Goal: Task Accomplishment & Management: Manage account settings

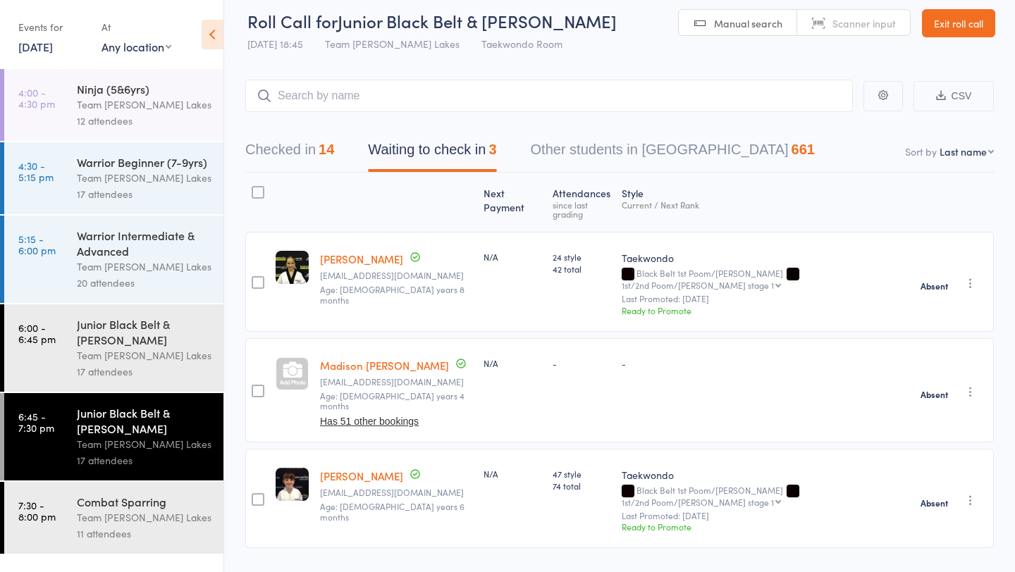
click at [53, 43] on link "16 Sep, 2025" at bounding box center [35, 47] width 35 height 16
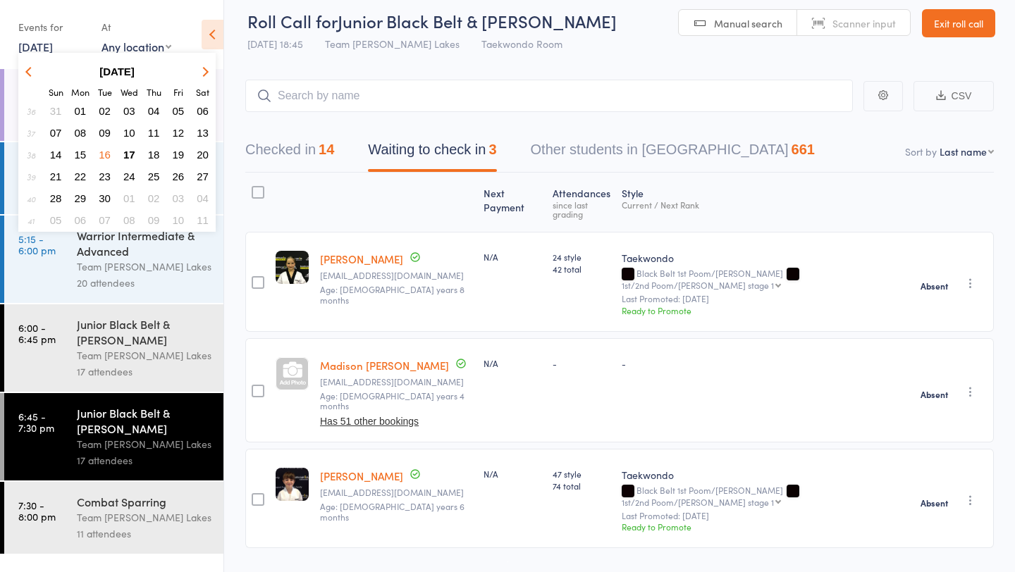
click at [130, 153] on span "17" at bounding box center [129, 155] width 12 height 12
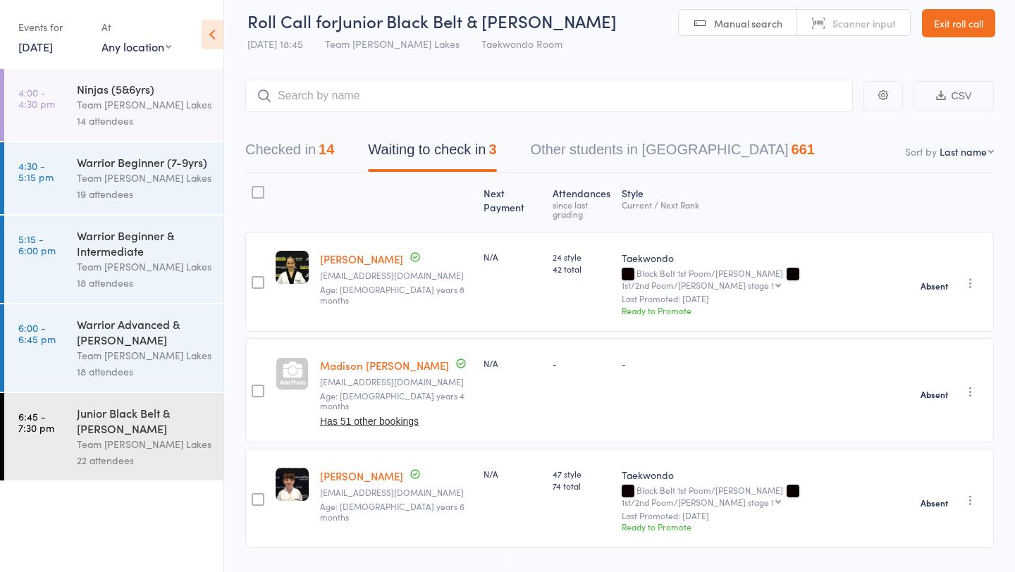
click at [124, 118] on div "14 attendees" at bounding box center [144, 121] width 135 height 16
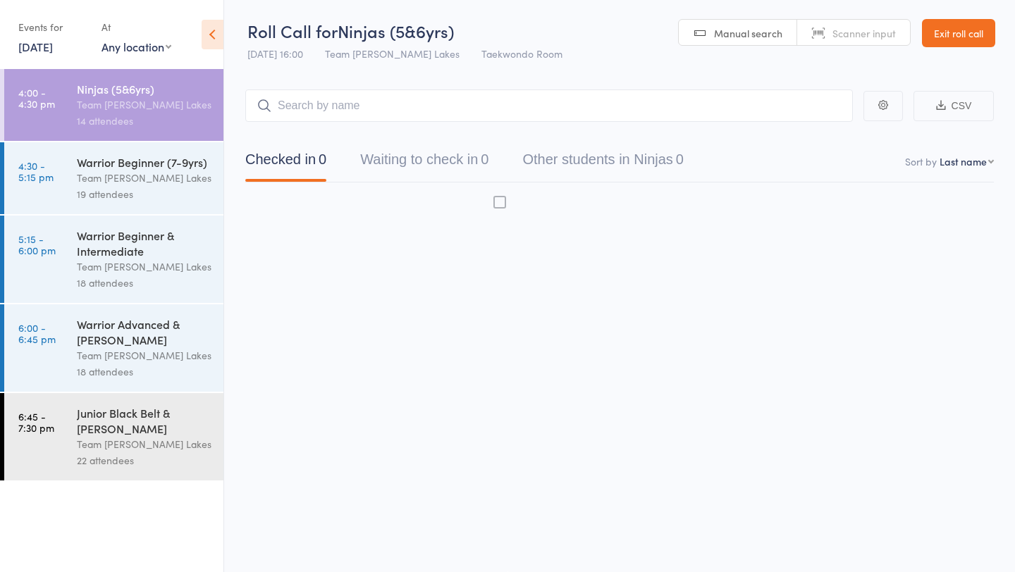
scroll to position [1, 0]
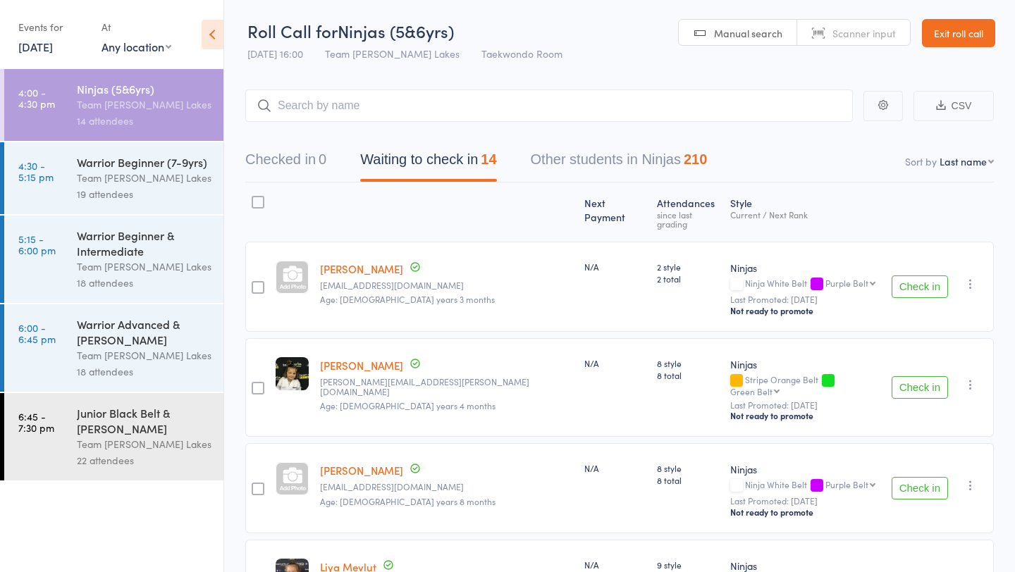
click at [983, 160] on select "First name Last name Birthday today? Behind on payments? Check in time Next pay…" at bounding box center [967, 161] width 54 height 14
select select "10"
click at [940, 154] on select "First name Last name Birthday today? Behind on payments? Check in time Next pay…" at bounding box center [967, 161] width 54 height 14
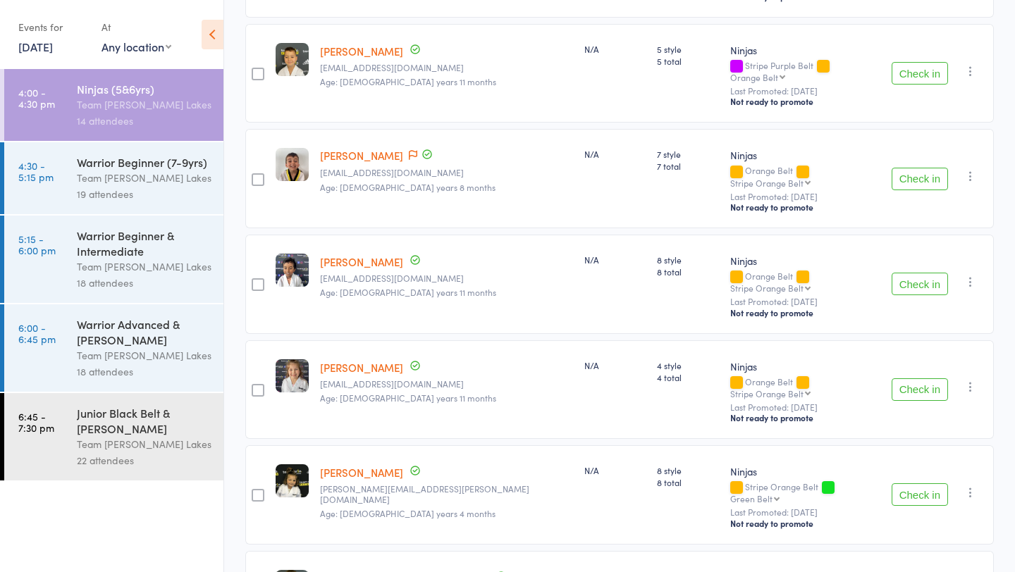
scroll to position [1065, 0]
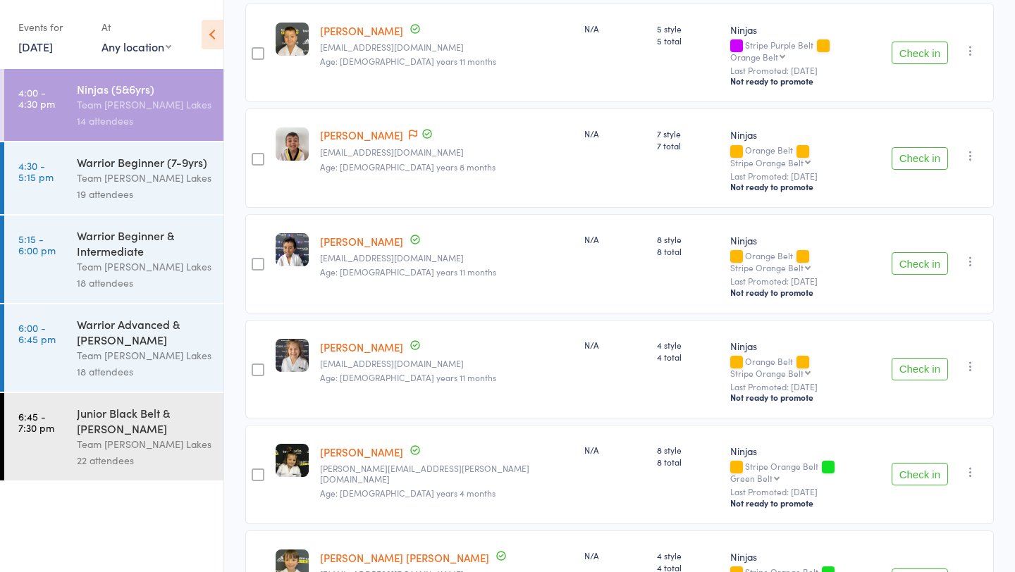
click at [349, 340] on link "[PERSON_NAME]" at bounding box center [361, 347] width 83 height 15
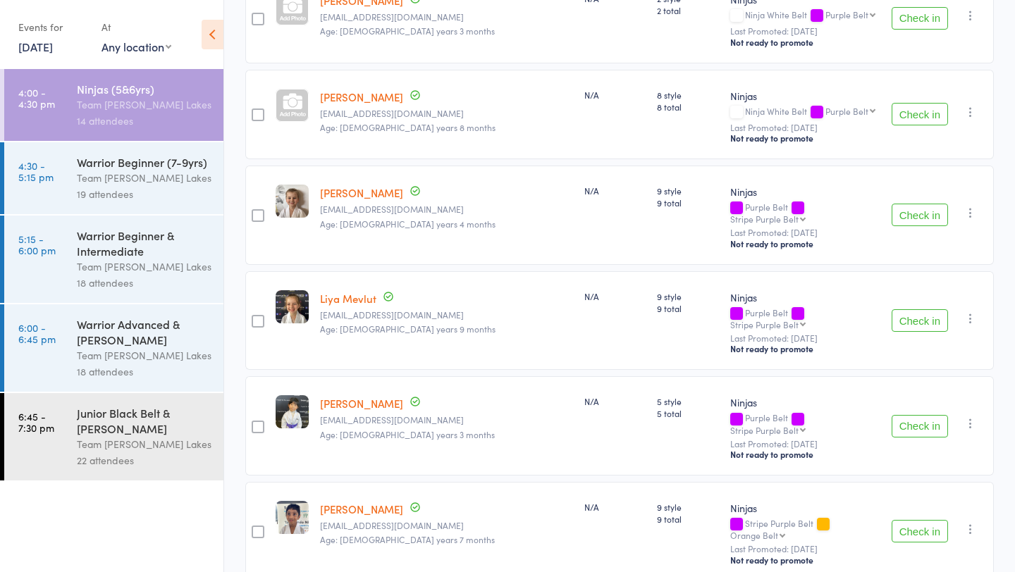
scroll to position [268, 0]
click at [59, 174] on link "4:30 - 5:15 pm Warrior Beginner (7-9yrs) Team Carlo Taylors Lakes 19 attendees" at bounding box center [113, 178] width 219 height 72
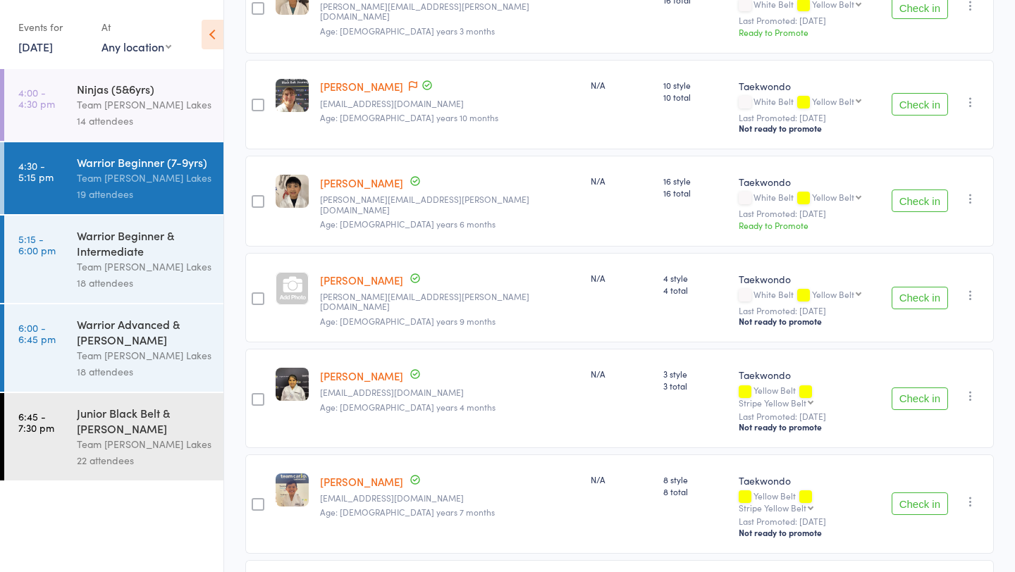
scroll to position [276, 0]
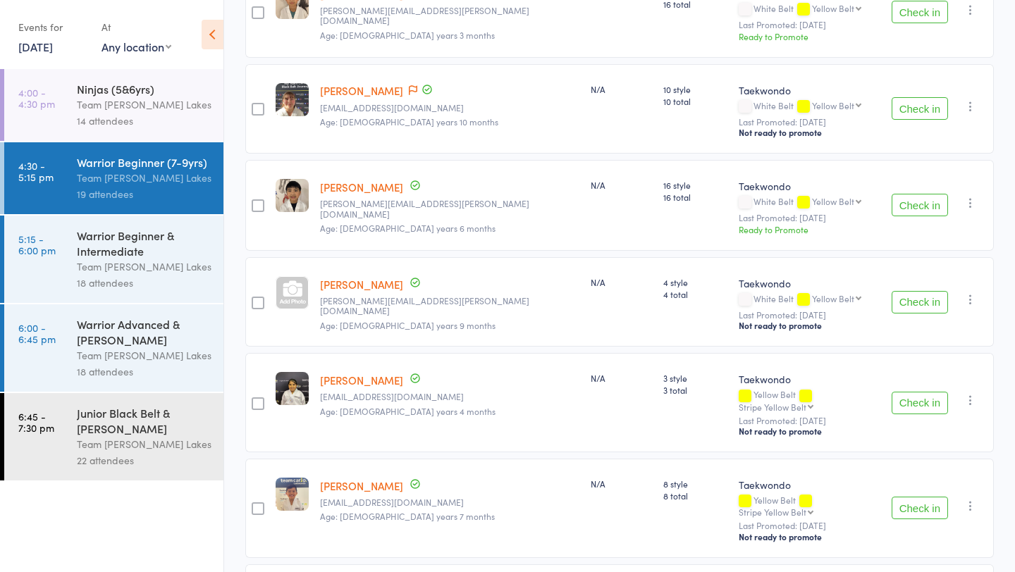
click at [133, 265] on div "Team Carlo Taylors Lakes" at bounding box center [144, 267] width 135 height 16
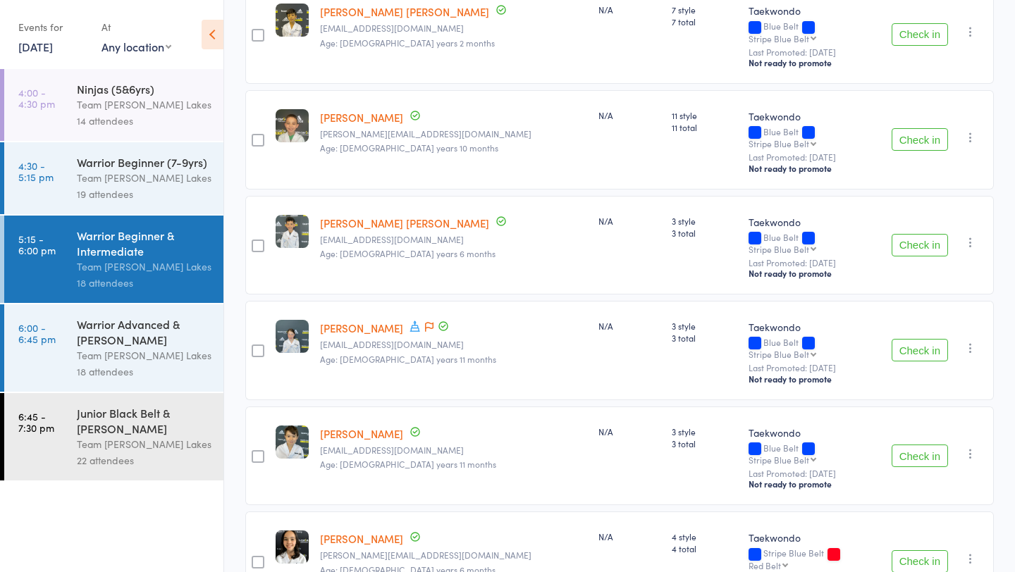
scroll to position [691, 0]
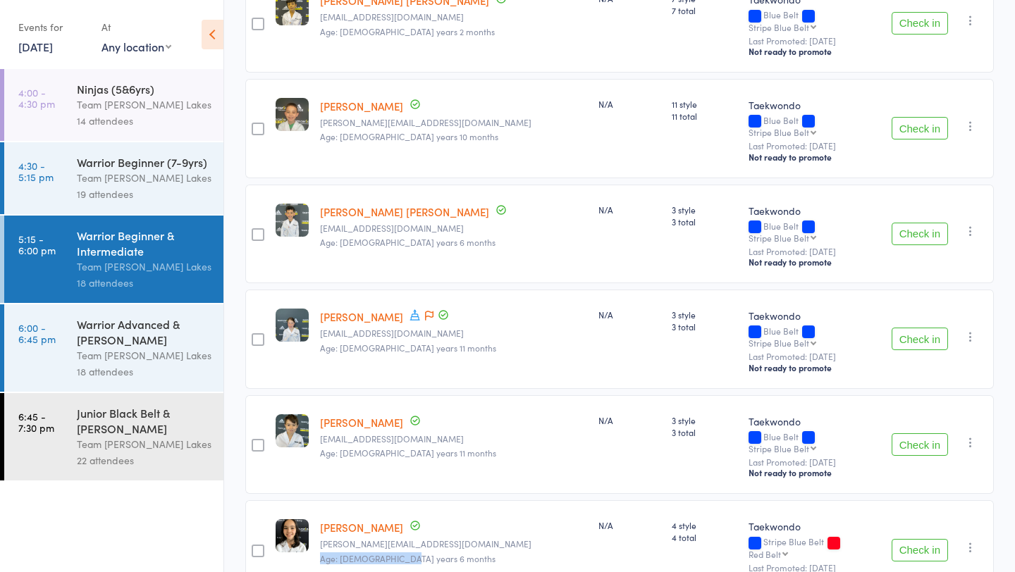
click at [407, 501] on div "Mahlia Dahl Luke.cheren@gmail.com Age: 10 years 6 months Date of birth: 24-Feb-…" at bounding box center [453, 550] width 278 height 99
click at [130, 336] on div "Warrior Advanced & [PERSON_NAME]" at bounding box center [144, 332] width 135 height 31
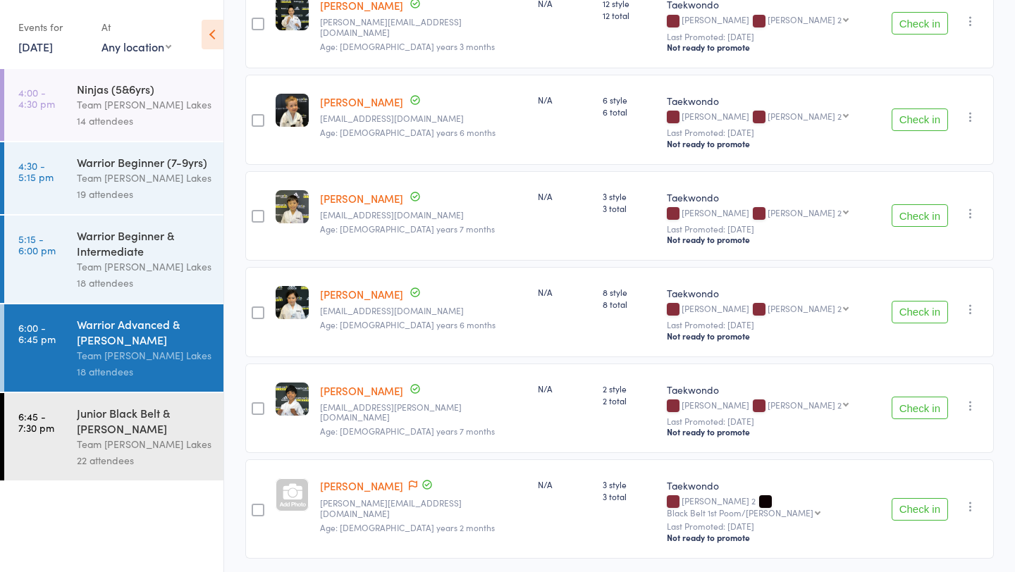
scroll to position [1450, 0]
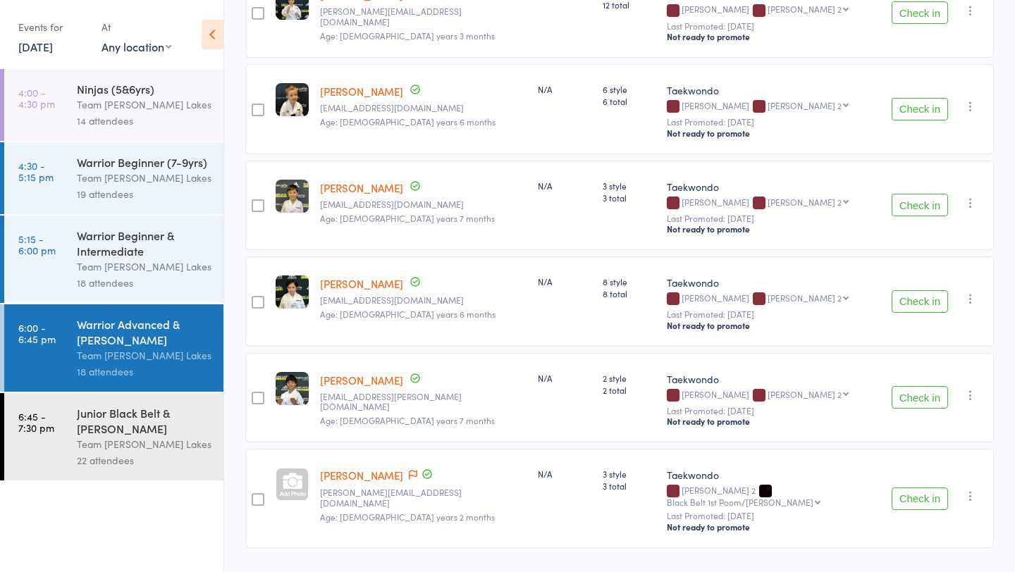
click at [148, 429] on div "Junior Black Belt & [PERSON_NAME]" at bounding box center [144, 420] width 135 height 31
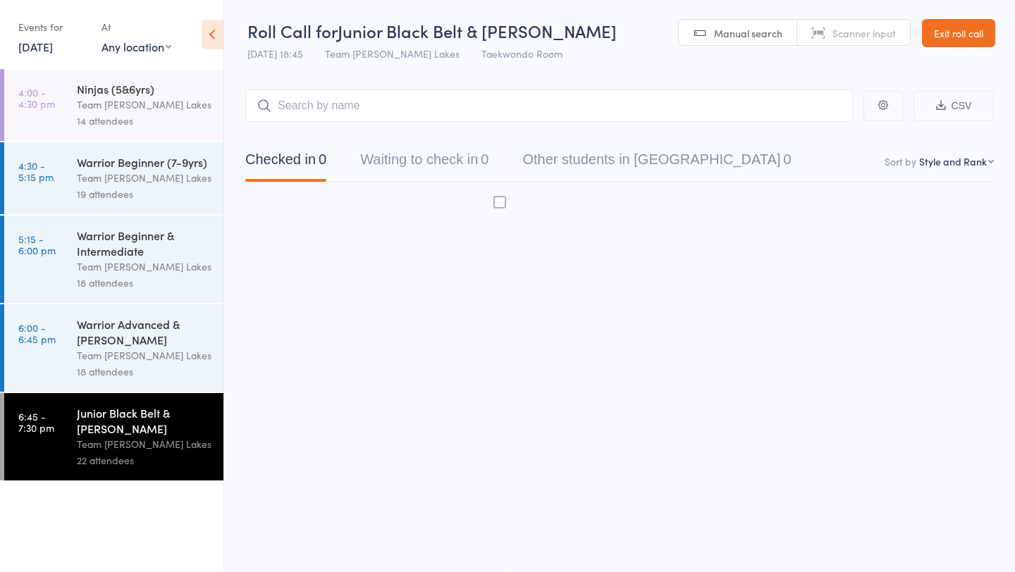
scroll to position [1, 0]
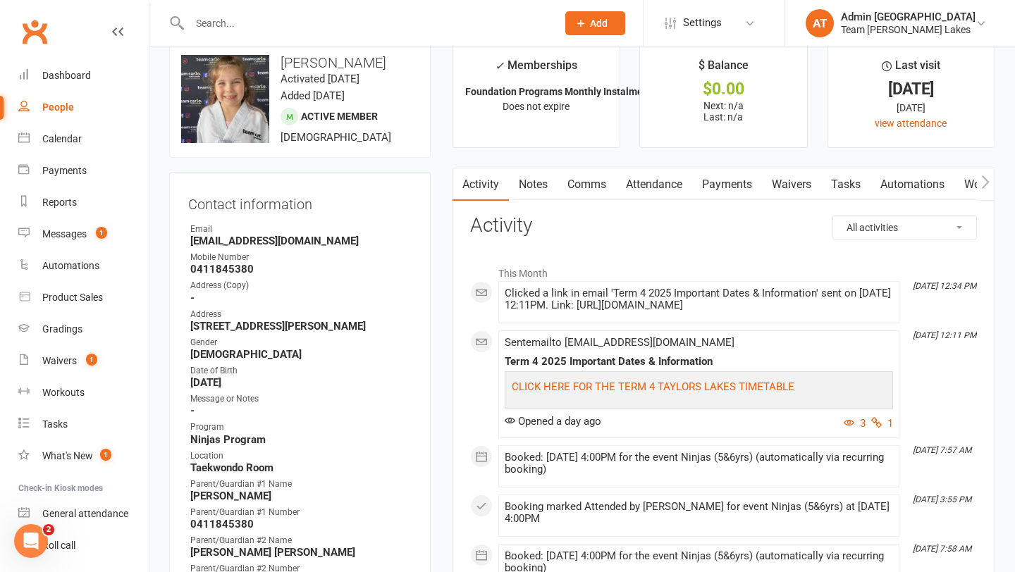
scroll to position [25, 0]
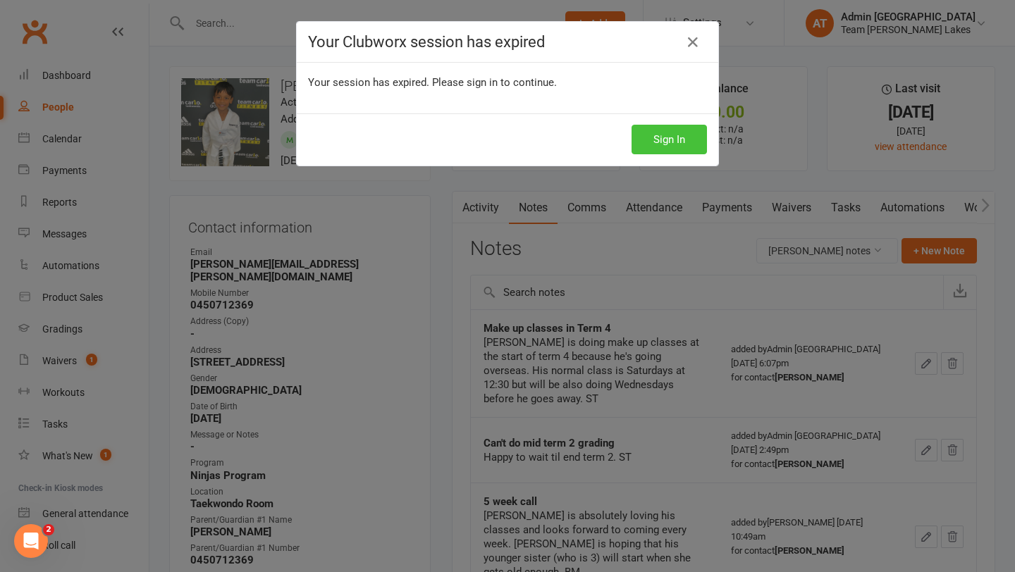
click at [675, 130] on button "Sign In" at bounding box center [669, 140] width 75 height 30
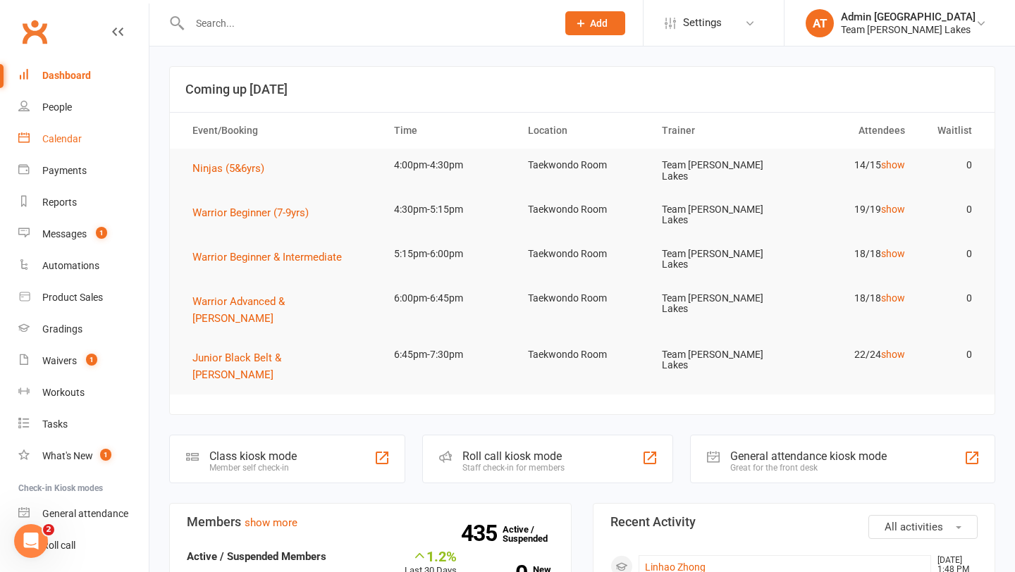
click at [61, 133] on div "Calendar" at bounding box center [61, 138] width 39 height 11
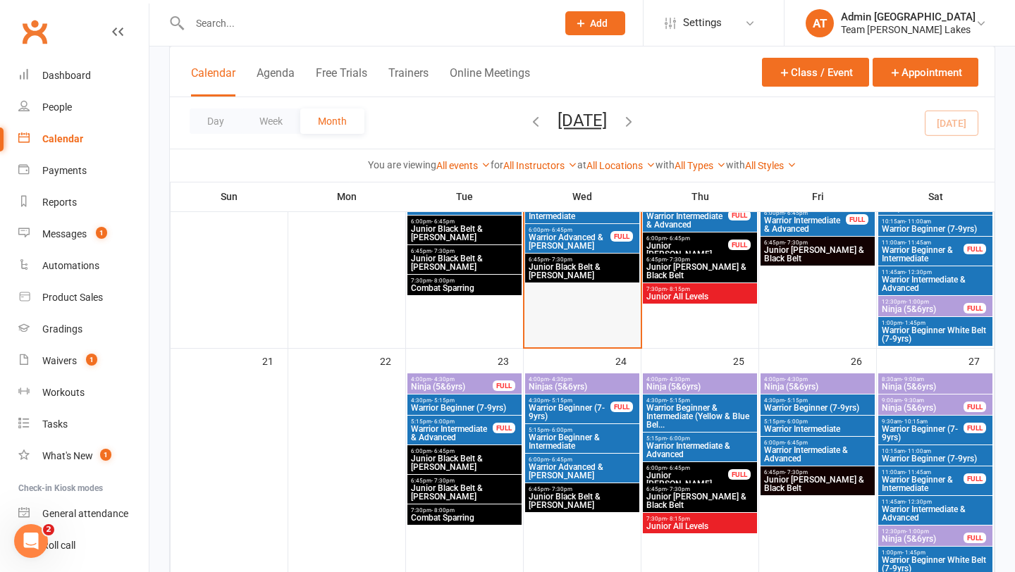
scroll to position [718, 0]
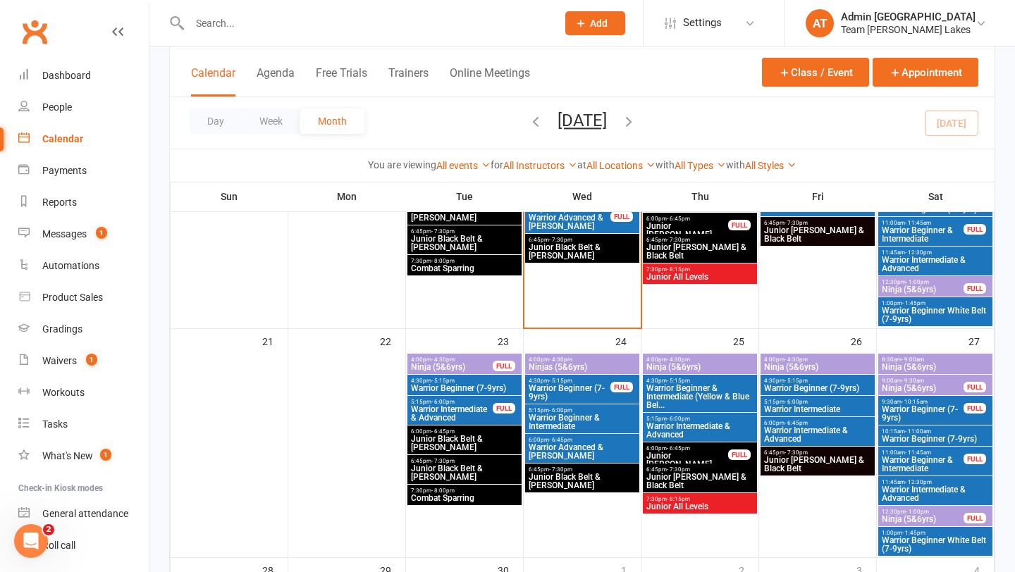
click at [585, 391] on span "Warrior Beginner (7-9yrs)" at bounding box center [569, 392] width 83 height 17
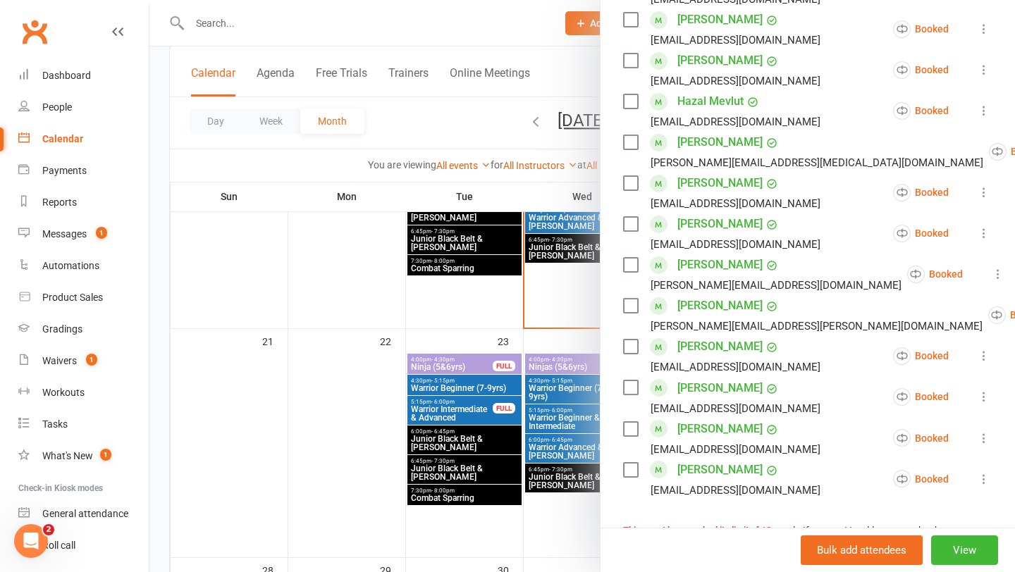
scroll to position [492, 0]
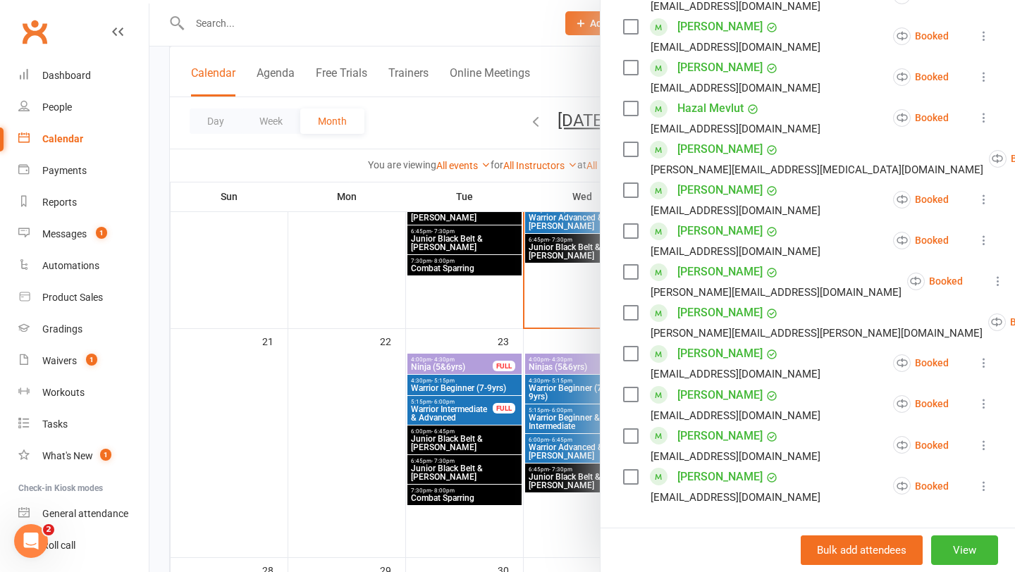
click at [486, 369] on div at bounding box center [582, 286] width 866 height 572
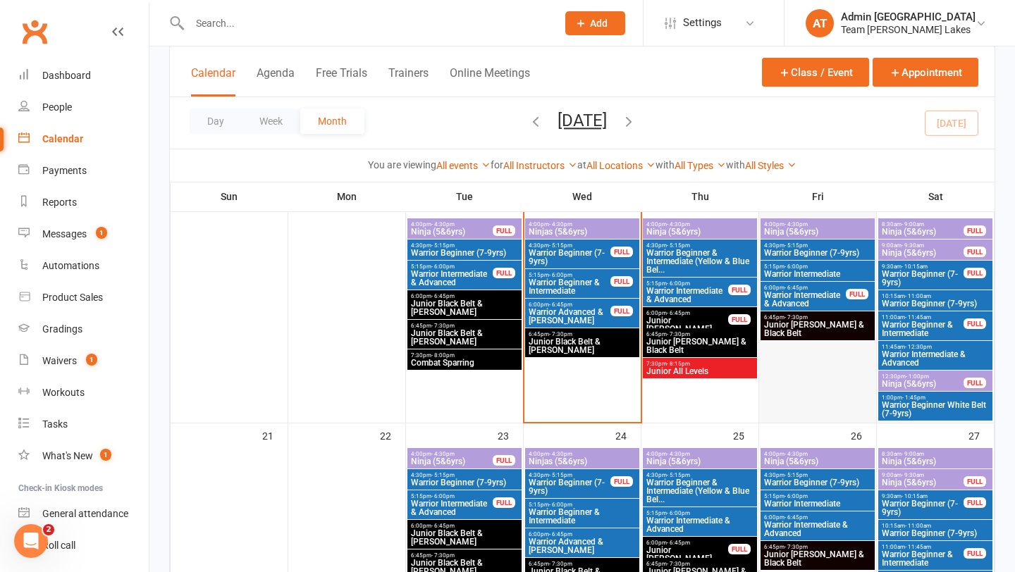
scroll to position [592, 0]
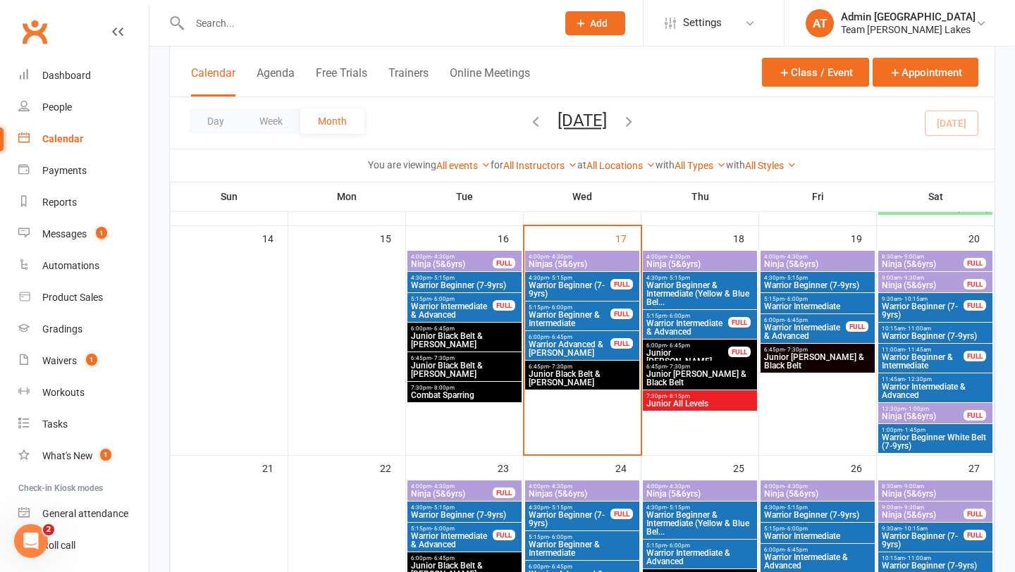
click at [811, 307] on span "Warrior Intermediate" at bounding box center [818, 306] width 109 height 8
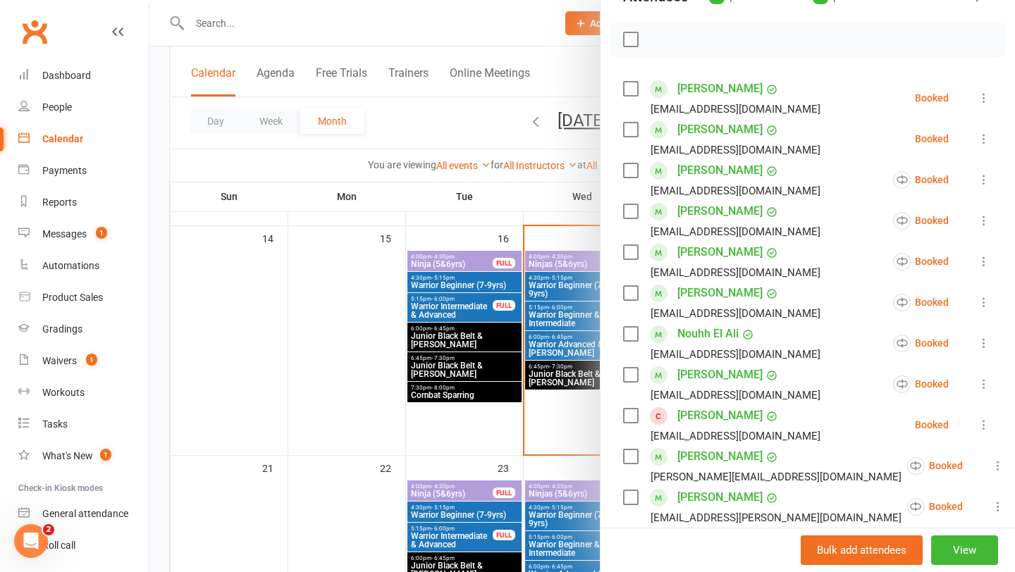
scroll to position [189, 0]
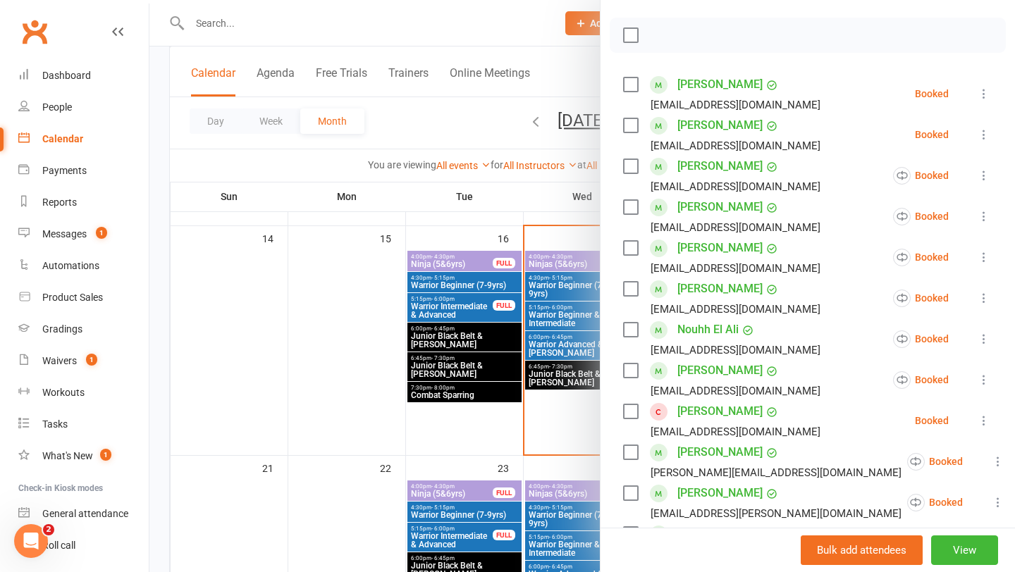
click at [306, 27] on div at bounding box center [582, 286] width 866 height 572
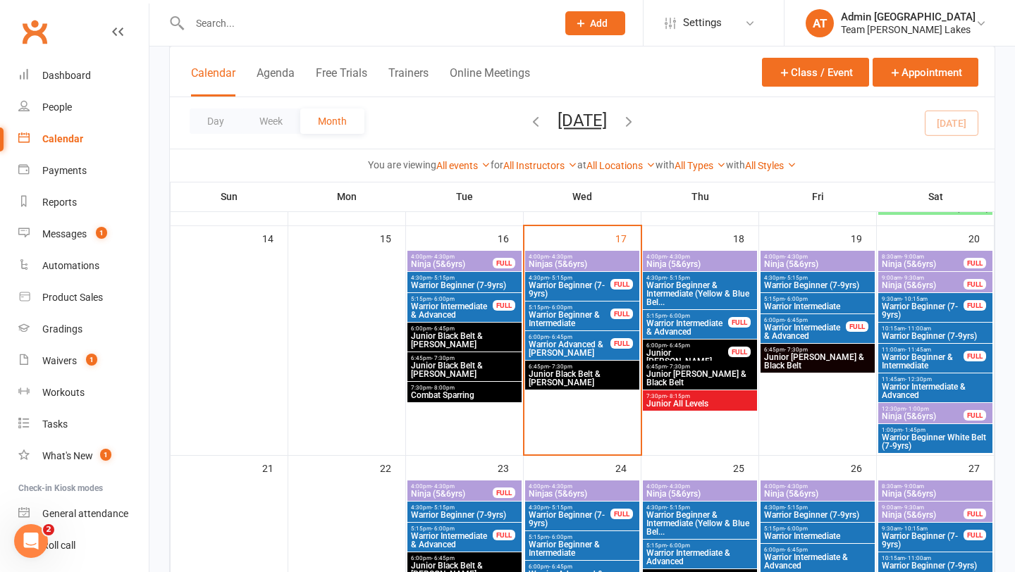
click at [246, 15] on input "text" at bounding box center [366, 23] width 362 height 20
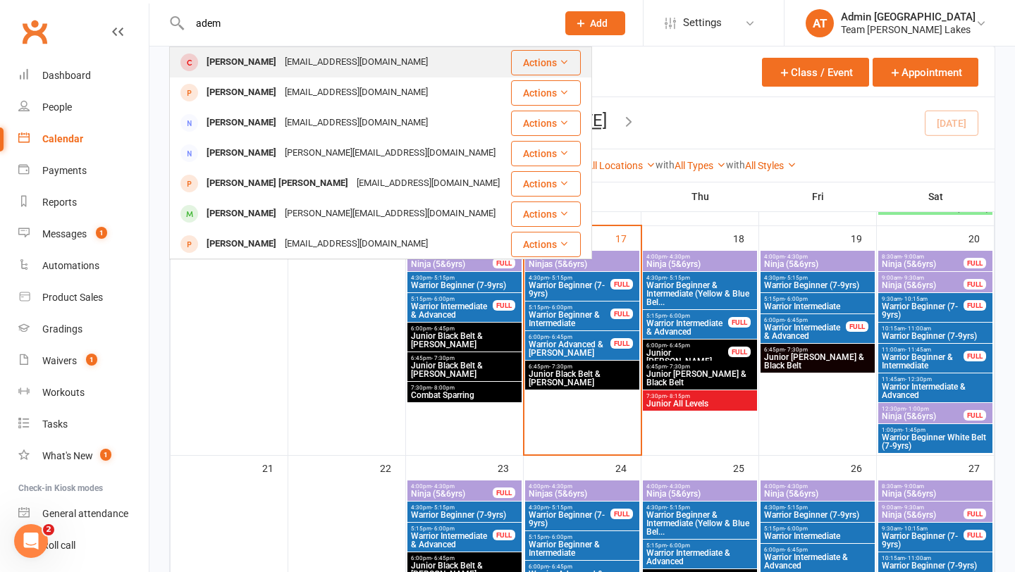
type input "adem"
click at [241, 65] on div "Adem Ibrahim" at bounding box center [241, 62] width 78 height 20
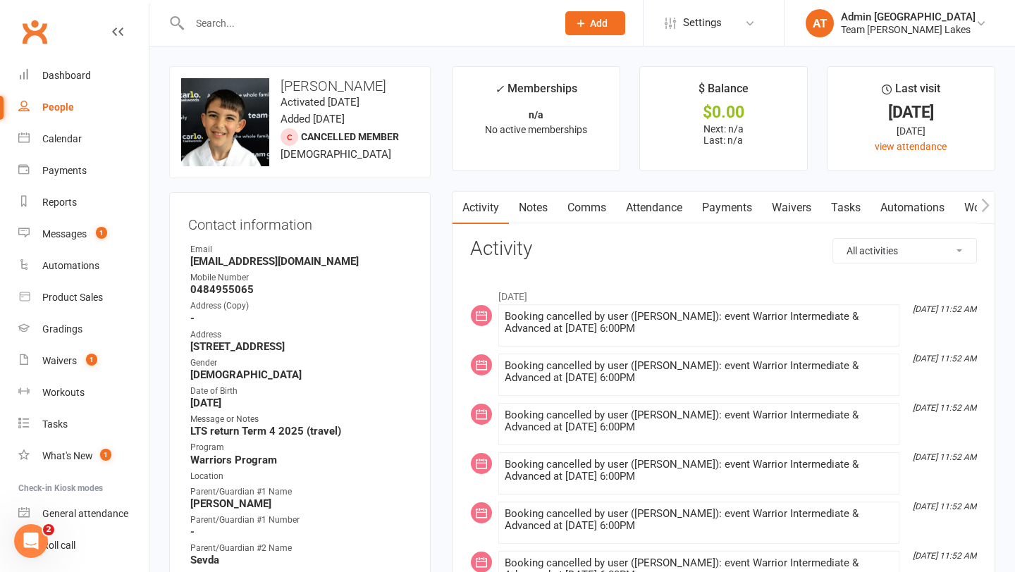
click at [536, 207] on link "Notes" at bounding box center [533, 208] width 49 height 32
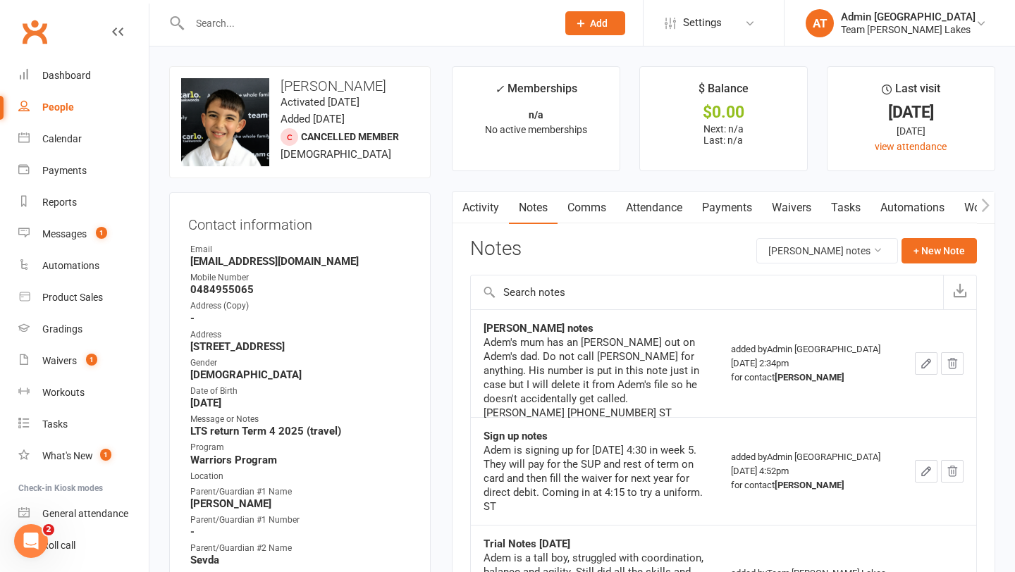
click at [585, 202] on link "Comms" at bounding box center [587, 208] width 59 height 32
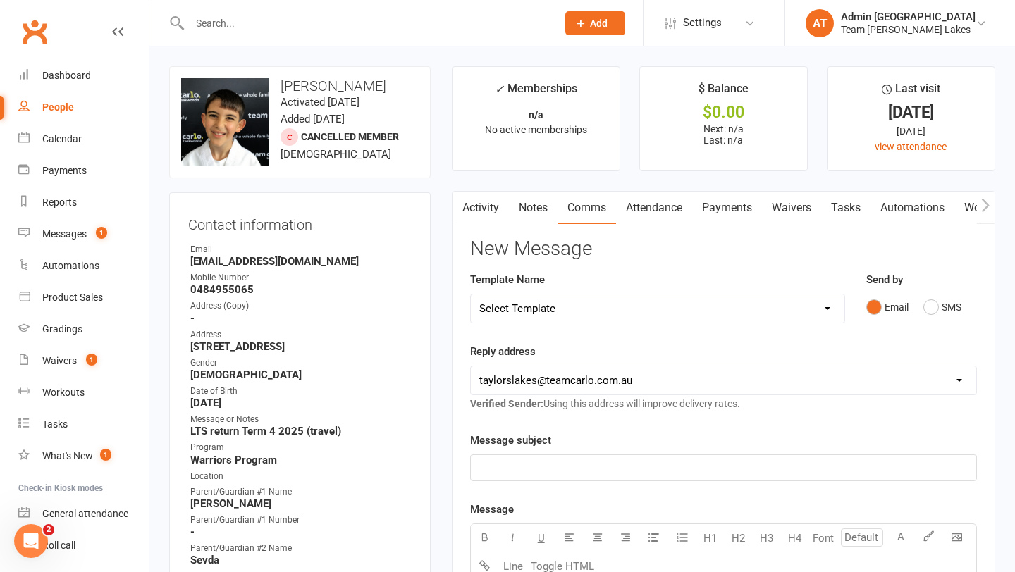
click at [472, 207] on link "Activity" at bounding box center [481, 208] width 56 height 32
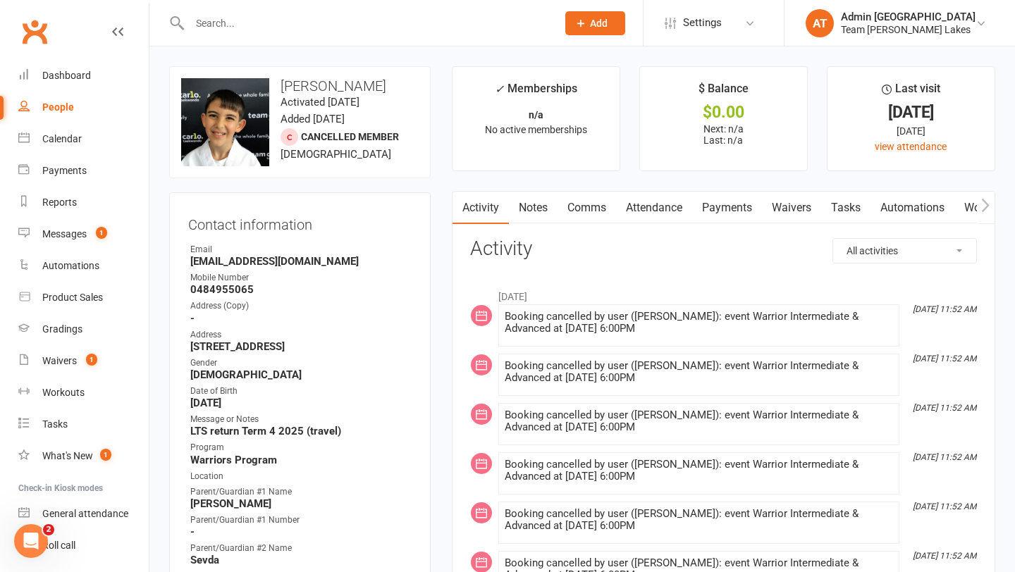
click at [918, 245] on select "All activities Bookings / Attendances Communications Notes Failed SMSes Grading…" at bounding box center [904, 251] width 143 height 24
select select "ConversationLogEntry"
click at [833, 239] on select "All activities Bookings / Attendances Communications Notes Failed SMSes Grading…" at bounding box center [904, 251] width 143 height 24
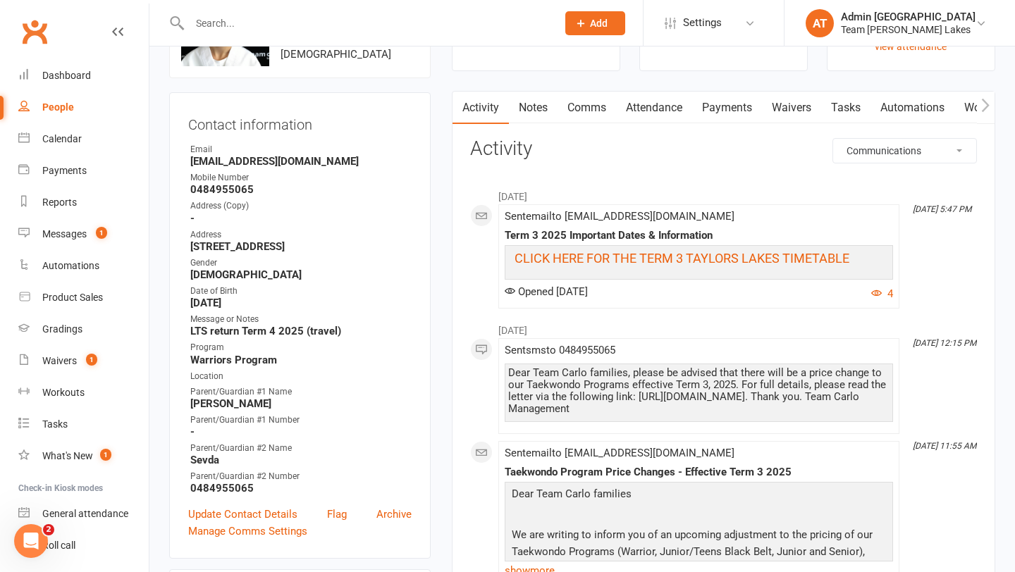
scroll to position [103, 0]
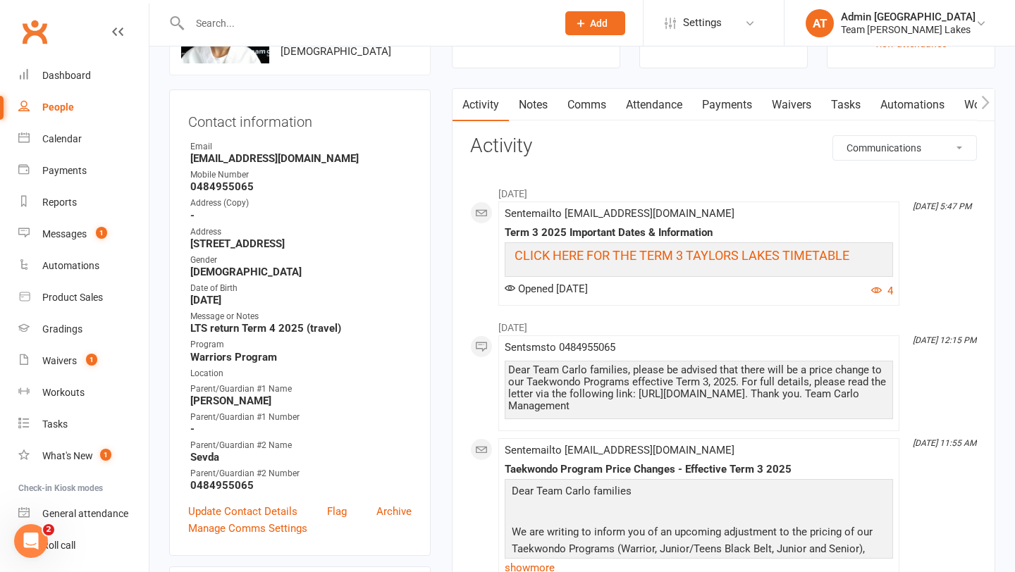
click at [218, 22] on input "text" at bounding box center [366, 23] width 362 height 20
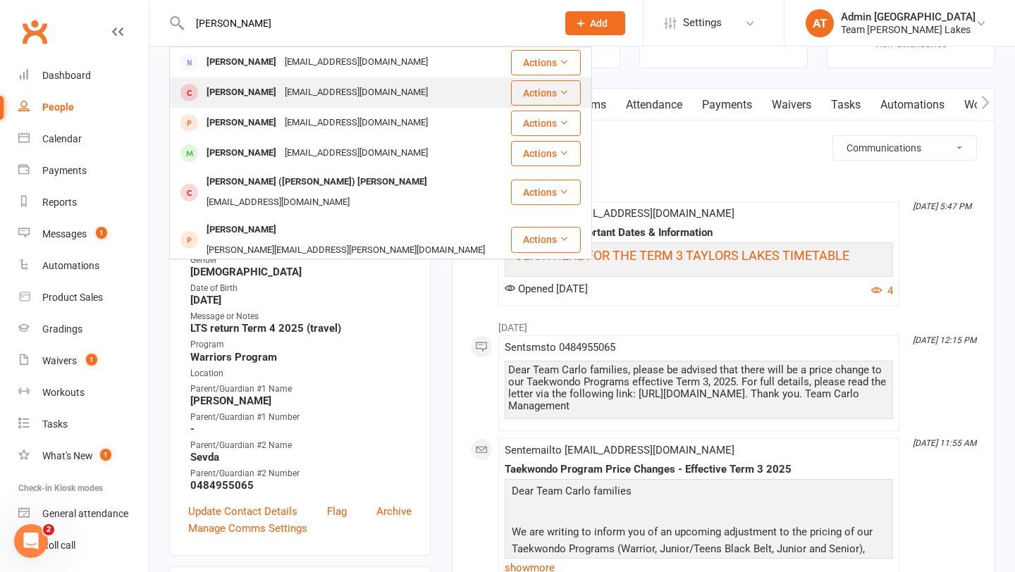
type input "anastasia"
click at [213, 92] on div "Anastasia Marganis" at bounding box center [241, 92] width 78 height 20
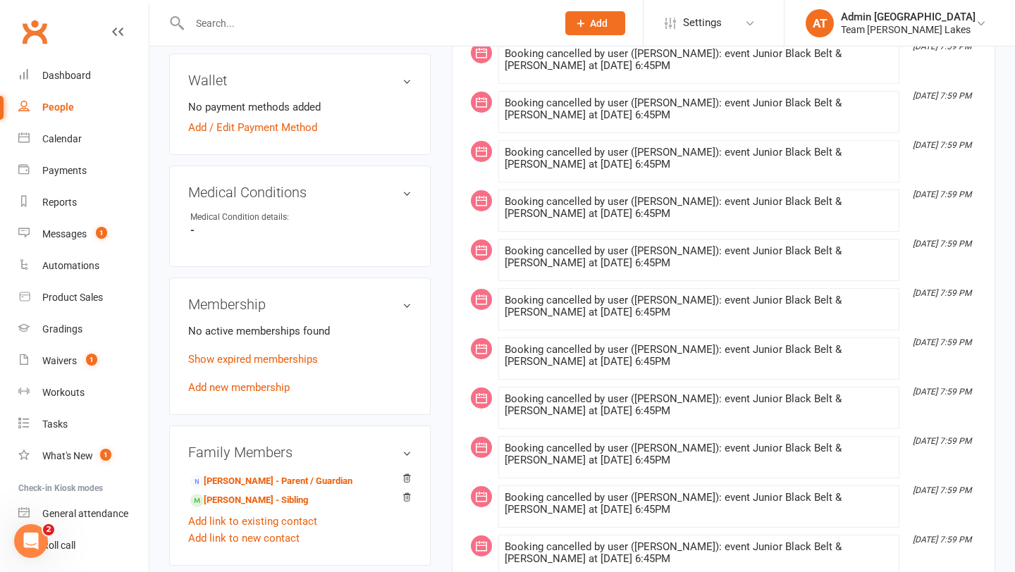
scroll to position [837, 0]
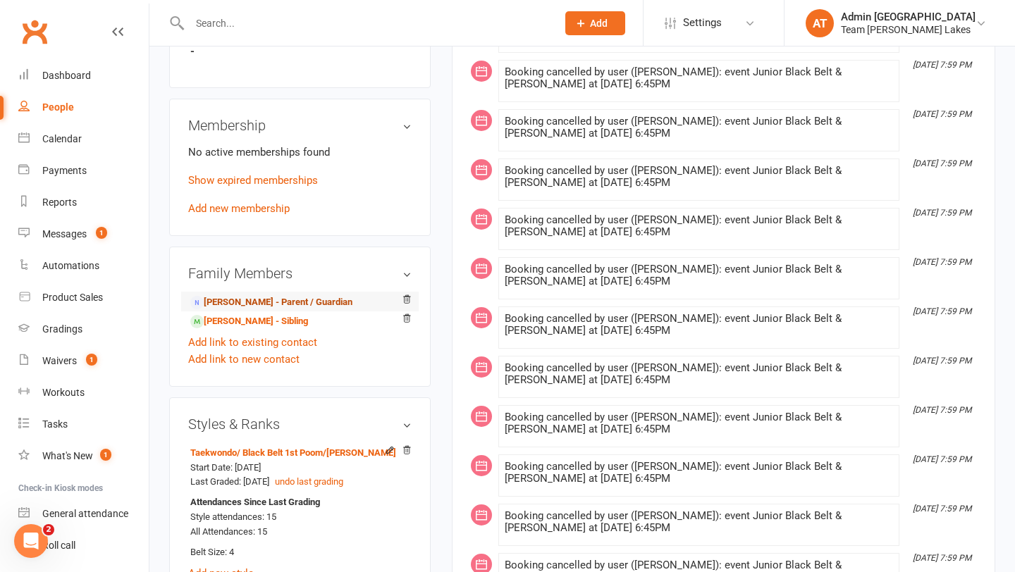
click at [275, 296] on link "Tina Marganis - Parent / Guardian" at bounding box center [271, 302] width 162 height 15
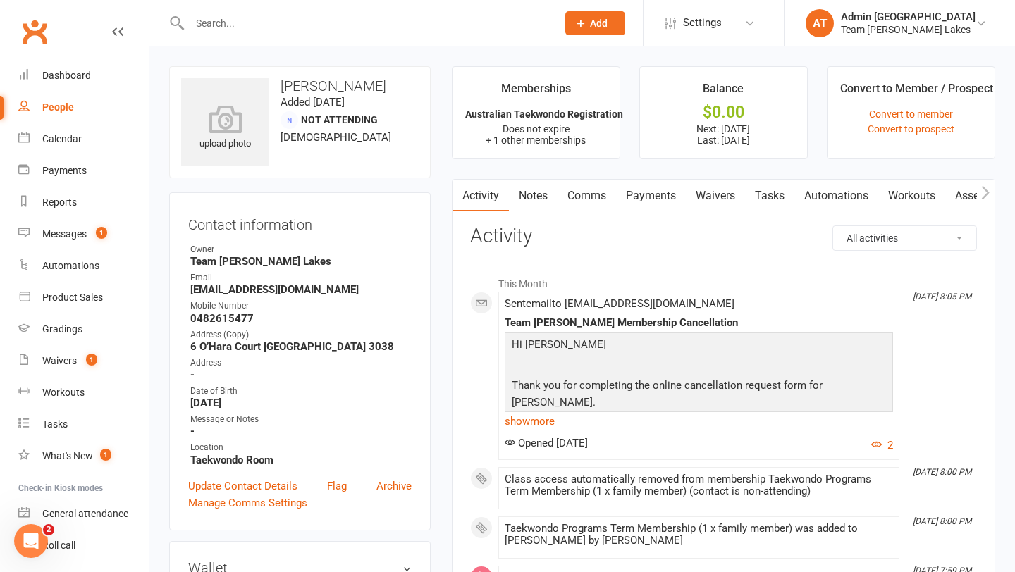
click at [656, 193] on link "Payments" at bounding box center [651, 196] width 70 height 32
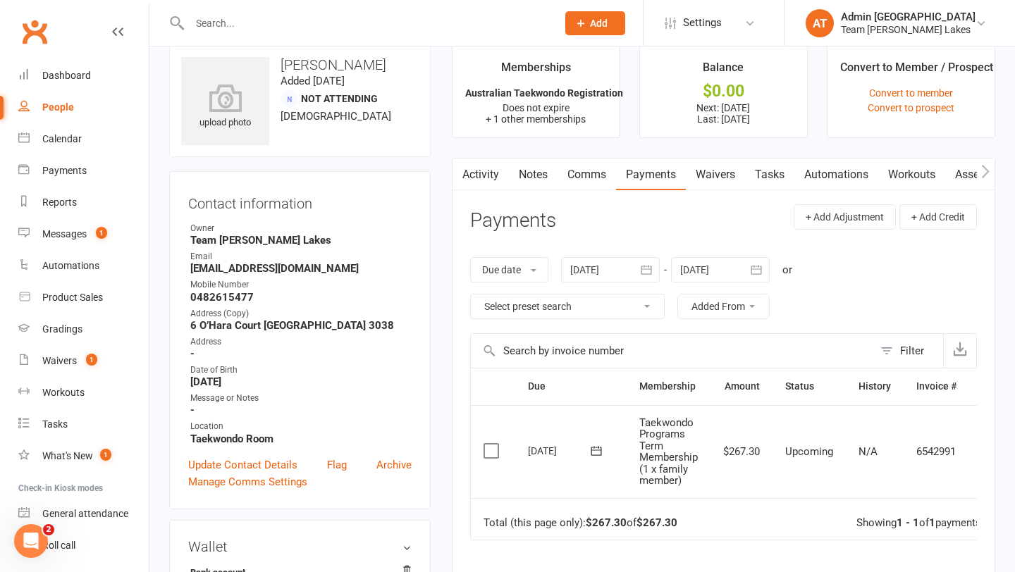
scroll to position [24, 0]
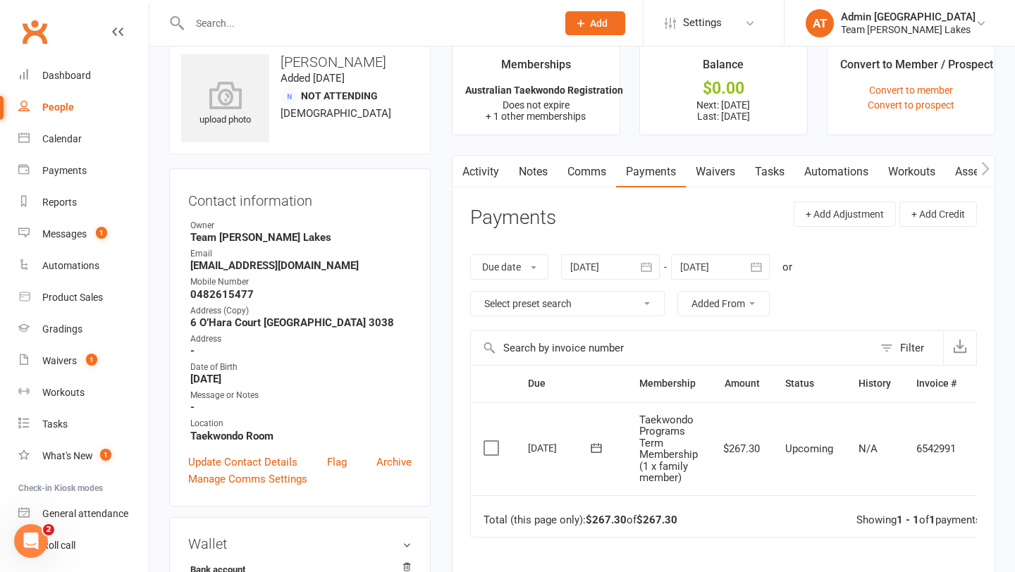
click at [487, 177] on link "Activity" at bounding box center [481, 172] width 56 height 32
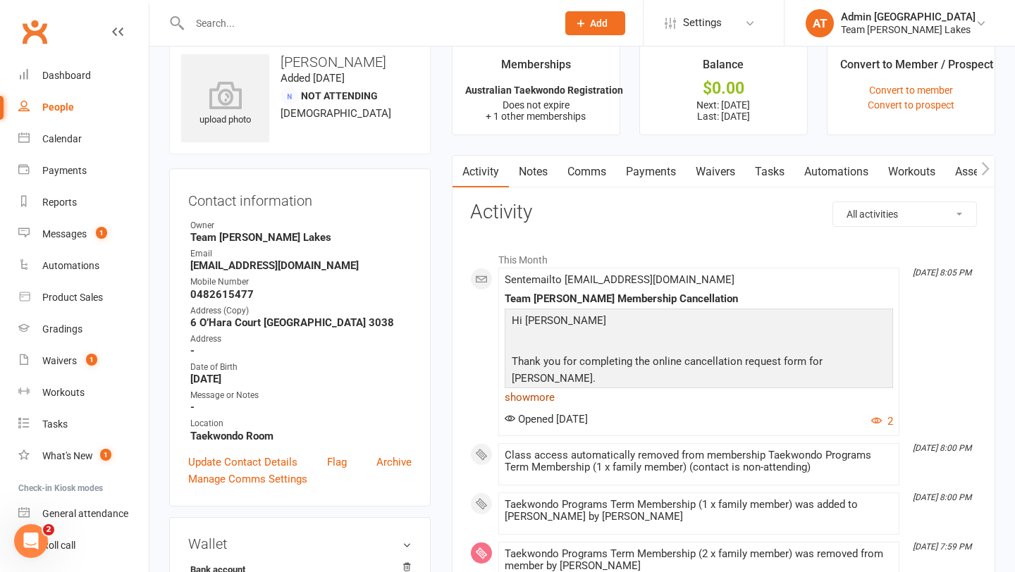
click at [549, 396] on link "show more" at bounding box center [699, 398] width 388 height 20
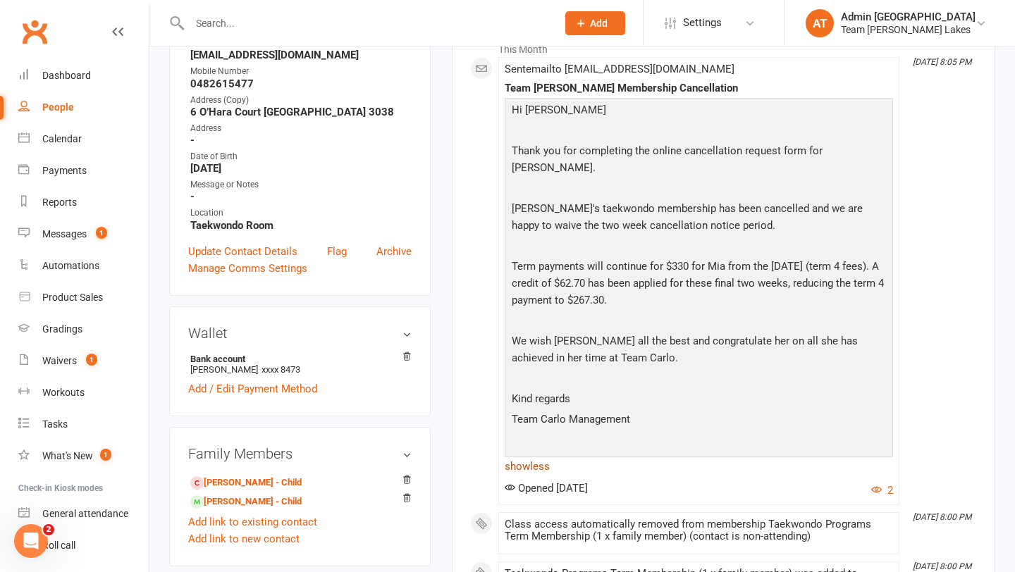
scroll to position [238, 0]
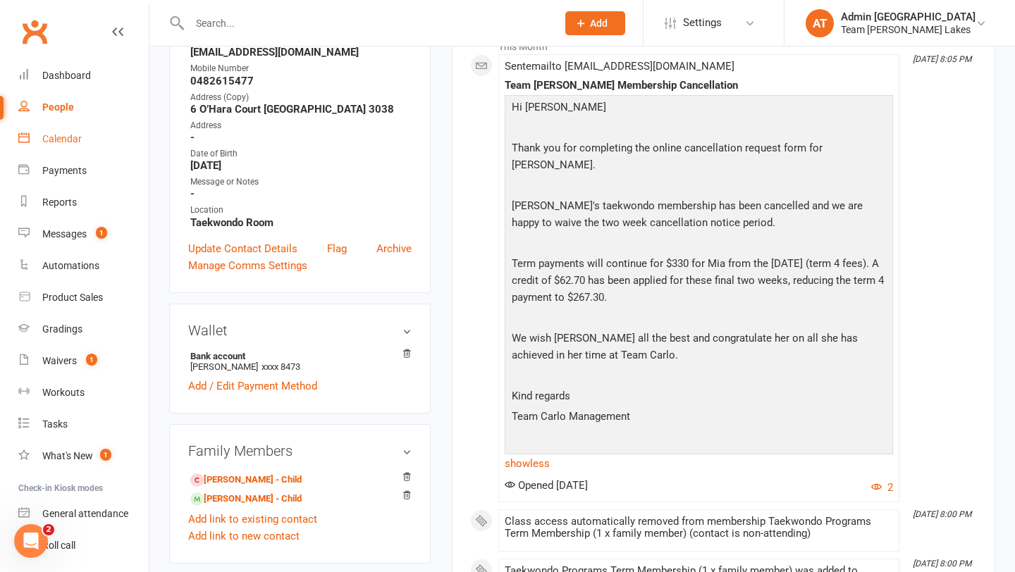
click at [73, 138] on div "Calendar" at bounding box center [61, 138] width 39 height 11
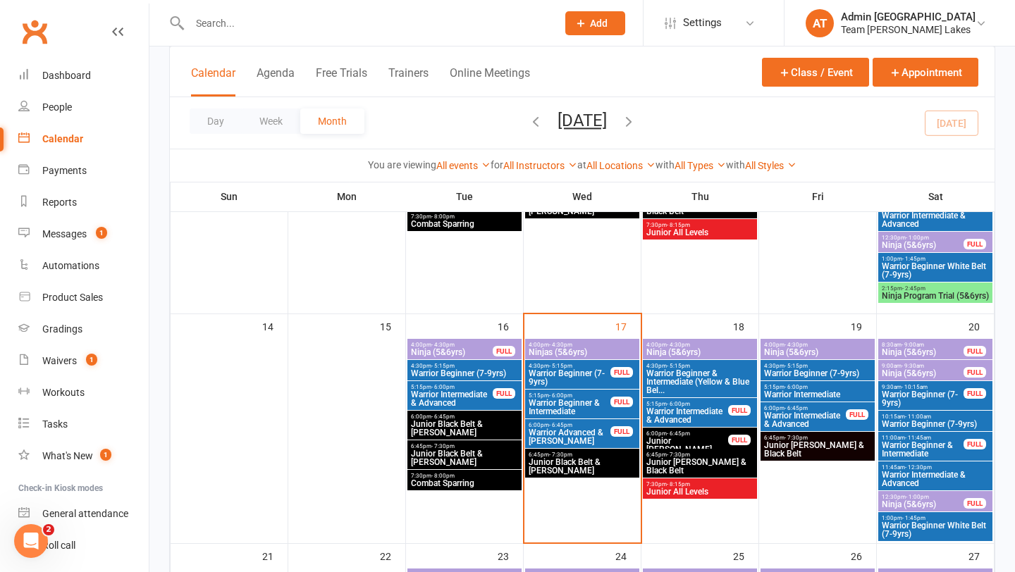
scroll to position [505, 0]
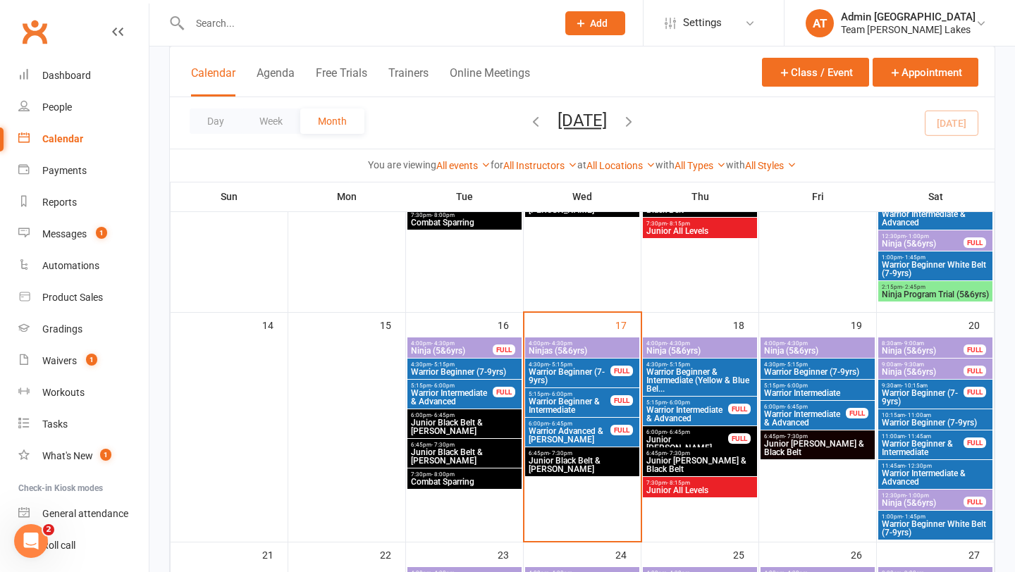
click at [587, 377] on span "Warrior Beginner (7-9yrs)" at bounding box center [569, 376] width 83 height 17
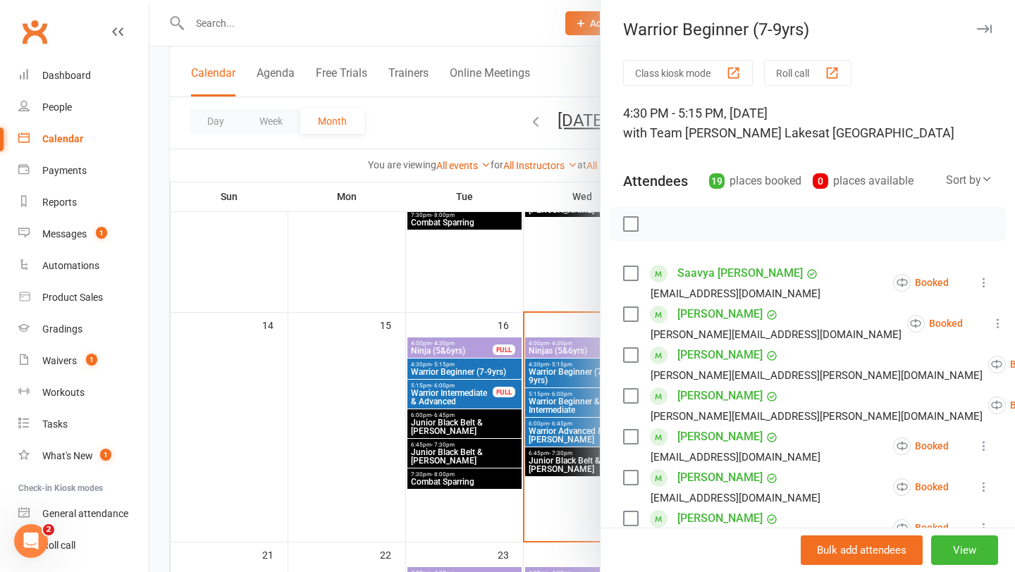
click at [985, 281] on icon at bounding box center [984, 283] width 14 height 14
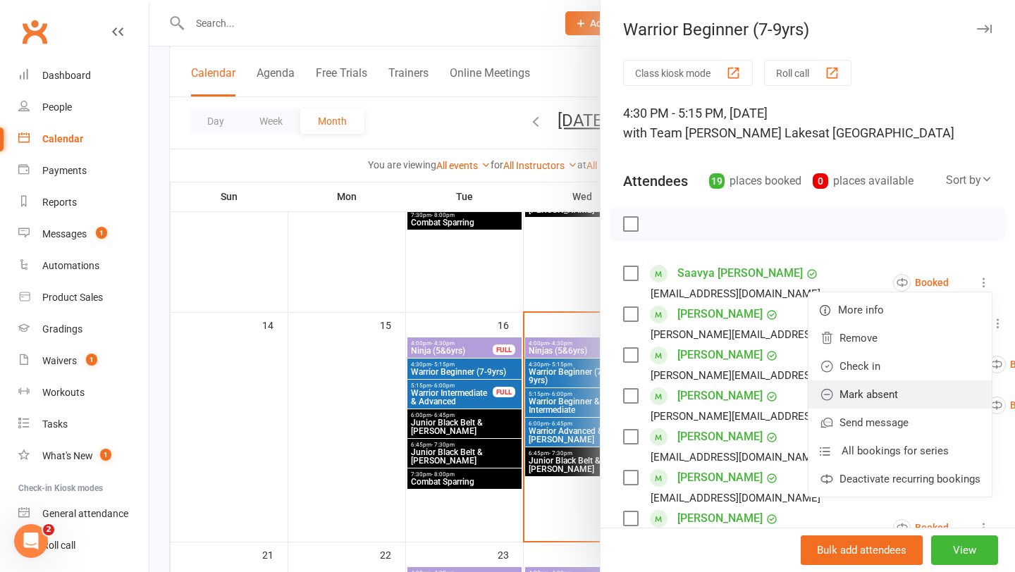
click at [883, 388] on link "Mark absent" at bounding box center [900, 395] width 183 height 28
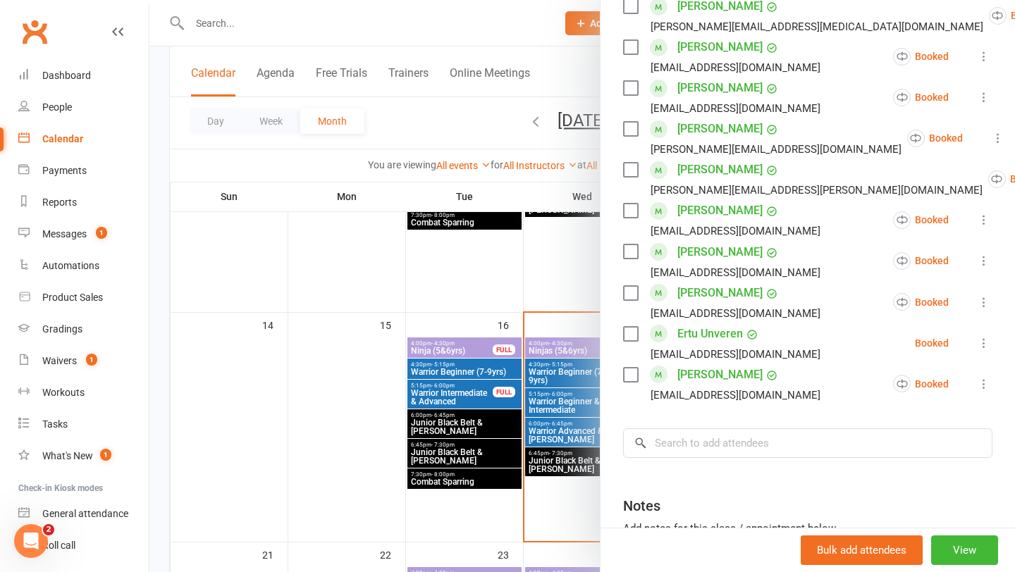
scroll to position [643, 0]
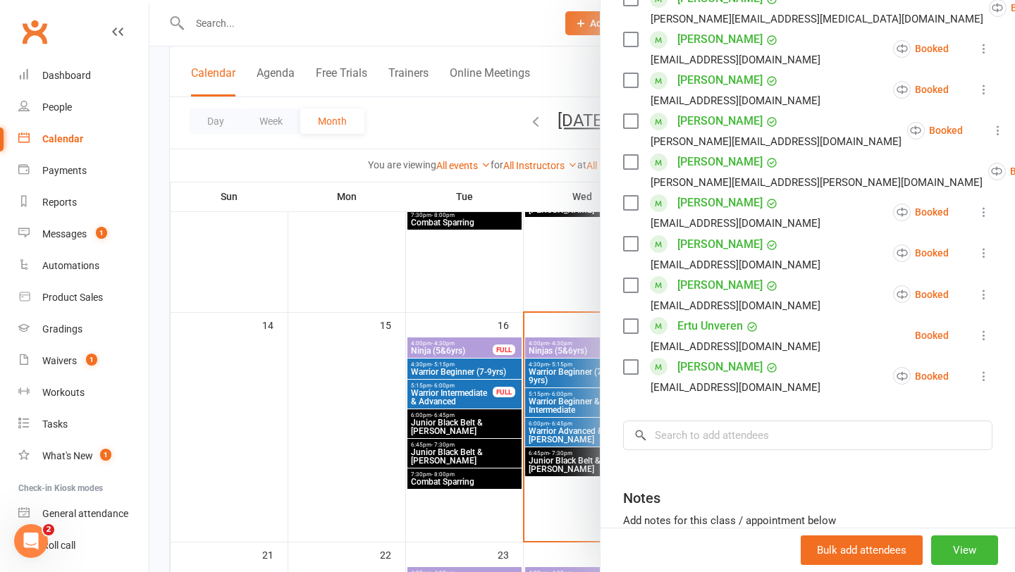
click at [540, 412] on div at bounding box center [582, 286] width 866 height 572
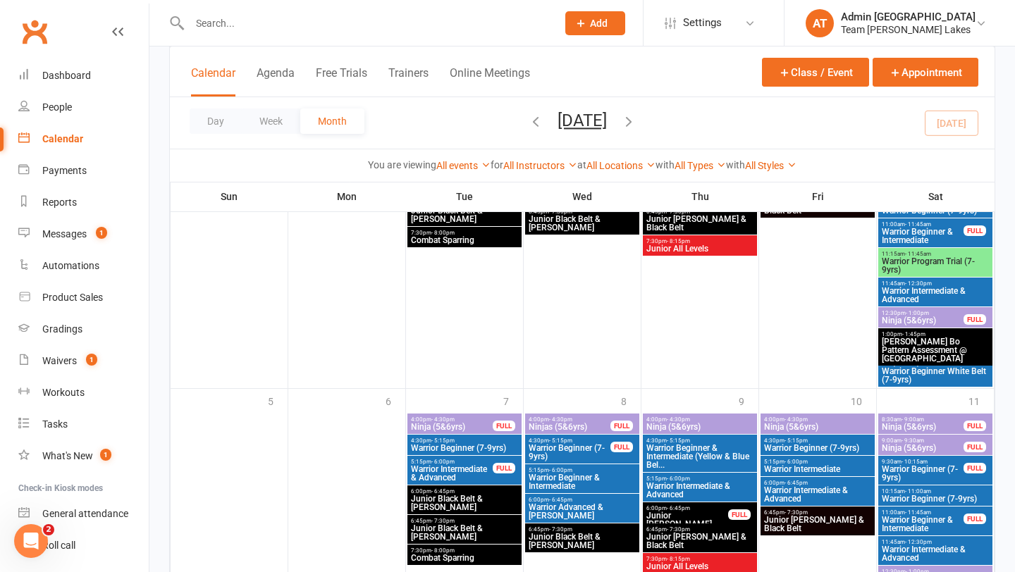
scroll to position [1344, 0]
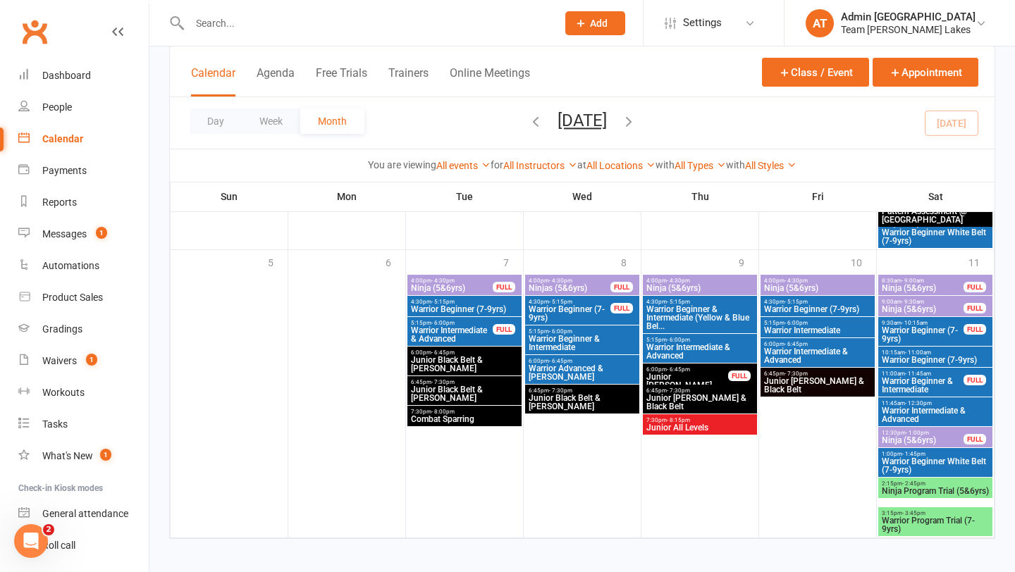
click at [912, 357] on span "Warrior Beginner (7-9yrs)" at bounding box center [935, 360] width 109 height 8
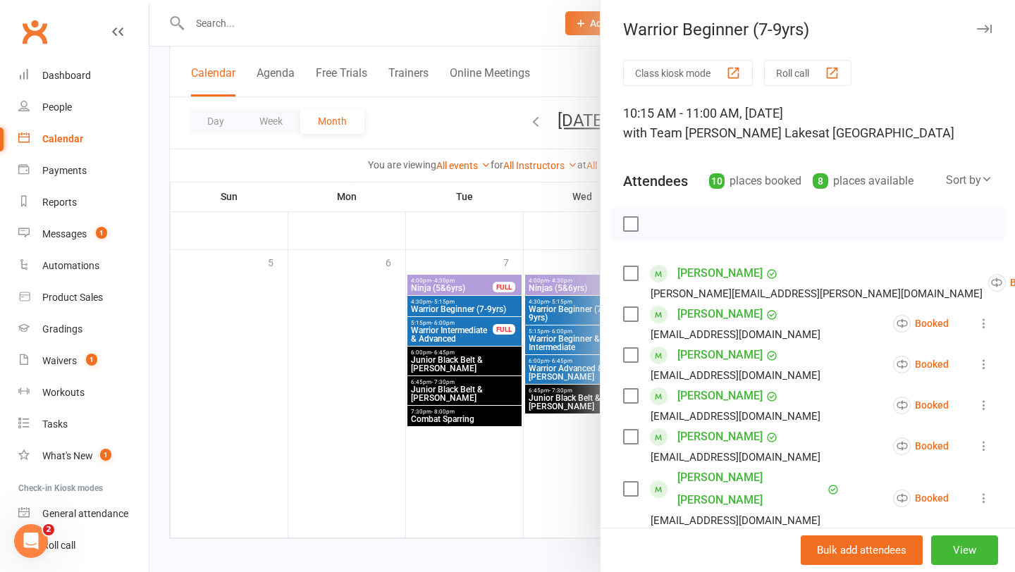
scroll to position [396, 0]
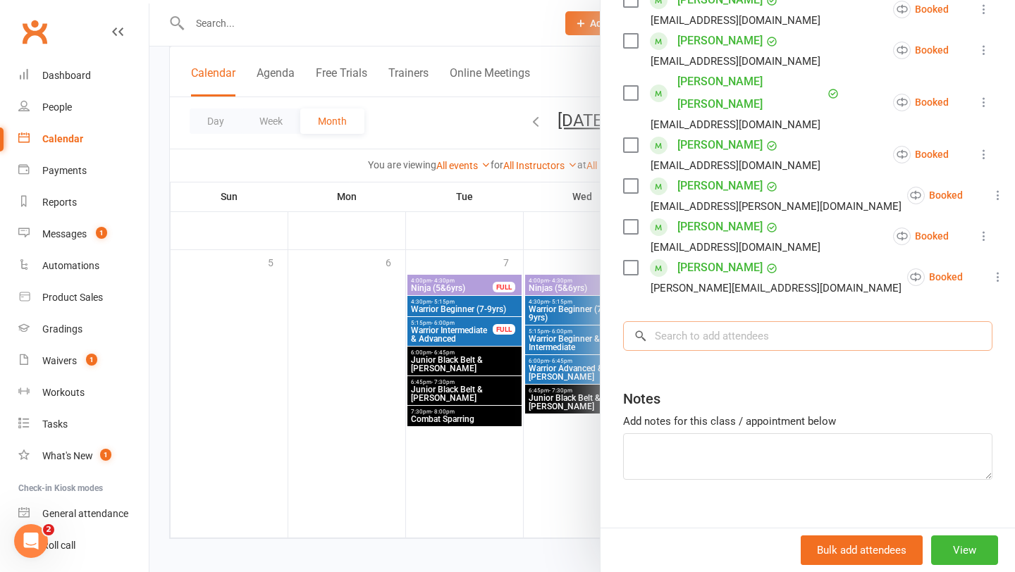
click at [706, 325] on input "search" at bounding box center [807, 336] width 369 height 30
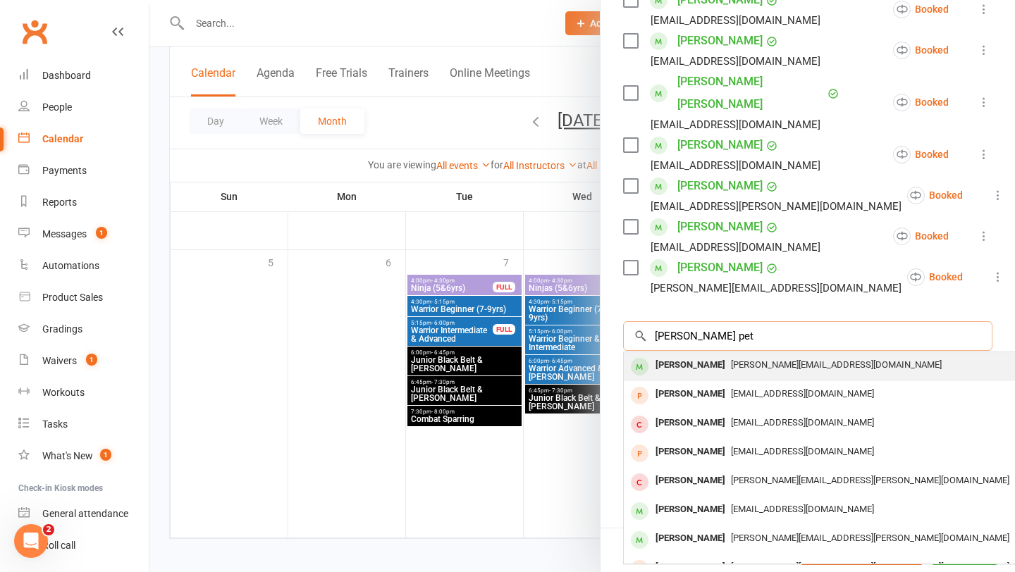
type input "leo pet"
click at [662, 355] on div "Leo Petrlic" at bounding box center [690, 365] width 81 height 20
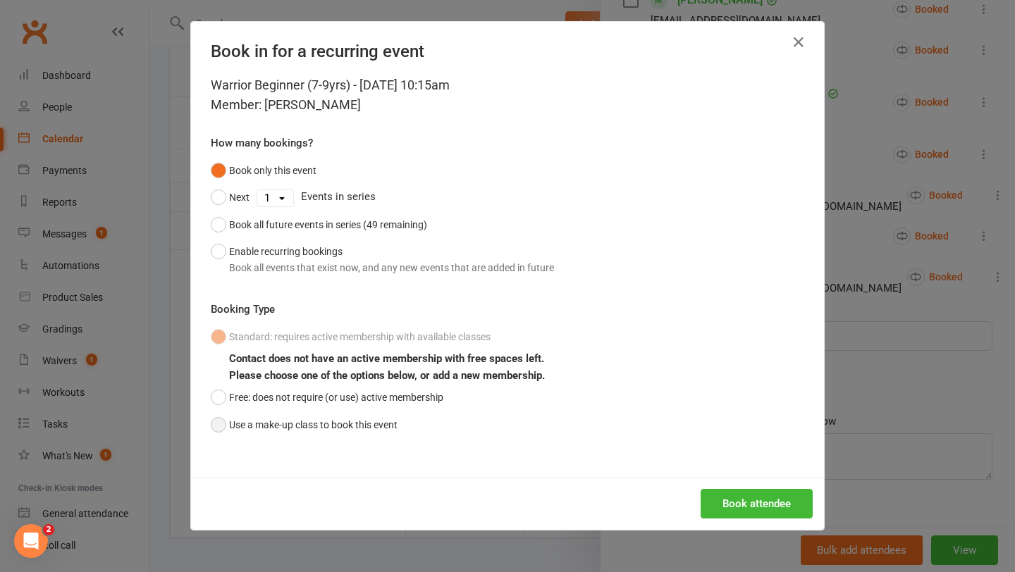
click at [336, 431] on button "Use a make-up class to book this event" at bounding box center [304, 425] width 187 height 27
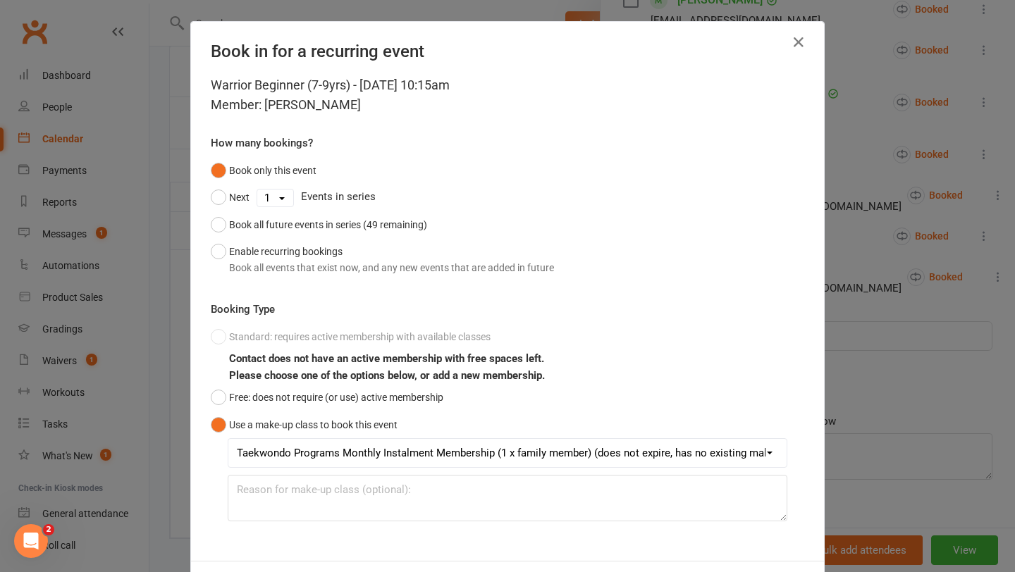
scroll to position [63, 0]
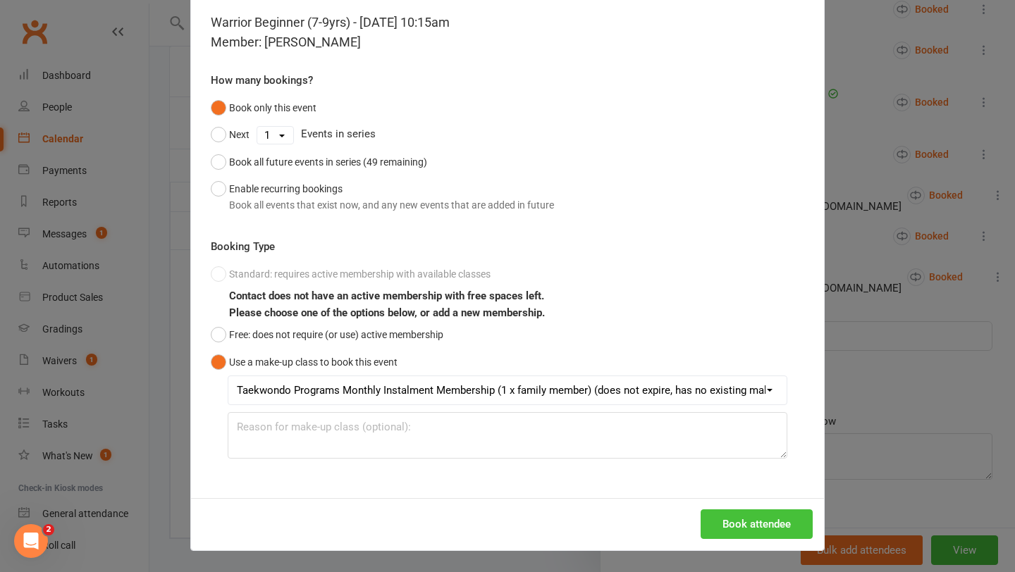
click at [742, 521] on button "Book attendee" at bounding box center [757, 525] width 112 height 30
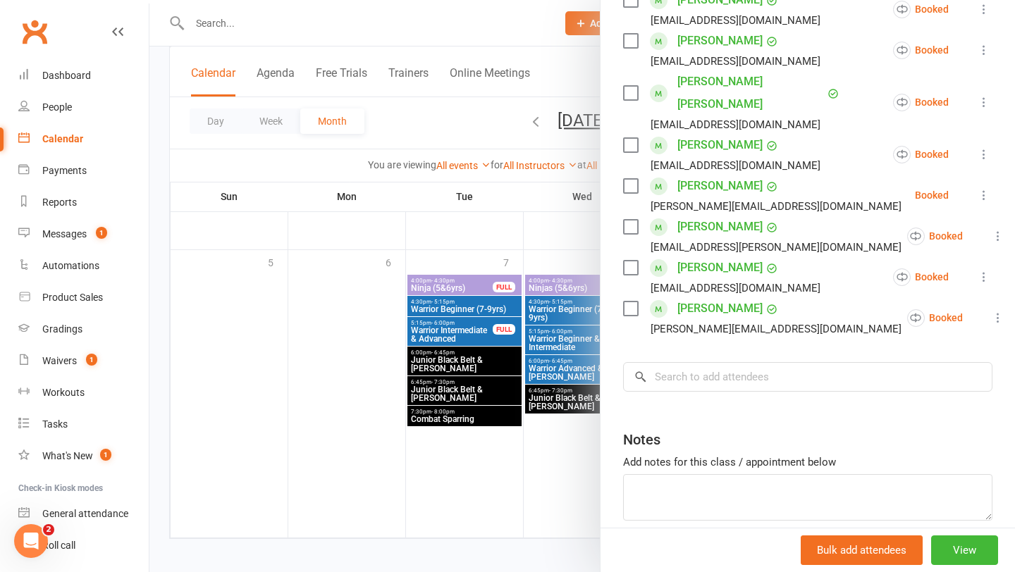
click at [558, 462] on div at bounding box center [582, 286] width 866 height 572
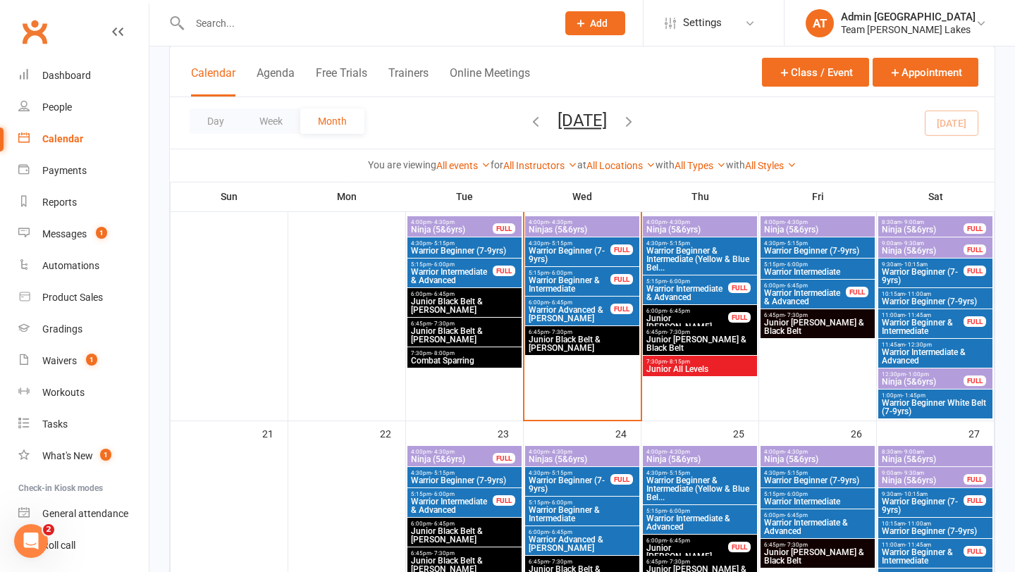
scroll to position [611, 0]
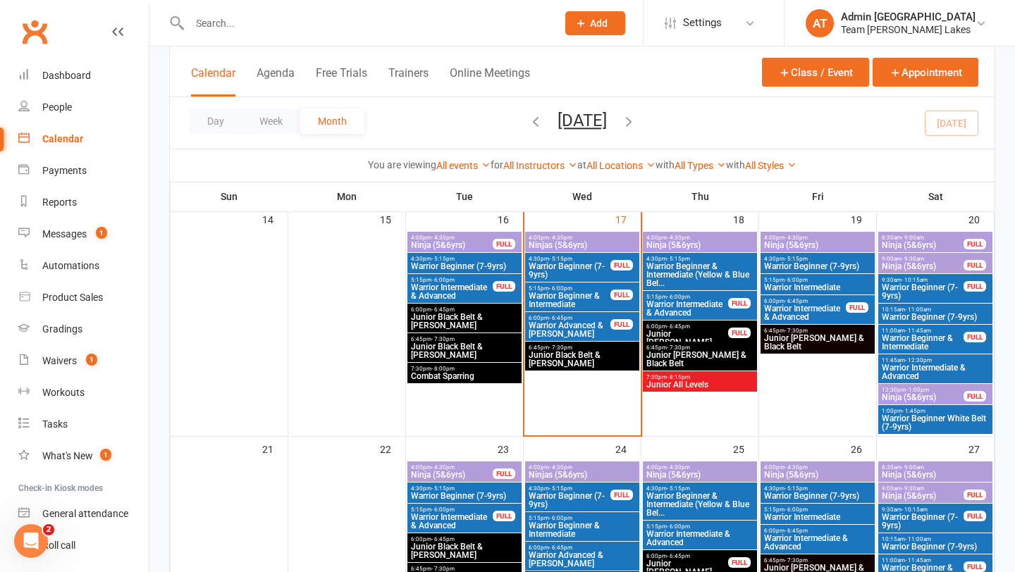
click at [805, 281] on span "- 6:00pm" at bounding box center [796, 280] width 23 height 6
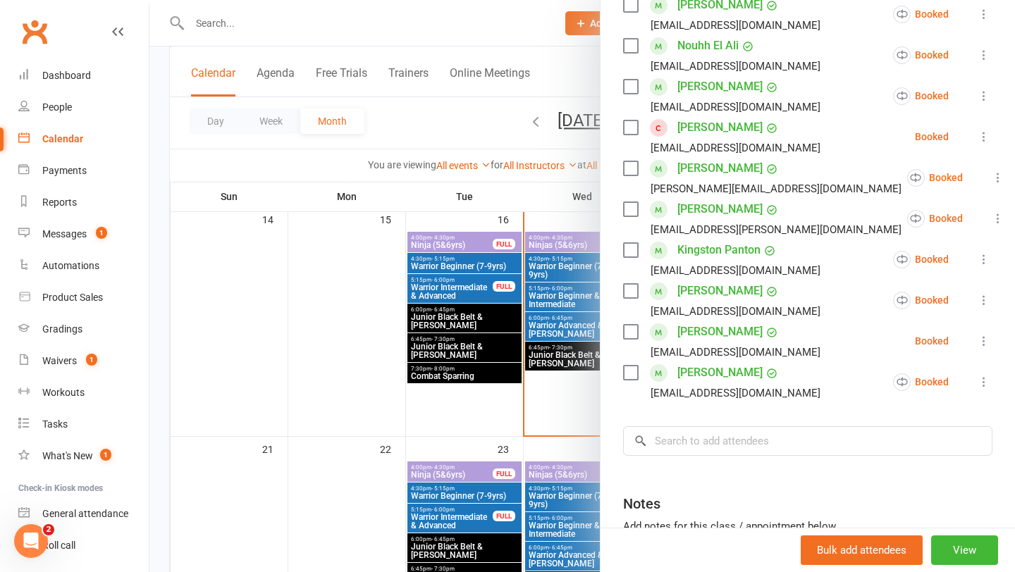
scroll to position [601, 0]
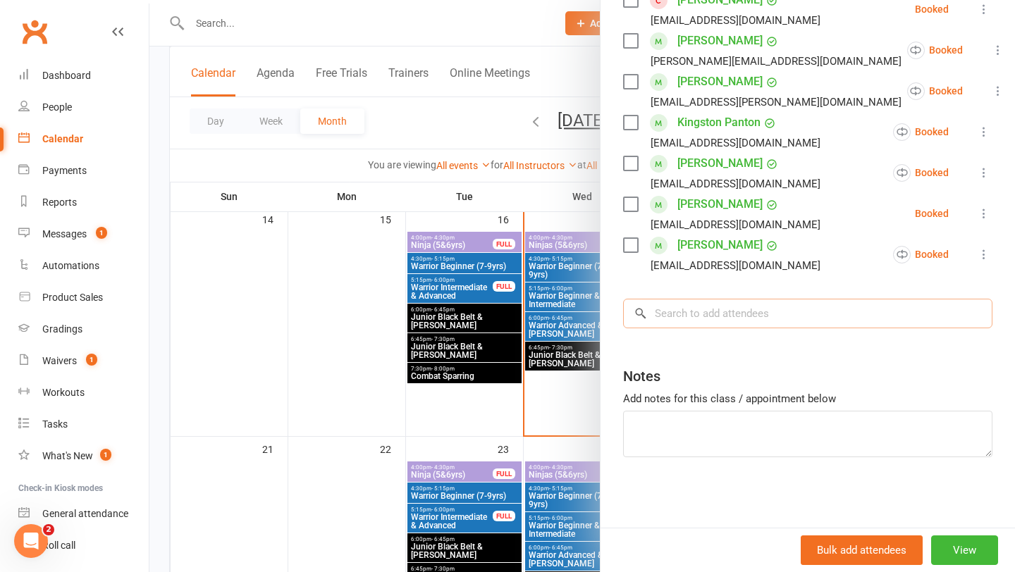
click at [760, 307] on input "search" at bounding box center [807, 314] width 369 height 30
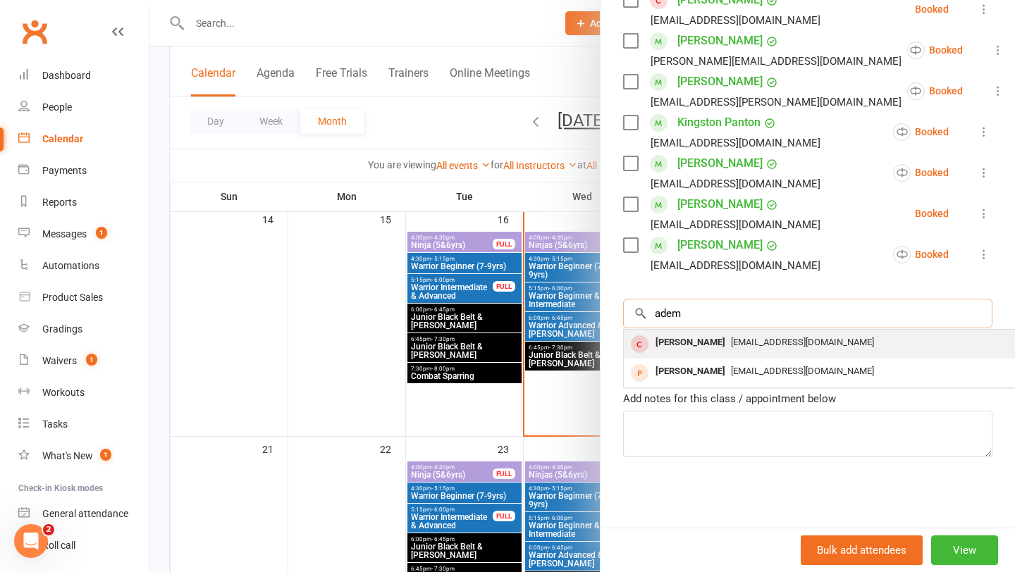
type input "adem"
click at [697, 343] on div "Adem Ibrahim" at bounding box center [690, 343] width 81 height 20
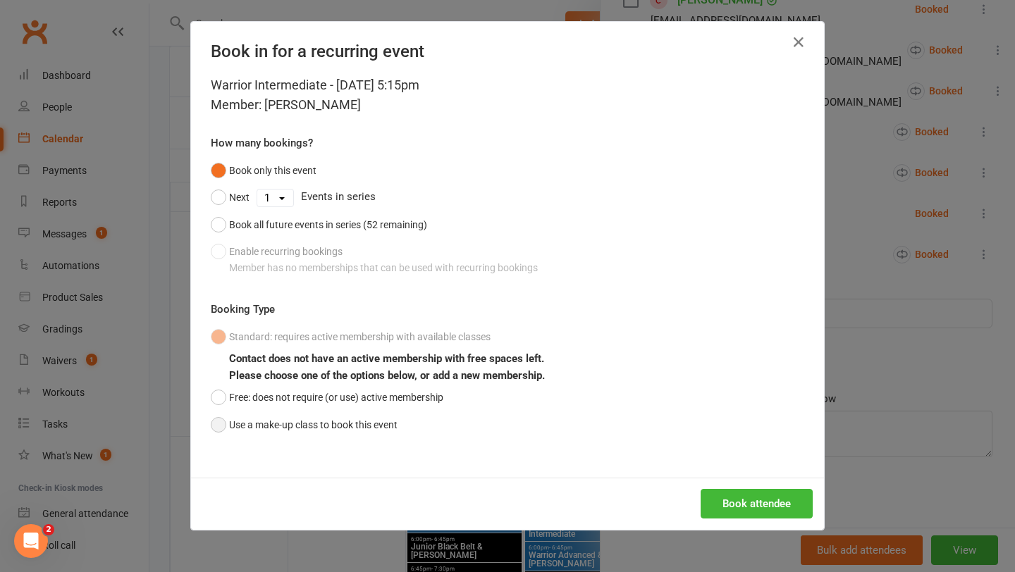
click at [293, 425] on button "Use a make-up class to book this event" at bounding box center [304, 425] width 187 height 27
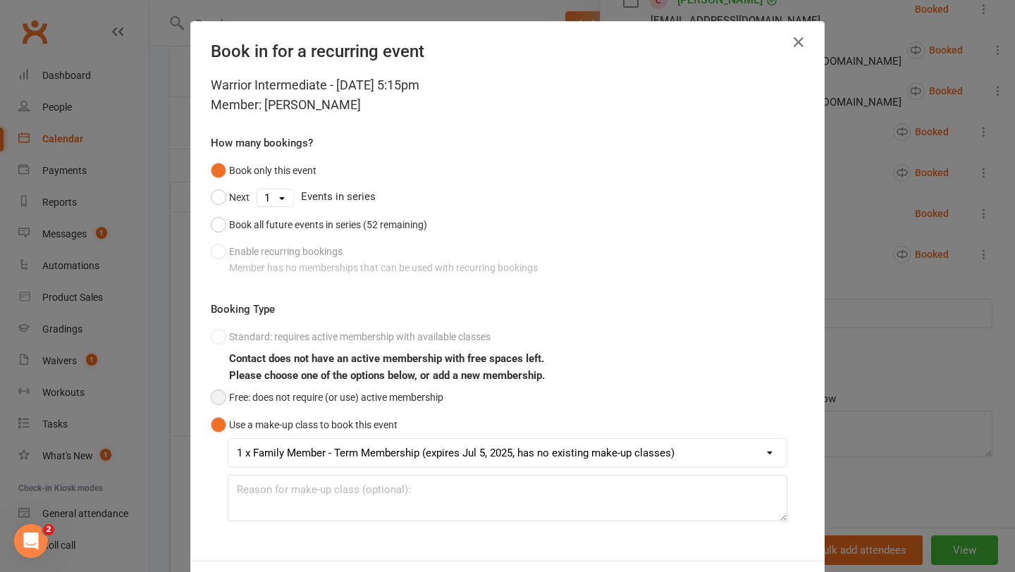
click at [284, 394] on button "Free: does not require (or use) active membership" at bounding box center [327, 397] width 233 height 27
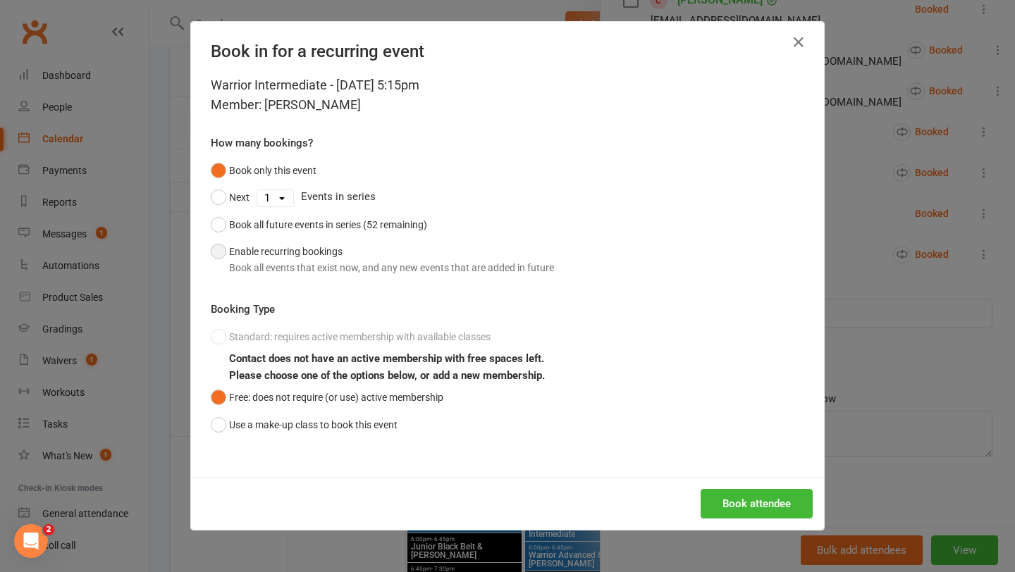
click at [282, 250] on button "Enable recurring bookings Book all events that exist now, and any new events th…" at bounding box center [382, 259] width 343 height 43
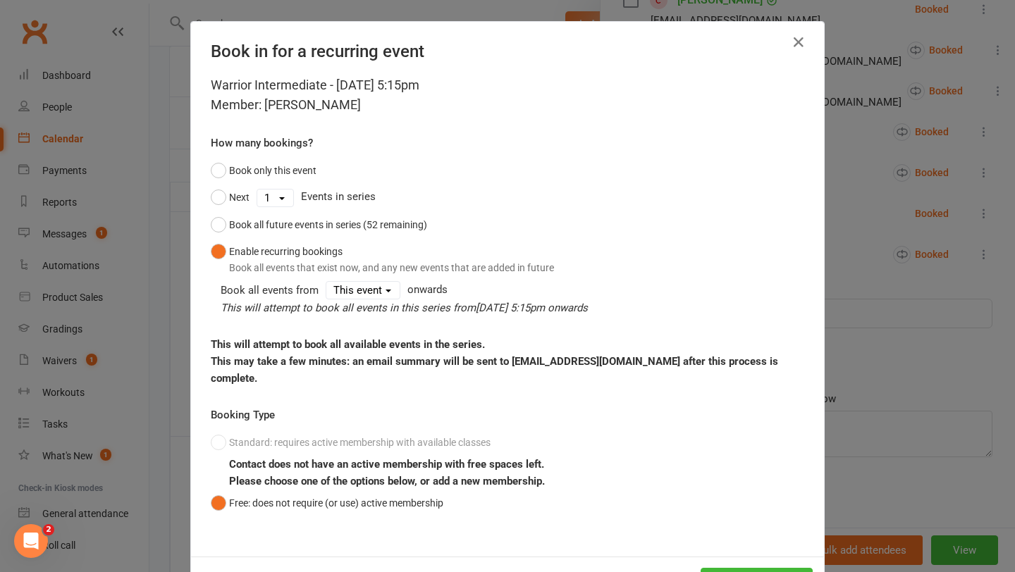
scroll to position [59, 0]
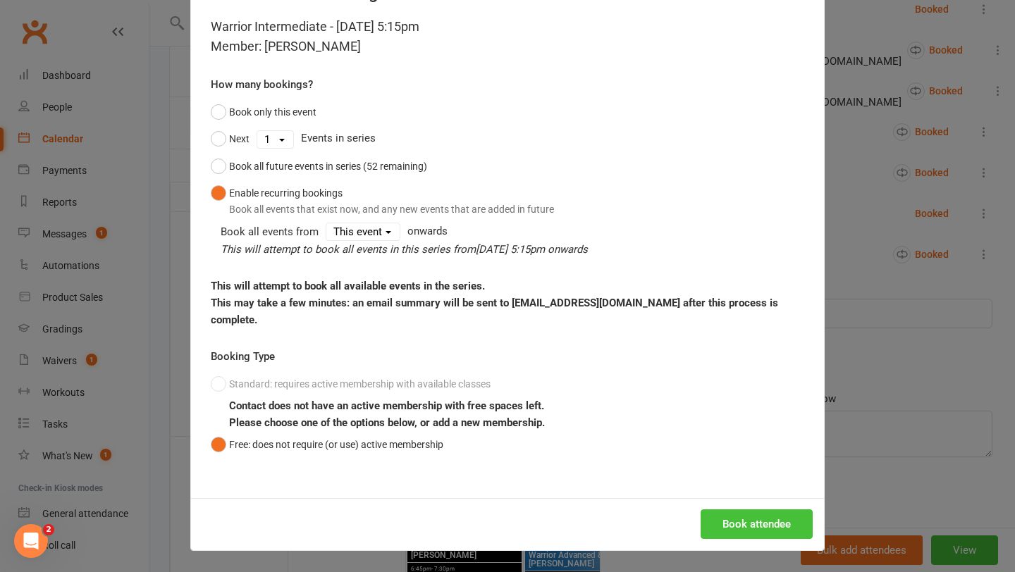
click at [748, 517] on button "Book attendee" at bounding box center [757, 525] width 112 height 30
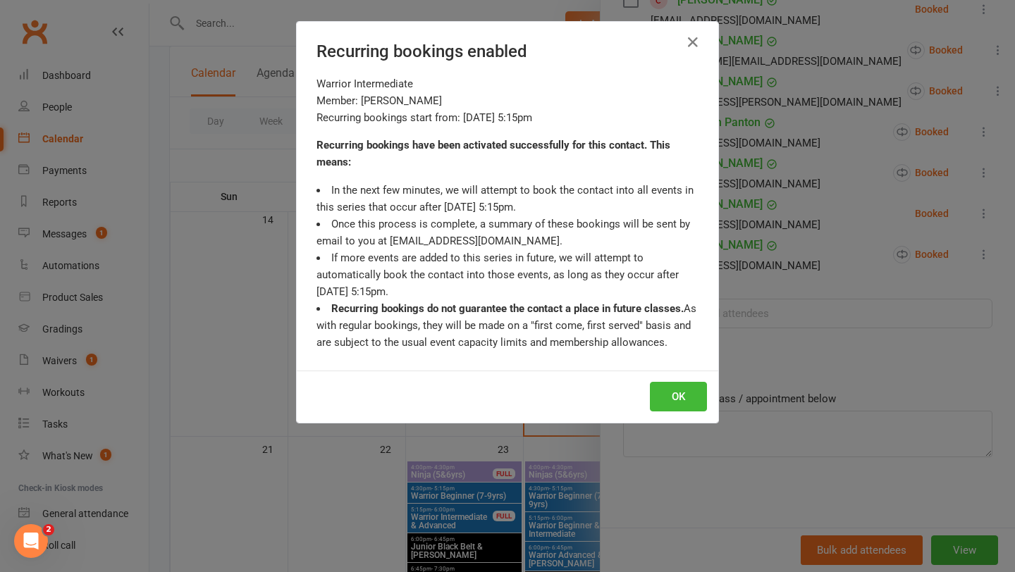
scroll to position [642, 0]
click at [673, 384] on button "OK" at bounding box center [678, 397] width 57 height 30
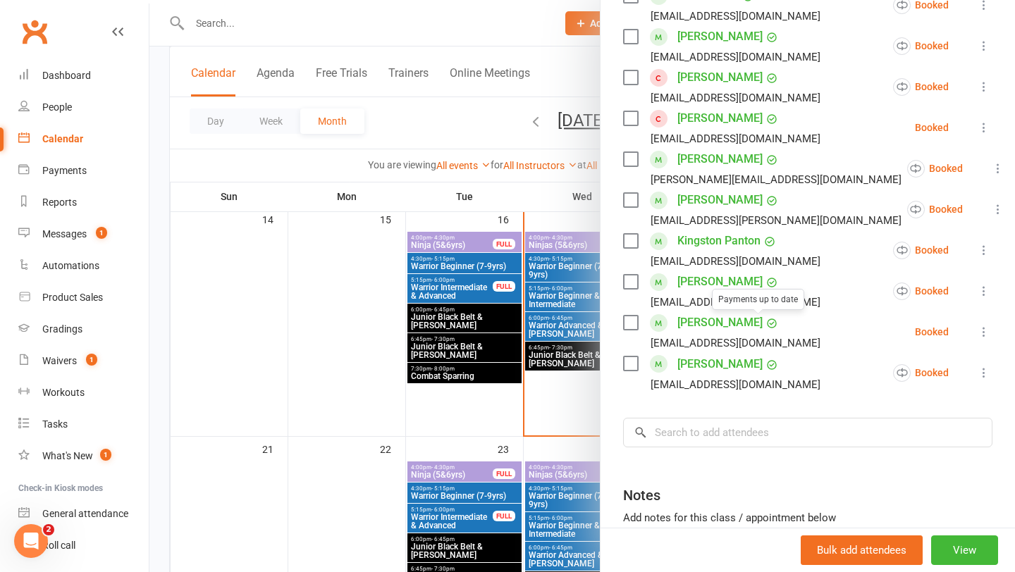
scroll to position [495, 0]
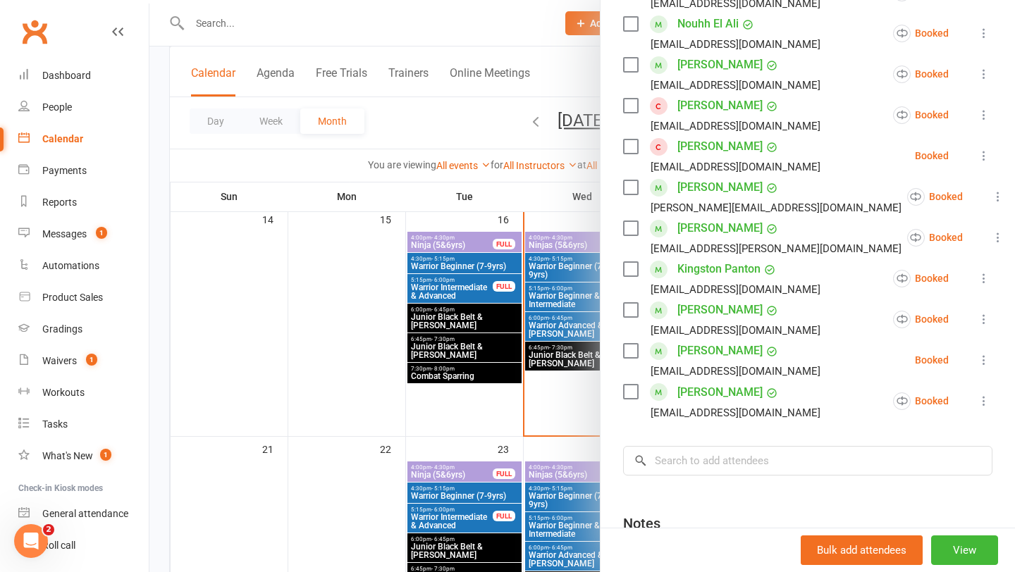
click at [722, 104] on link "Adem Ibrahim" at bounding box center [720, 105] width 85 height 23
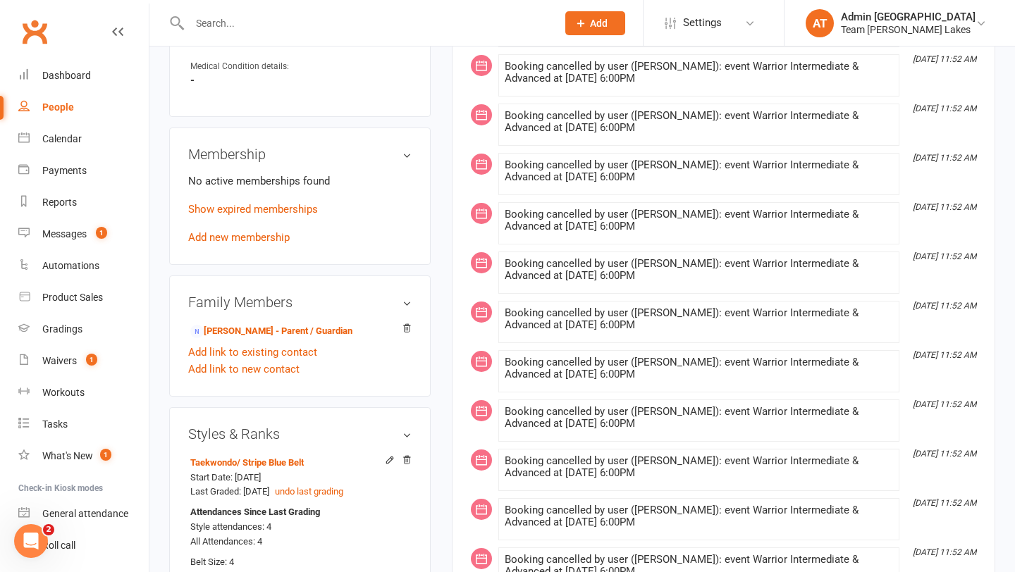
scroll to position [826, 0]
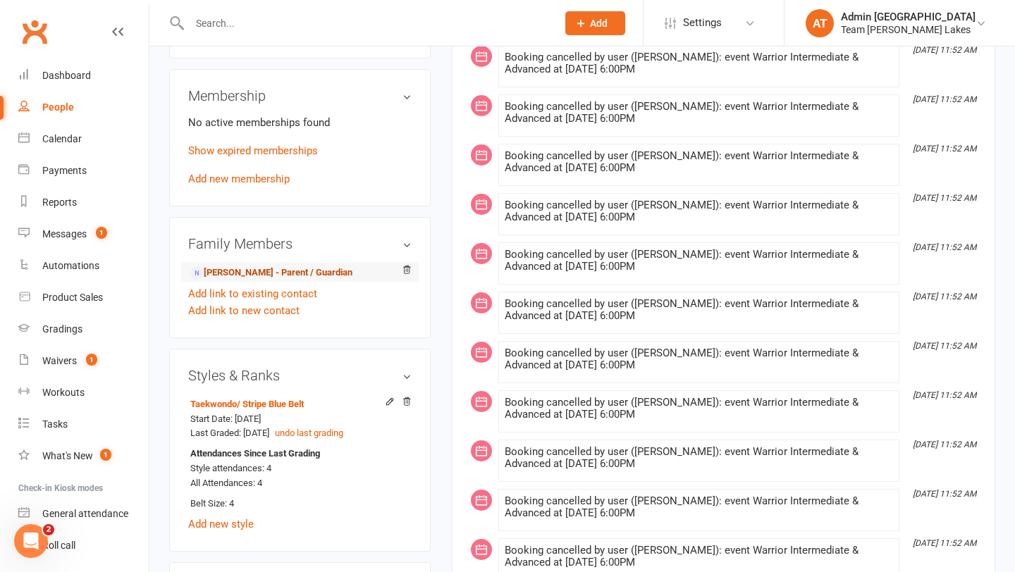
click at [302, 269] on link "Sevda Karaosmanoglu - Parent / Guardian" at bounding box center [271, 273] width 162 height 15
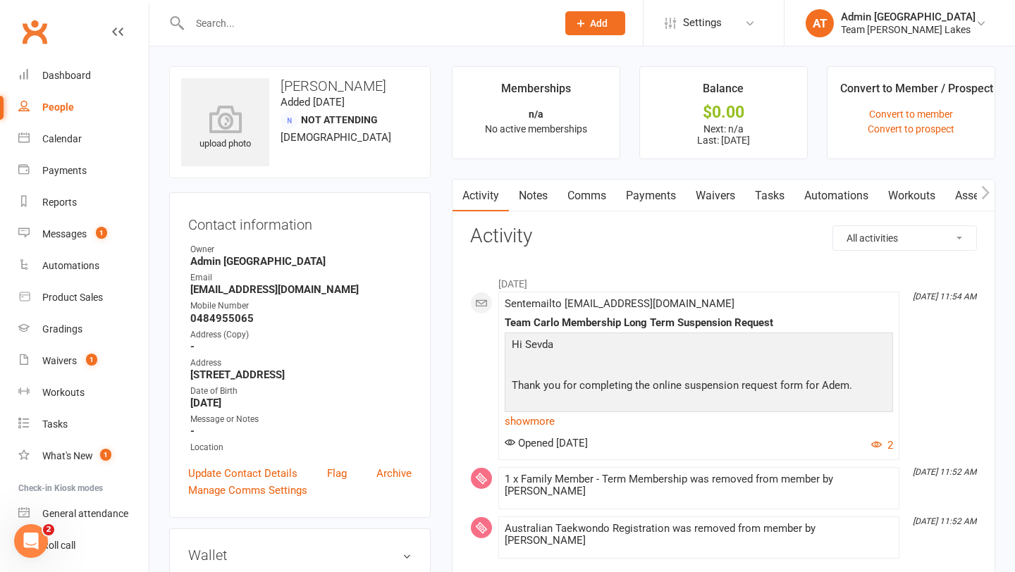
click at [712, 194] on link "Waivers" at bounding box center [715, 196] width 59 height 32
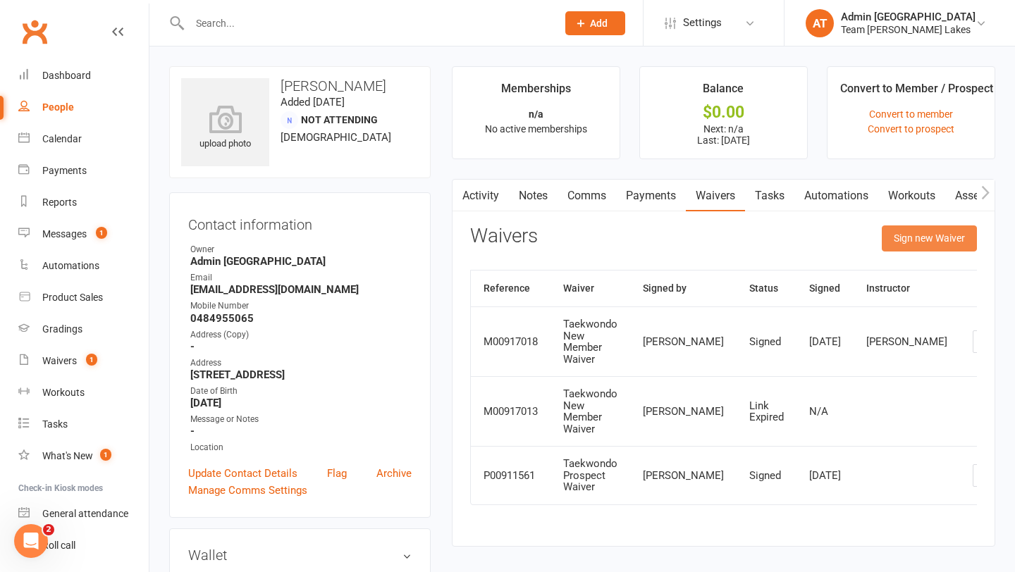
click at [907, 233] on button "Sign new Waiver" at bounding box center [929, 238] width 95 height 25
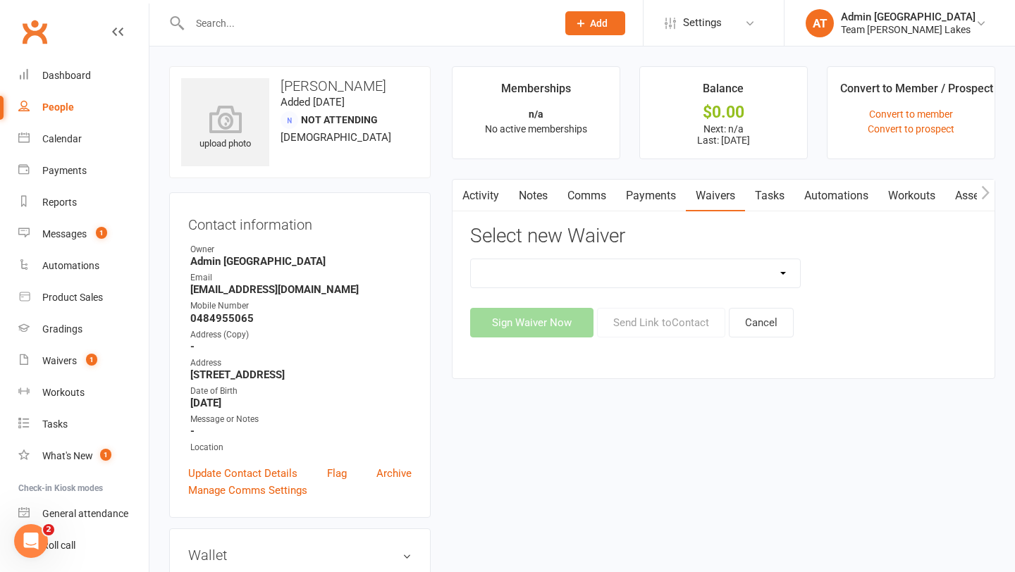
click at [716, 269] on select "Family Program Combination Member Waiver (3+ Family Members) Family Program Com…" at bounding box center [636, 273] width 330 height 28
select select "13873"
click at [471, 259] on select "Family Program Combination Member Waiver (3+ Family Members) Family Program Com…" at bounding box center [636, 273] width 330 height 28
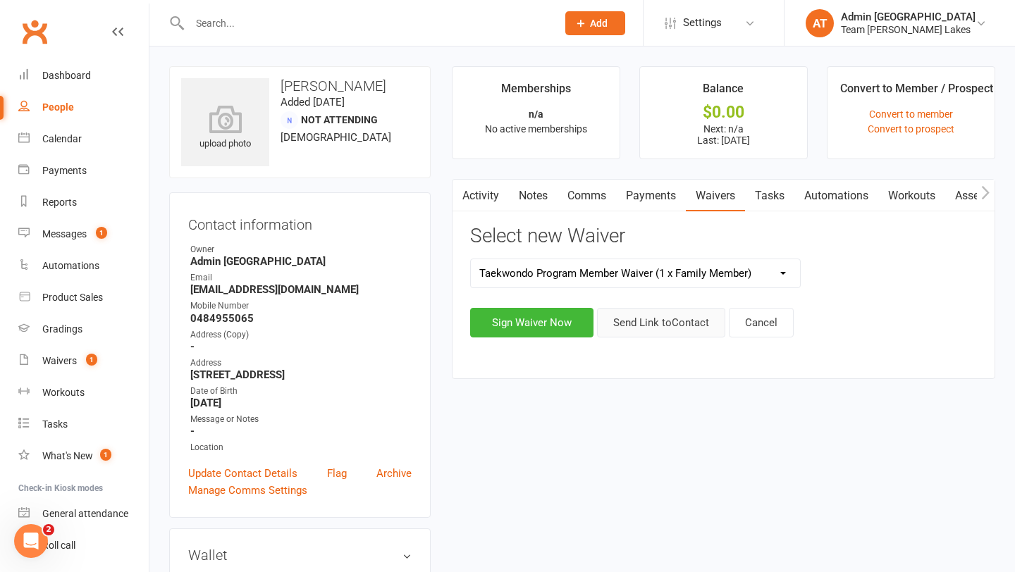
click at [641, 323] on button "Send Link to Contact" at bounding box center [661, 323] width 128 height 30
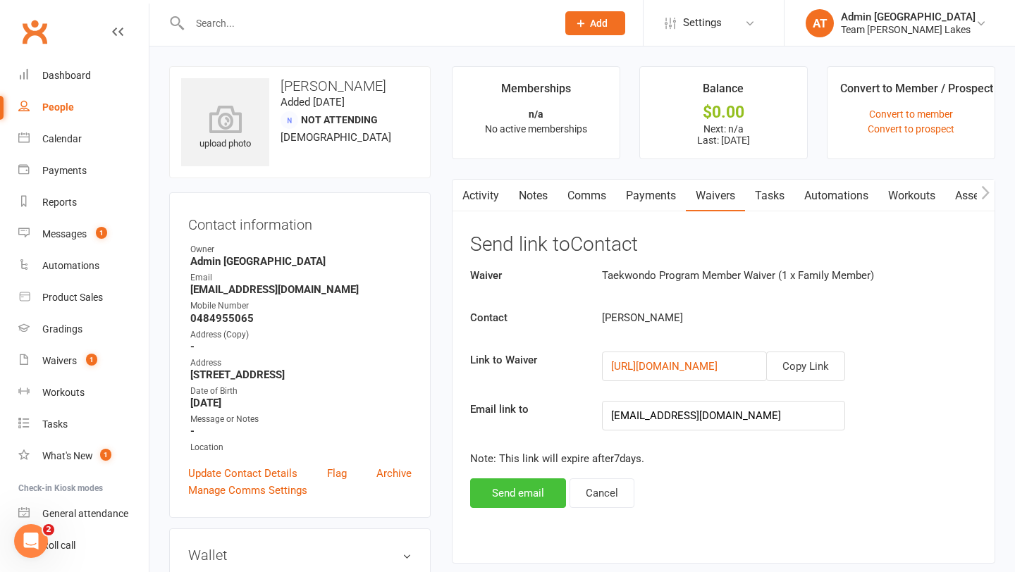
click at [517, 491] on button "Send email" at bounding box center [518, 494] width 96 height 30
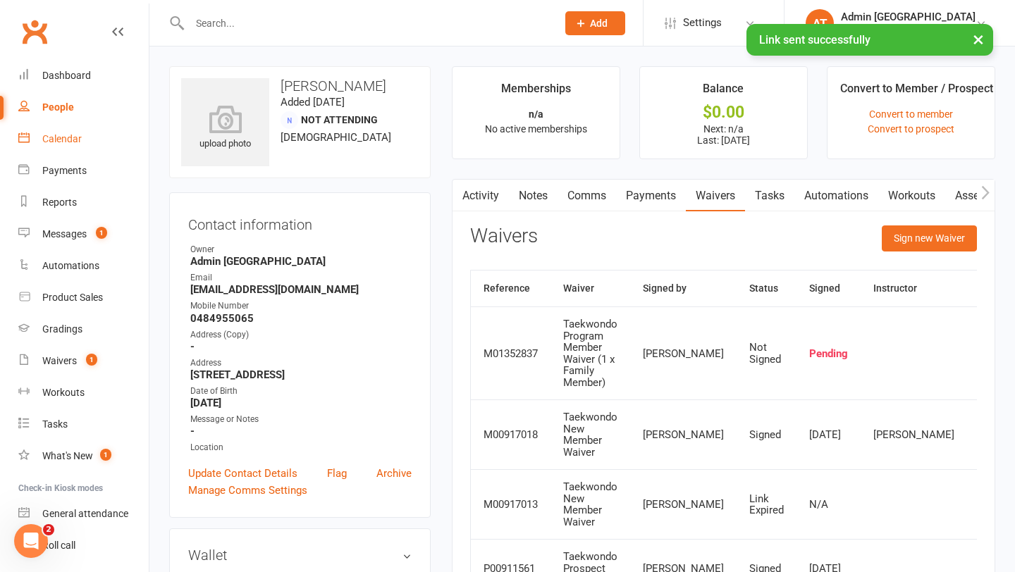
click at [69, 133] on div "Calendar" at bounding box center [61, 138] width 39 height 11
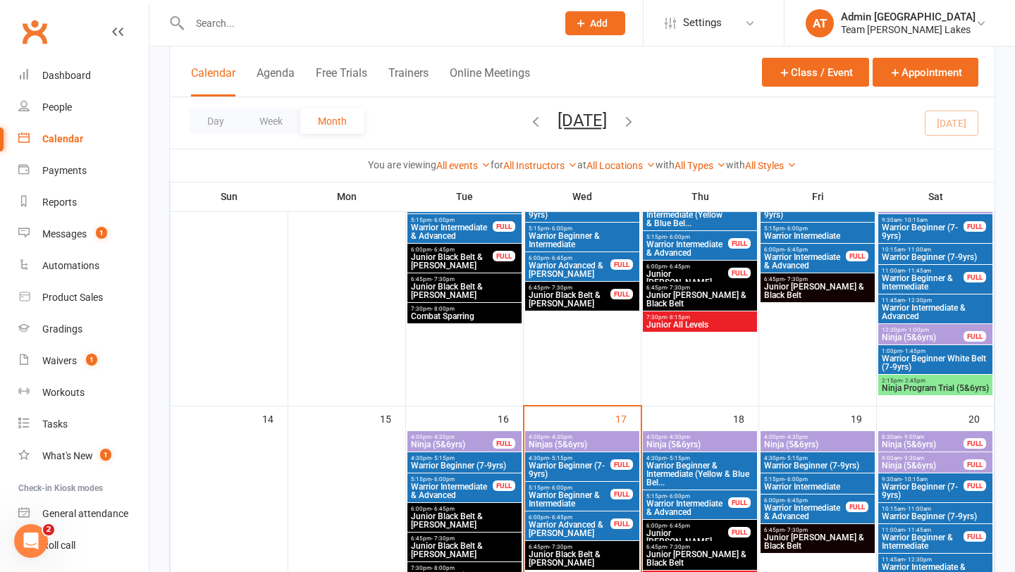
scroll to position [414, 0]
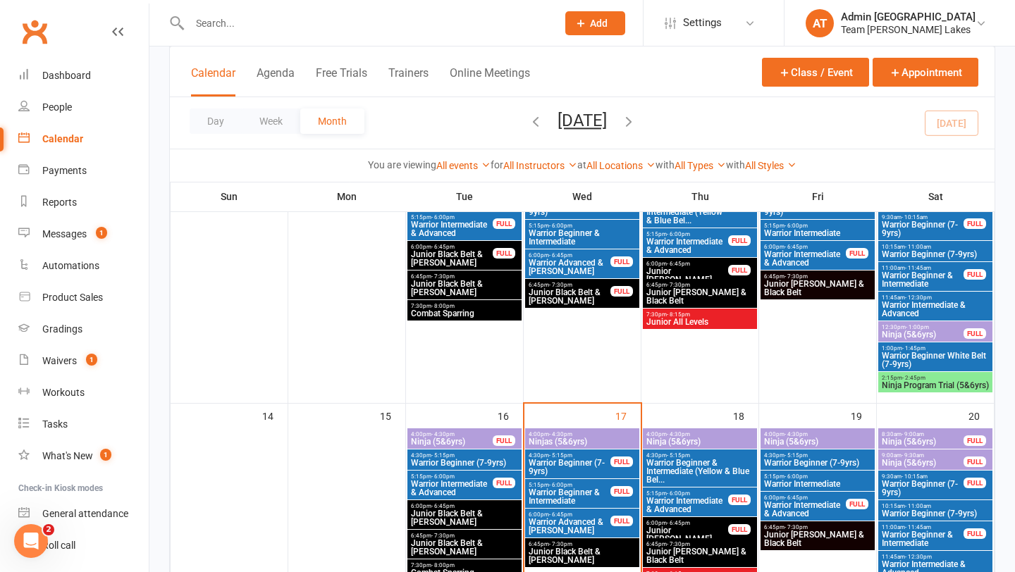
click at [918, 438] on span "Ninja (5&6yrs)" at bounding box center [922, 442] width 83 height 8
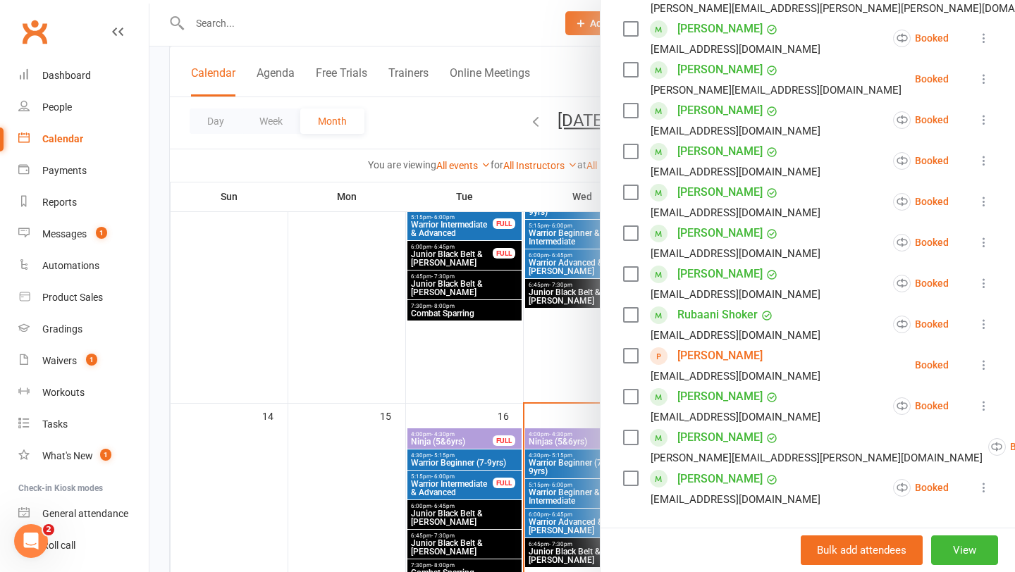
scroll to position [420, 0]
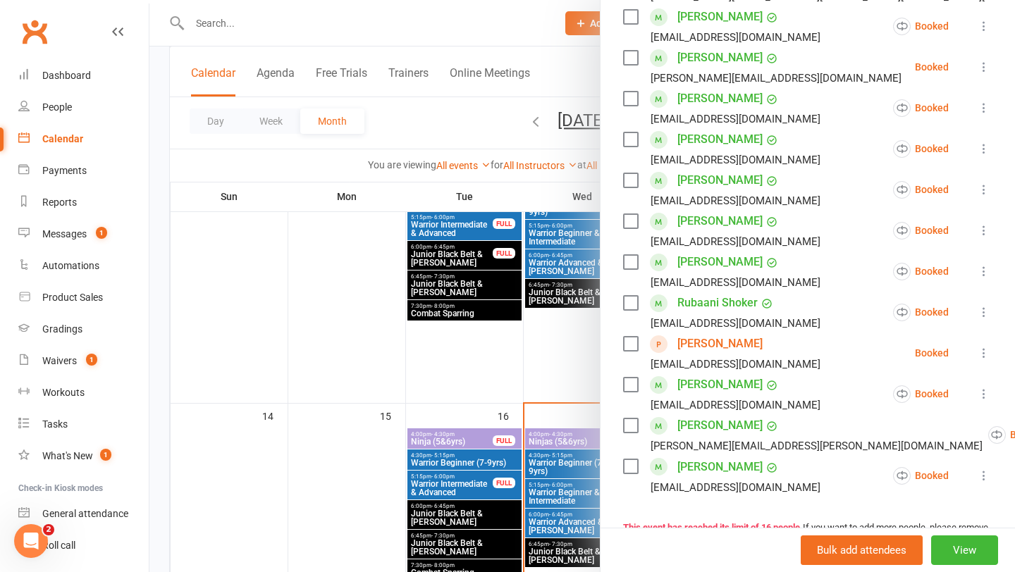
click at [711, 346] on link "Seher Sidhu" at bounding box center [720, 344] width 85 height 23
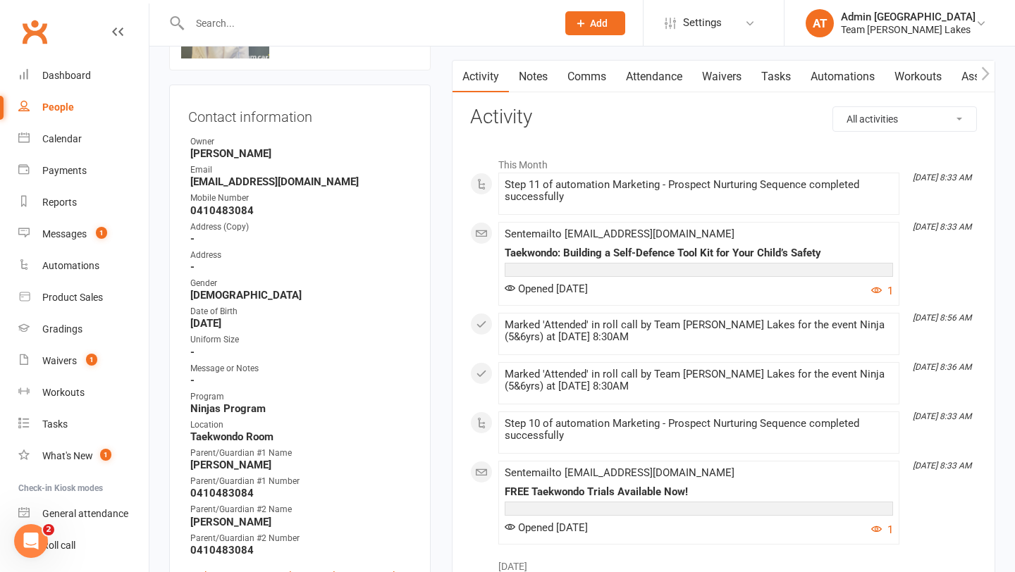
scroll to position [106, 0]
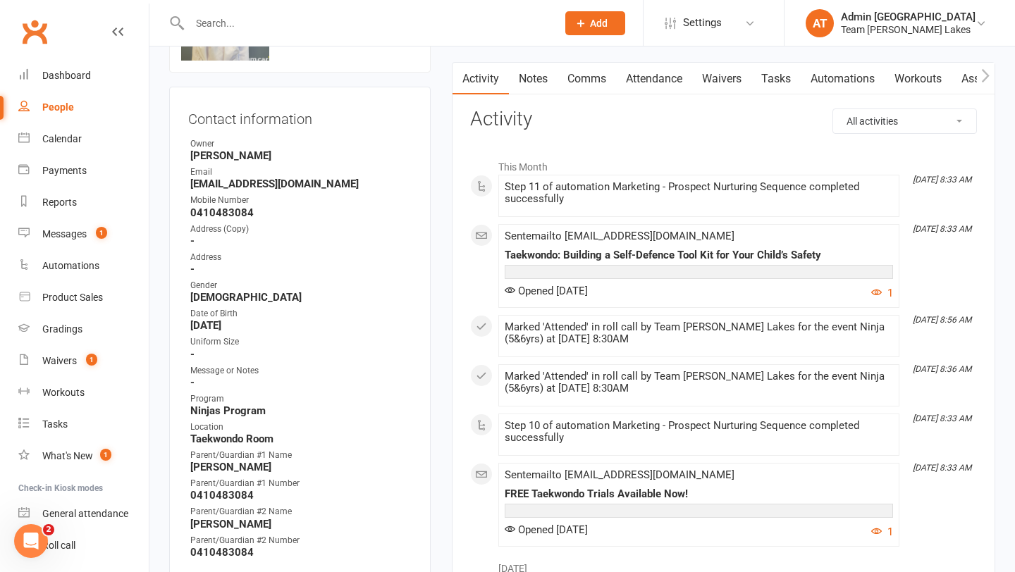
click at [723, 75] on link "Waivers" at bounding box center [721, 79] width 59 height 32
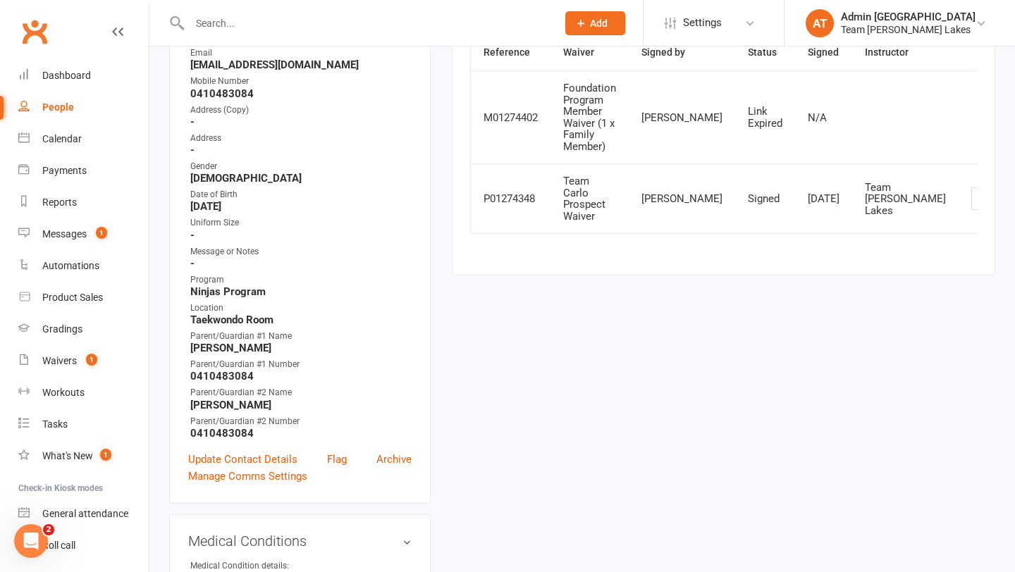
scroll to position [208, 0]
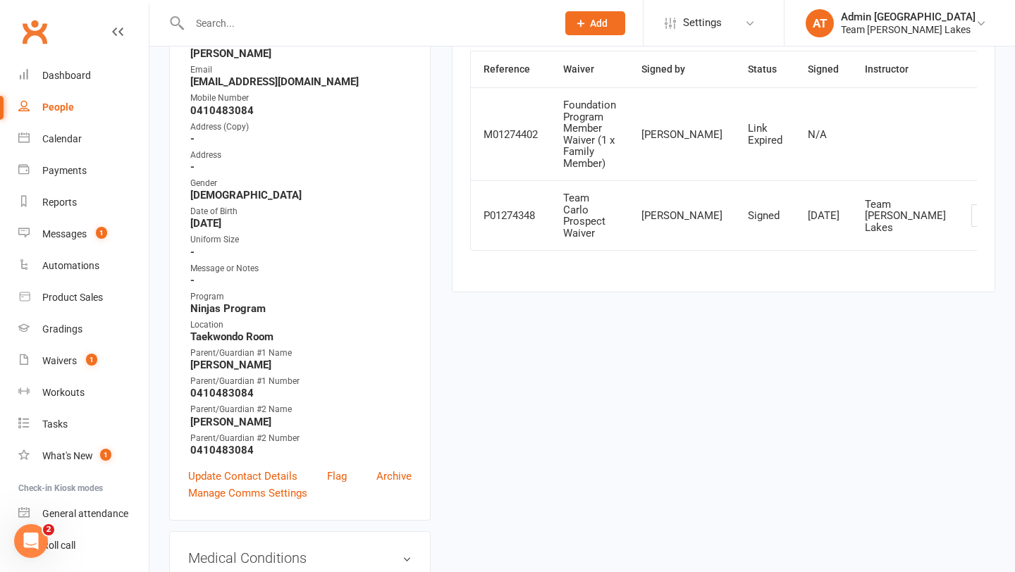
click at [225, 20] on input "text" at bounding box center [366, 23] width 362 height 20
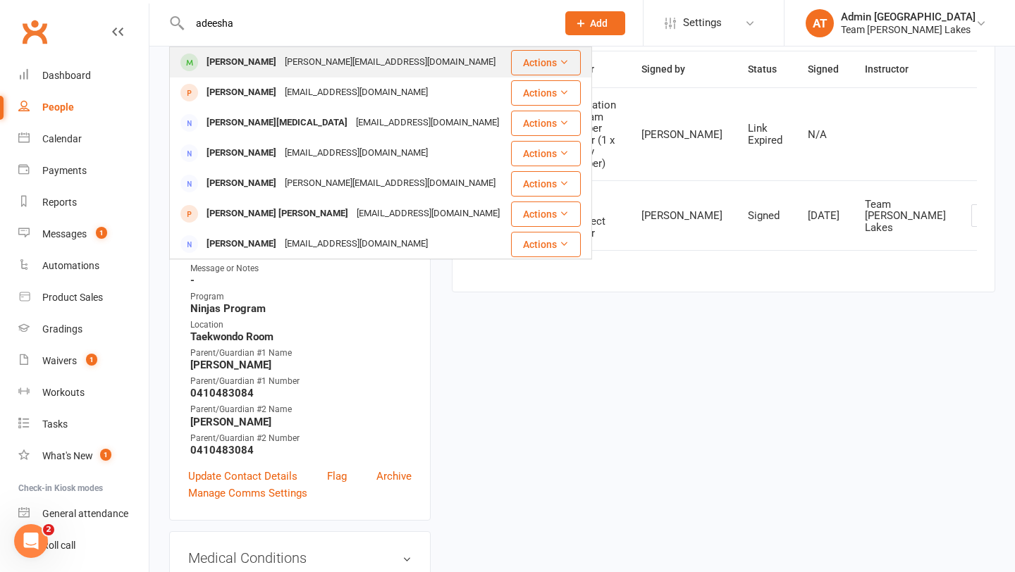
type input "adeesha"
click at [216, 57] on div "Adeesha Das" at bounding box center [241, 62] width 78 height 20
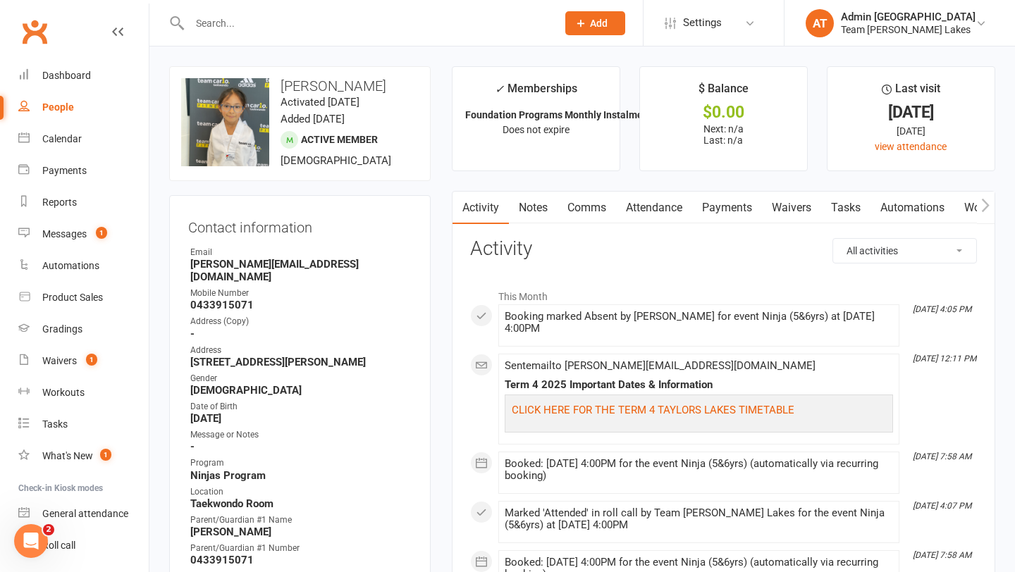
click at [796, 205] on link "Waivers" at bounding box center [791, 208] width 59 height 32
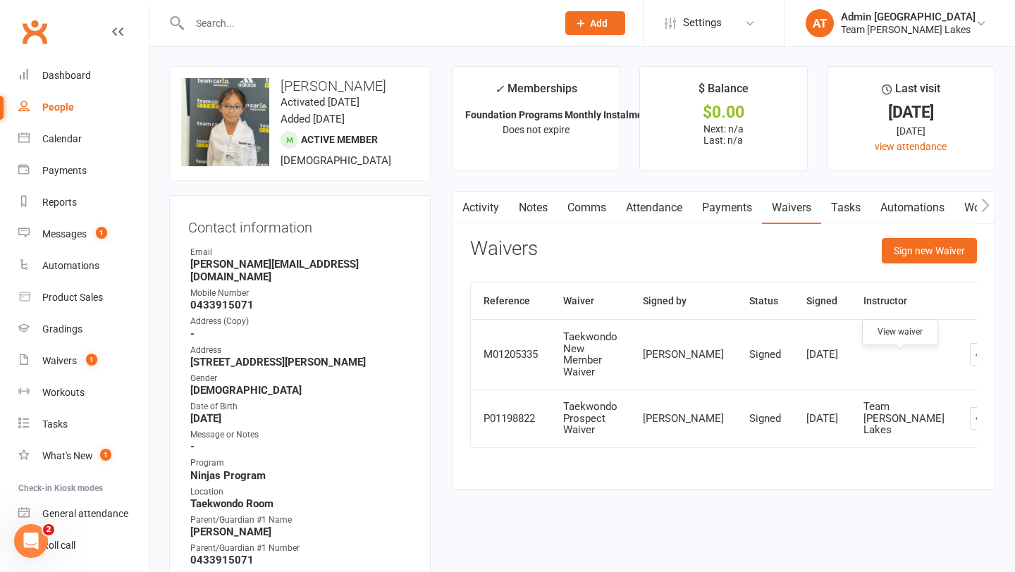
click at [976, 360] on icon at bounding box center [981, 355] width 11 height 11
click at [976, 424] on icon at bounding box center [981, 418] width 11 height 11
click at [50, 139] on div "Calendar" at bounding box center [61, 138] width 39 height 11
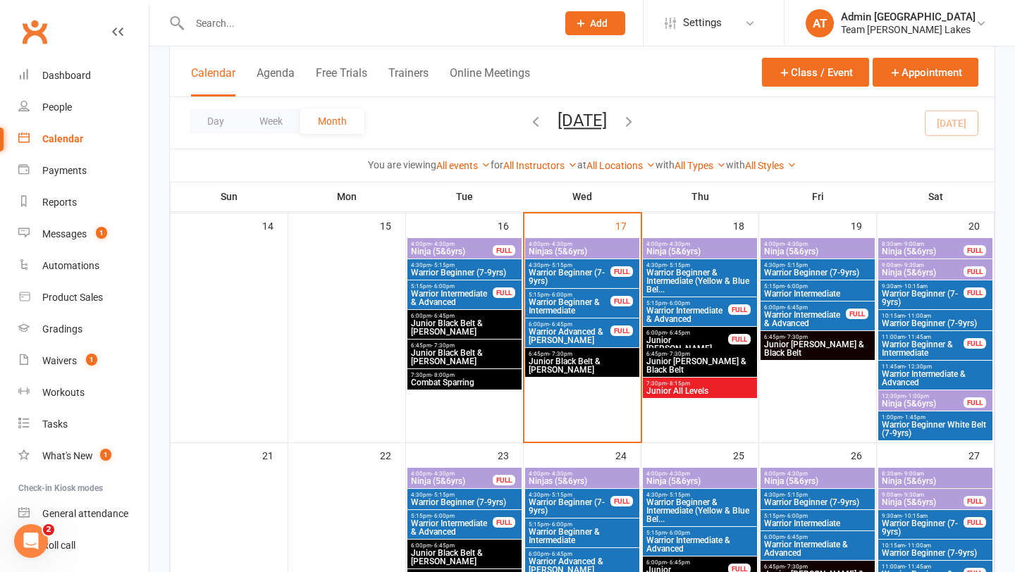
scroll to position [615, 0]
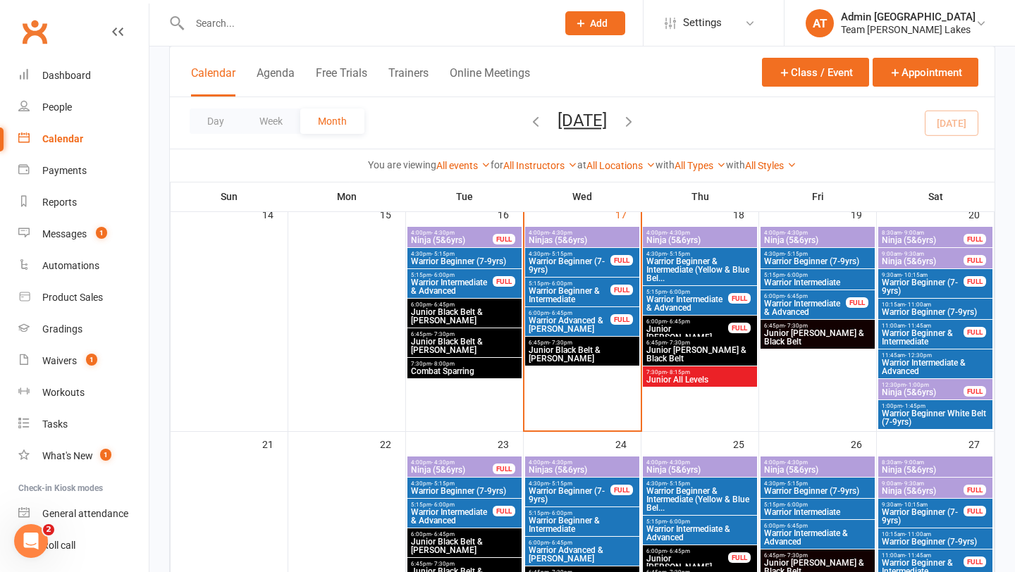
click at [825, 236] on span "Ninja (5&6yrs)" at bounding box center [818, 240] width 109 height 8
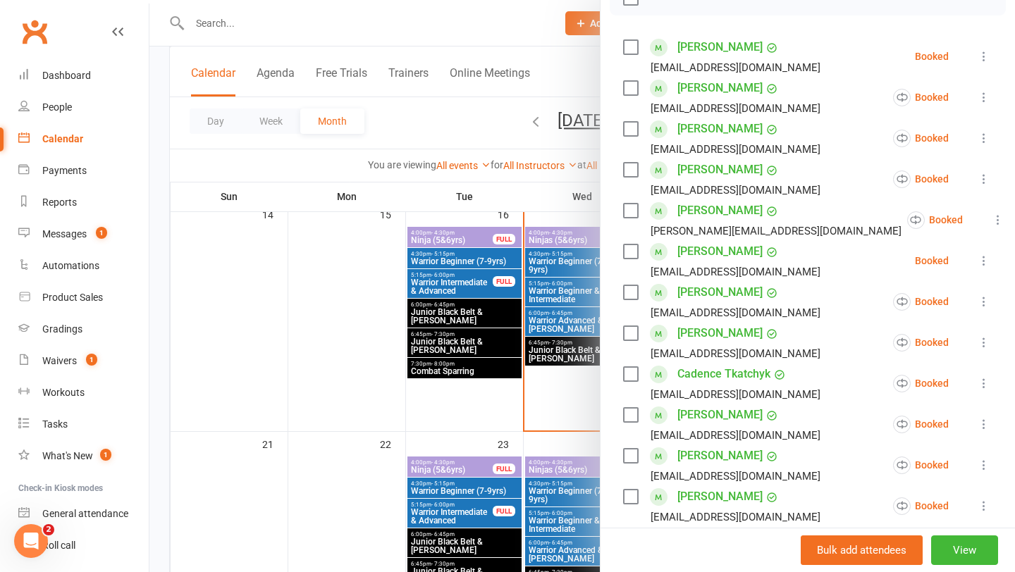
scroll to position [478, 0]
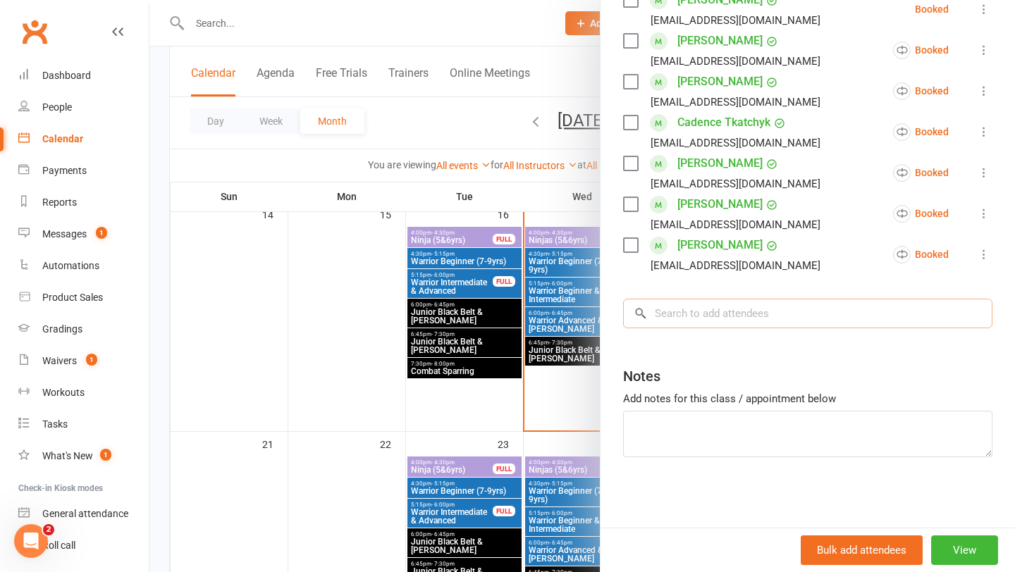
click at [715, 310] on input "search" at bounding box center [807, 314] width 369 height 30
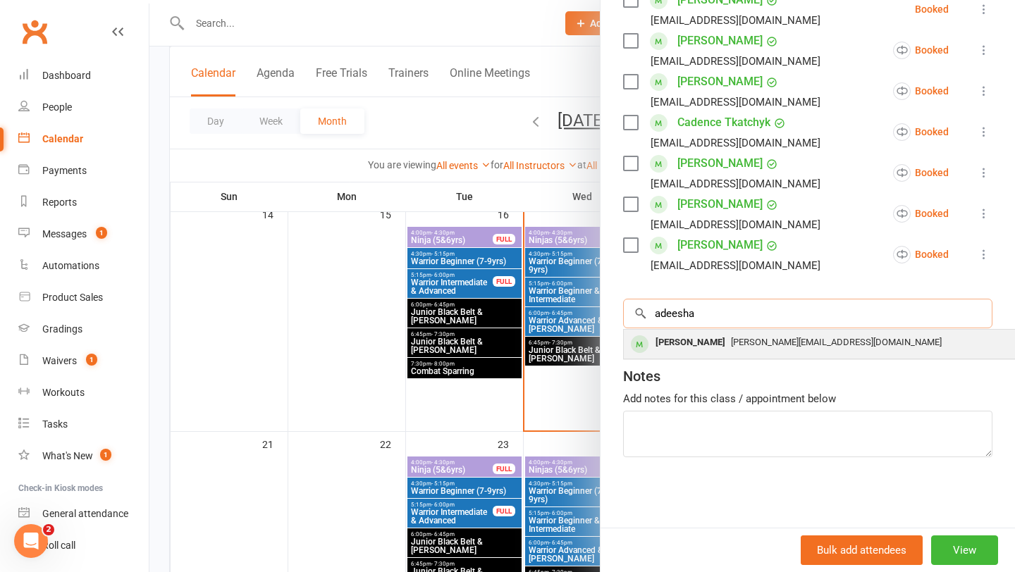
type input "adeesha"
click at [696, 350] on div "Adeesha Das" at bounding box center [690, 343] width 81 height 20
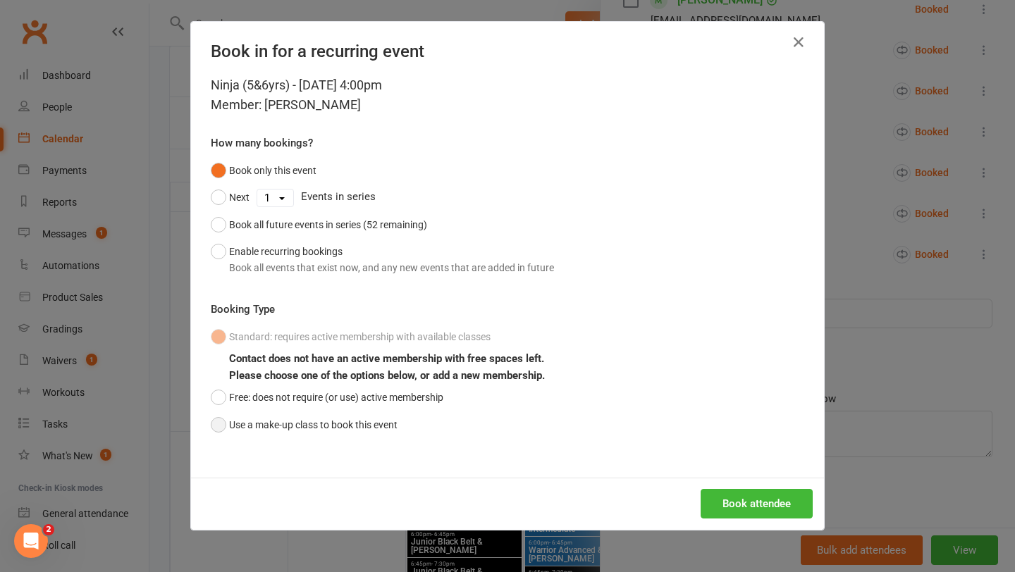
click at [350, 429] on button "Use a make-up class to book this event" at bounding box center [304, 425] width 187 height 27
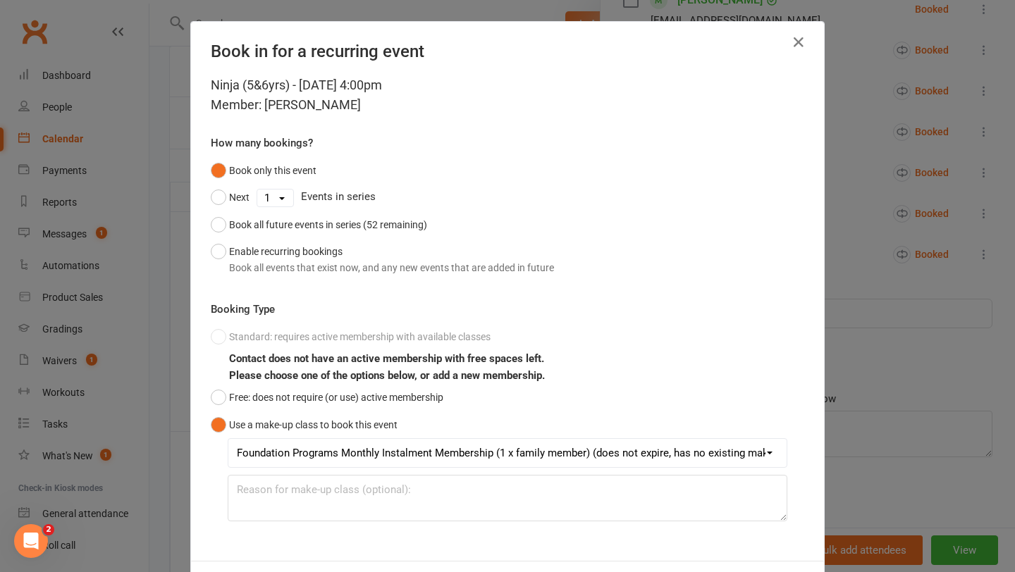
scroll to position [63, 0]
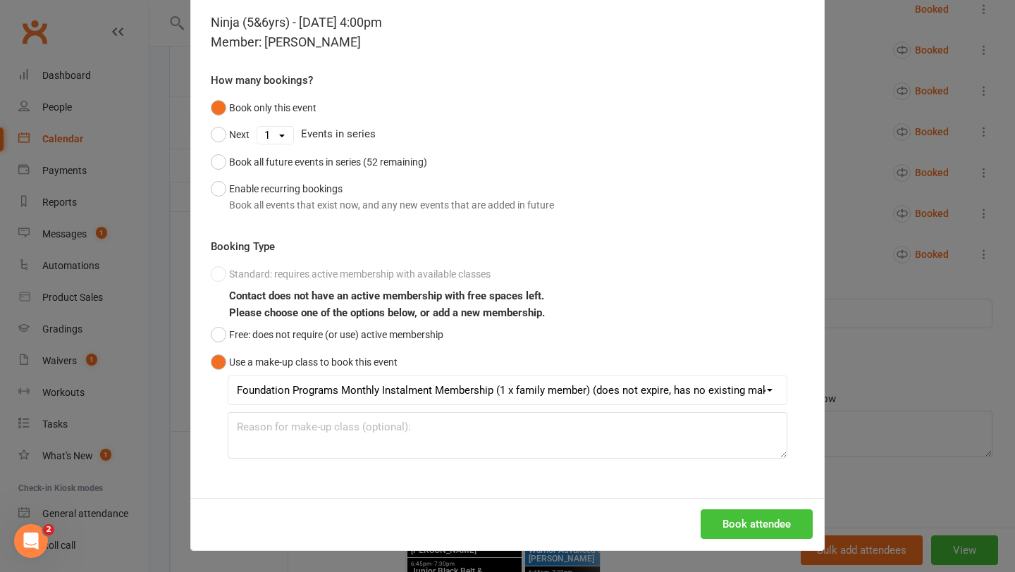
click at [784, 515] on button "Book attendee" at bounding box center [757, 525] width 112 height 30
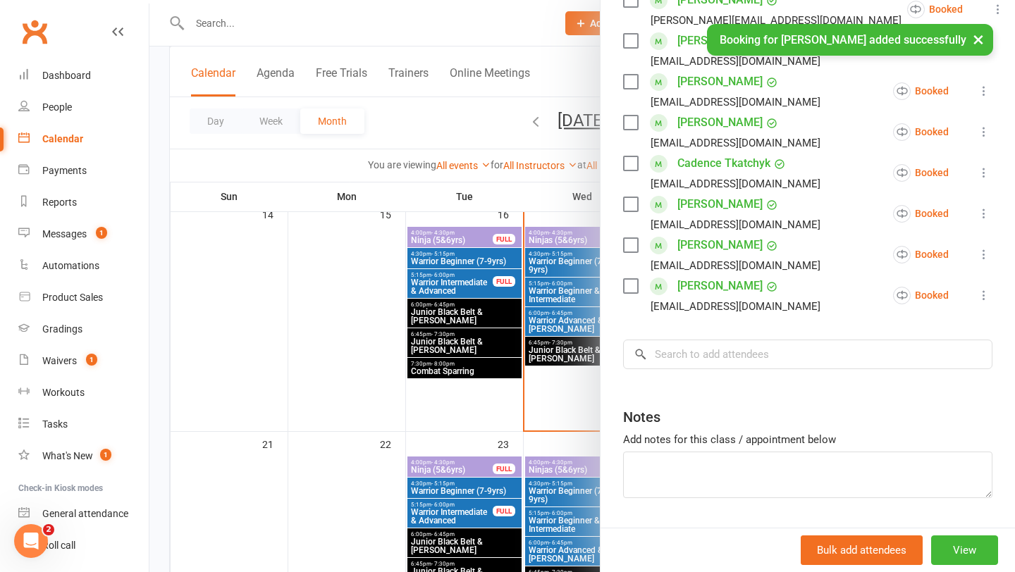
scroll to position [519, 0]
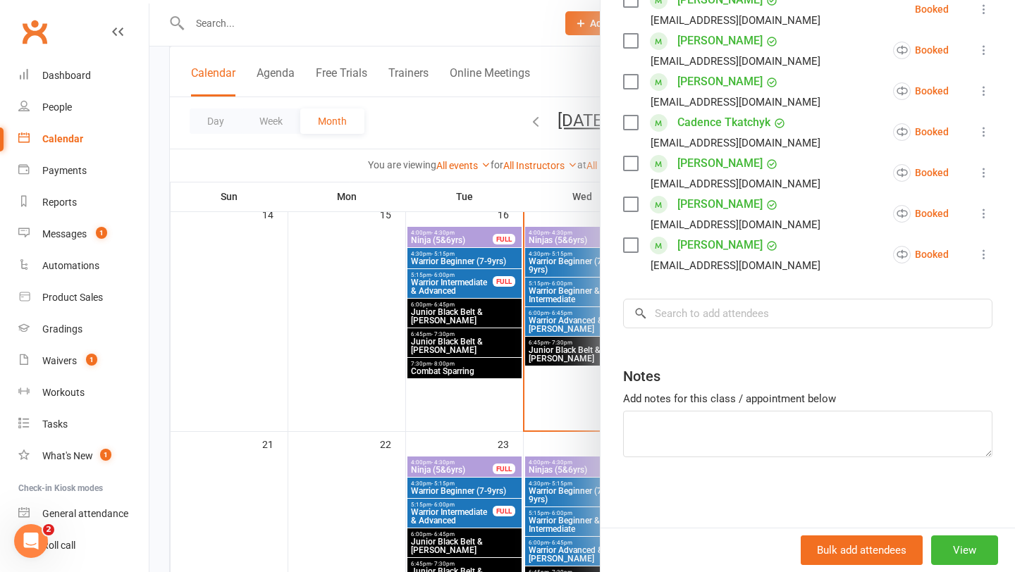
click at [531, 316] on div at bounding box center [582, 286] width 866 height 572
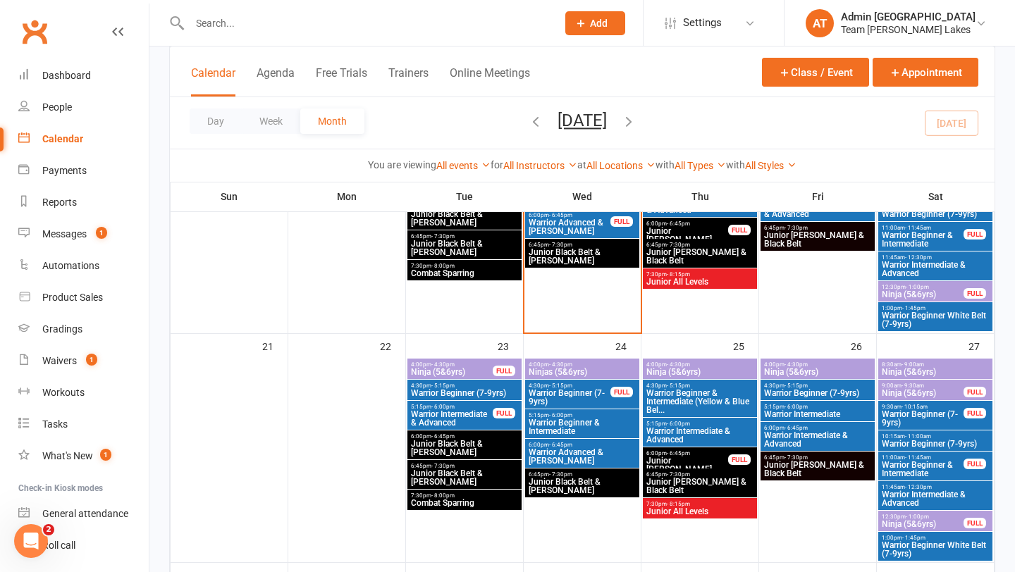
scroll to position [741, 0]
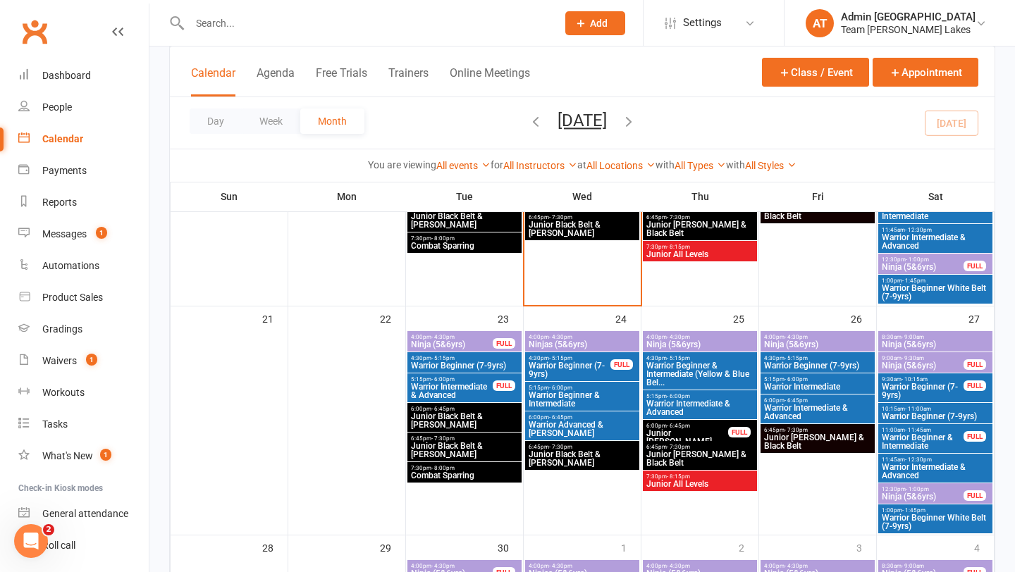
click at [582, 372] on span "Warrior Beginner (7-9yrs)" at bounding box center [569, 370] width 83 height 17
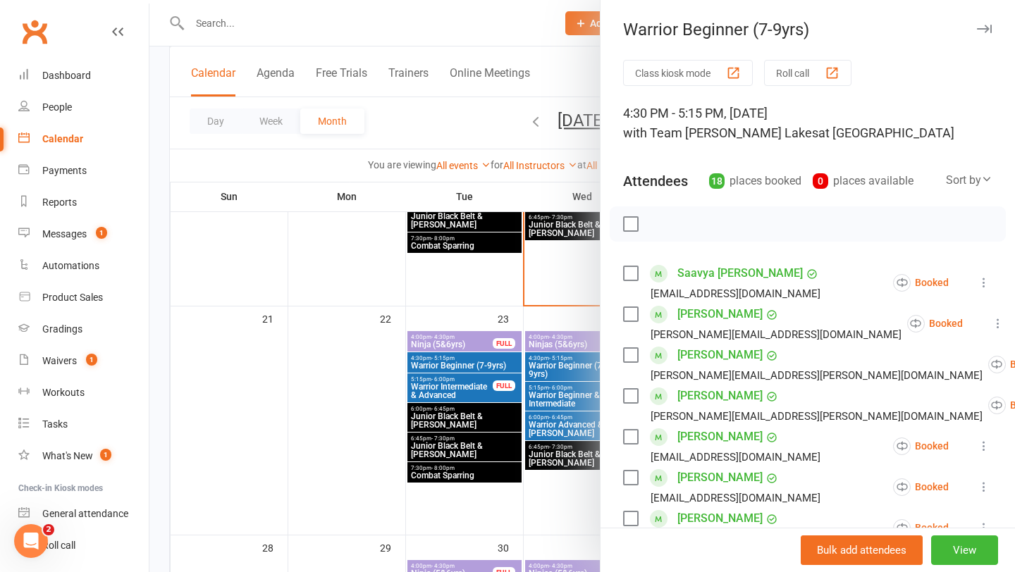
click at [527, 345] on div at bounding box center [582, 286] width 866 height 572
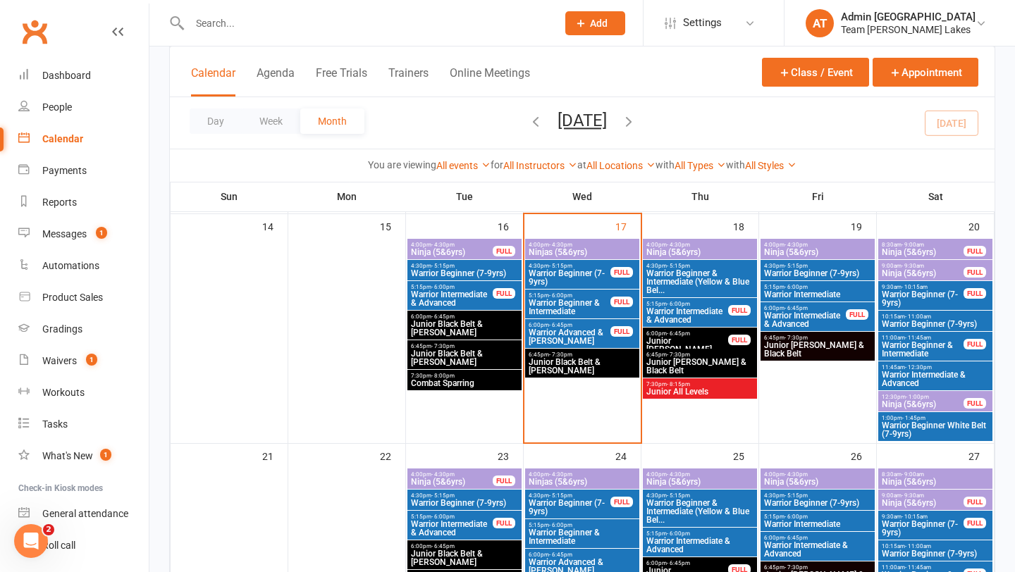
scroll to position [561, 0]
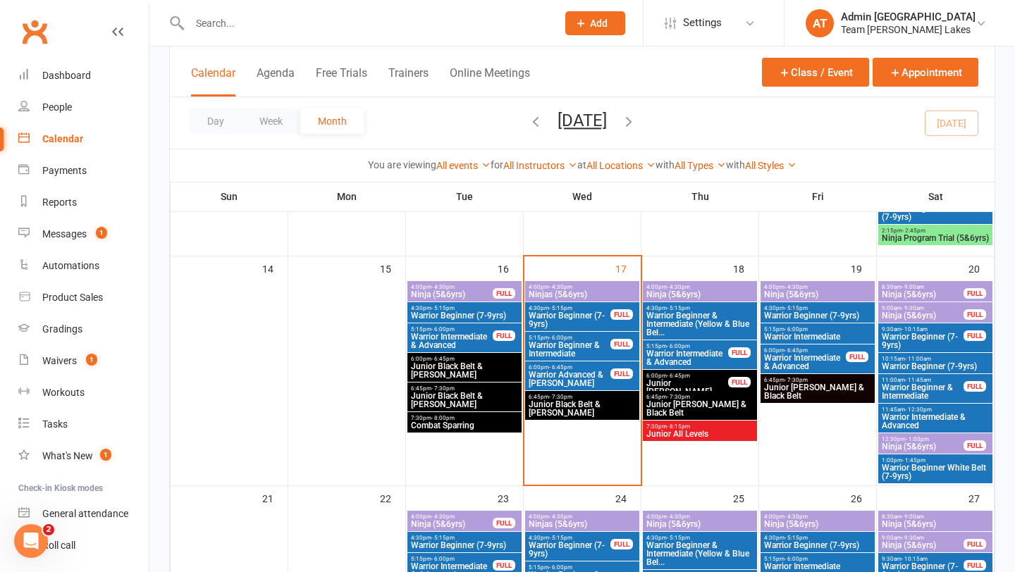
click at [580, 343] on span "Warrior Beginner & Intermediate" at bounding box center [569, 349] width 83 height 17
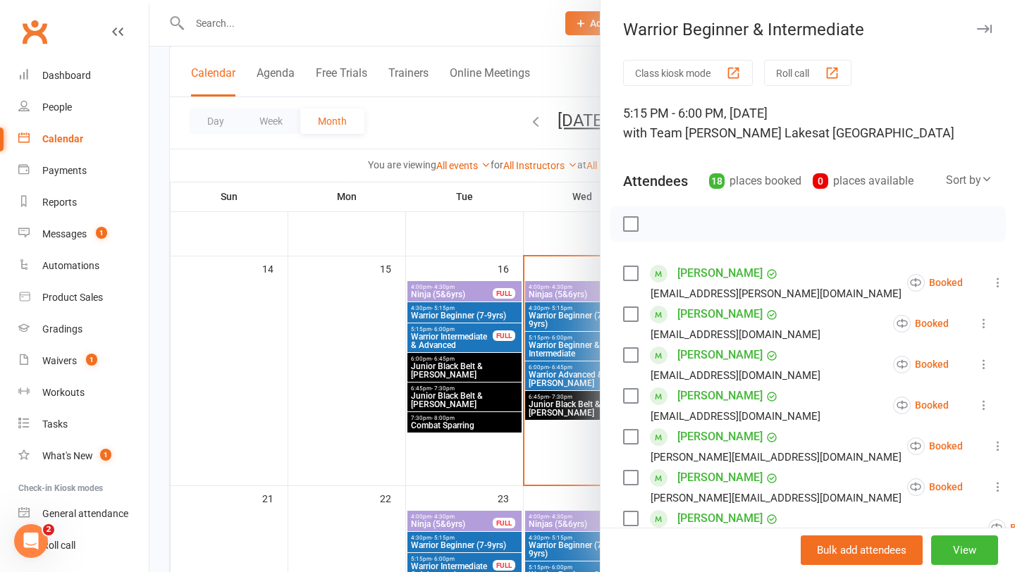
click at [553, 378] on div at bounding box center [582, 286] width 866 height 572
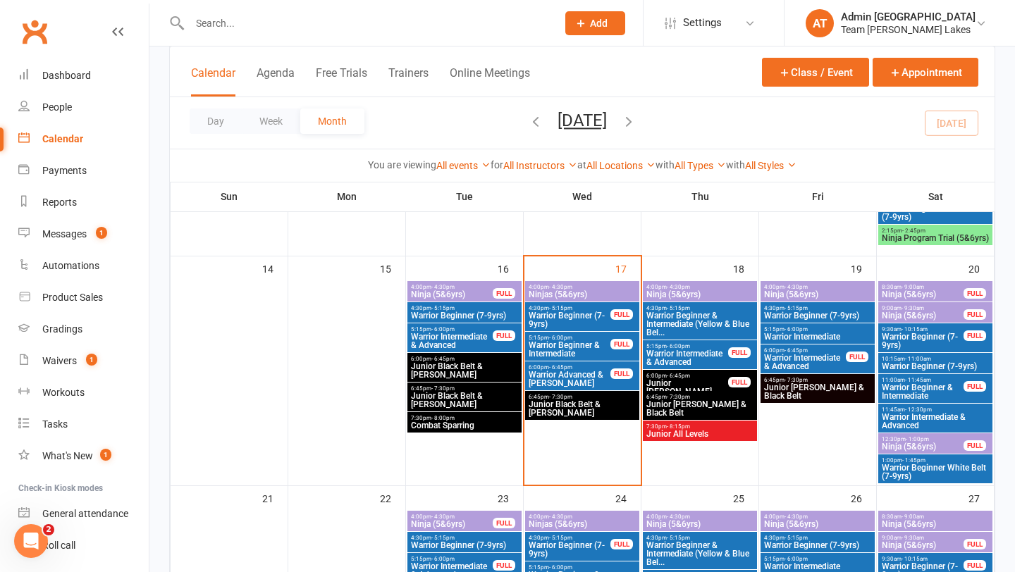
click at [570, 376] on span "Warrior Advanced & [PERSON_NAME]" at bounding box center [569, 379] width 83 height 17
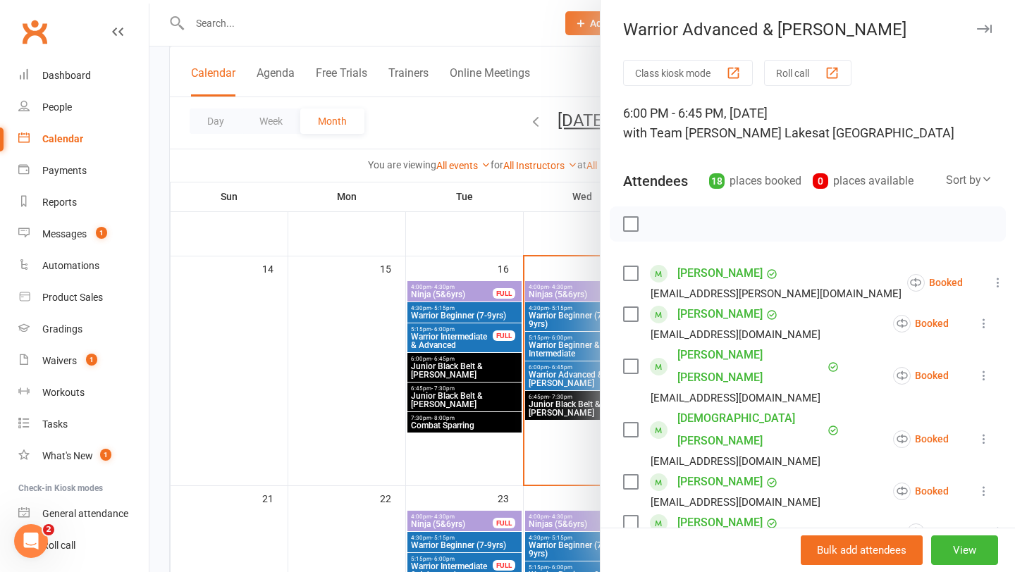
click at [807, 73] on button "Roll call" at bounding box center [807, 73] width 87 height 26
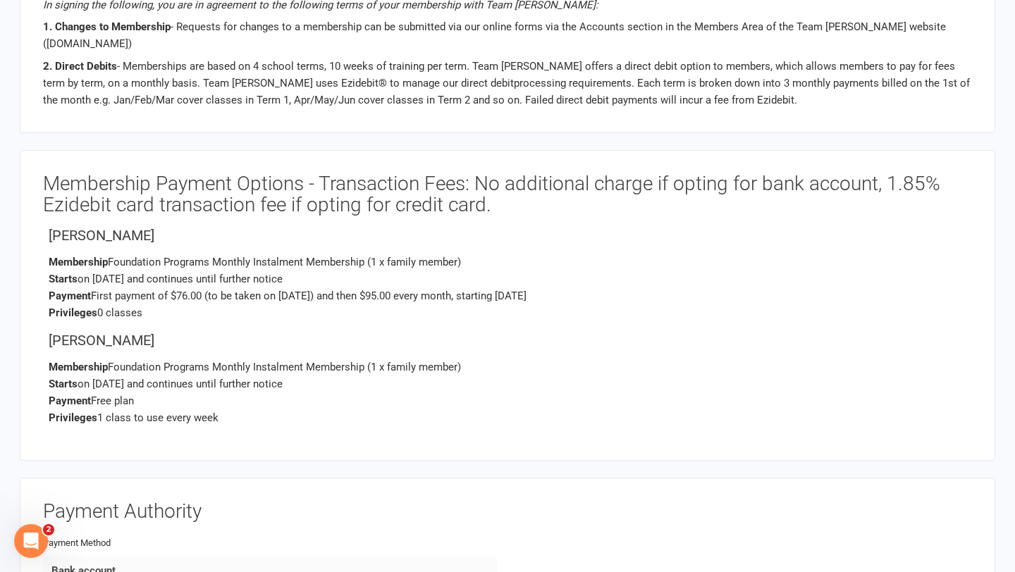
scroll to position [1274, 0]
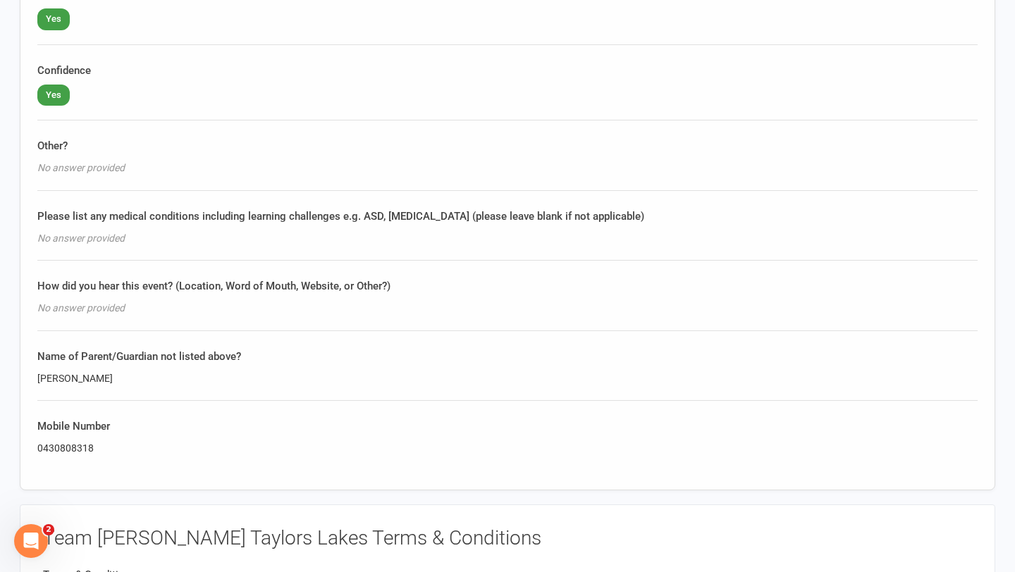
scroll to position [1681, 0]
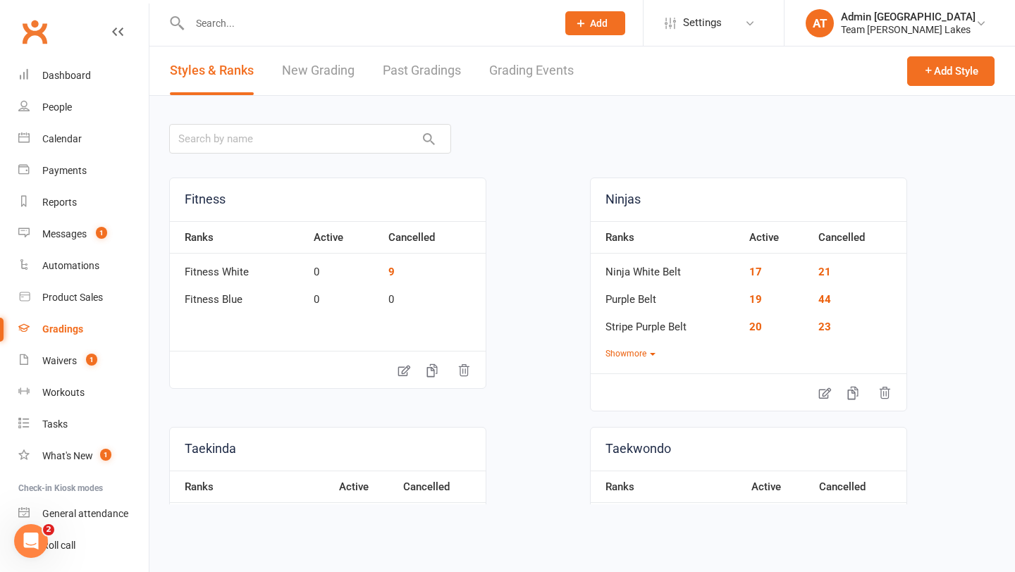
click at [317, 70] on link "New Grading" at bounding box center [318, 71] width 73 height 49
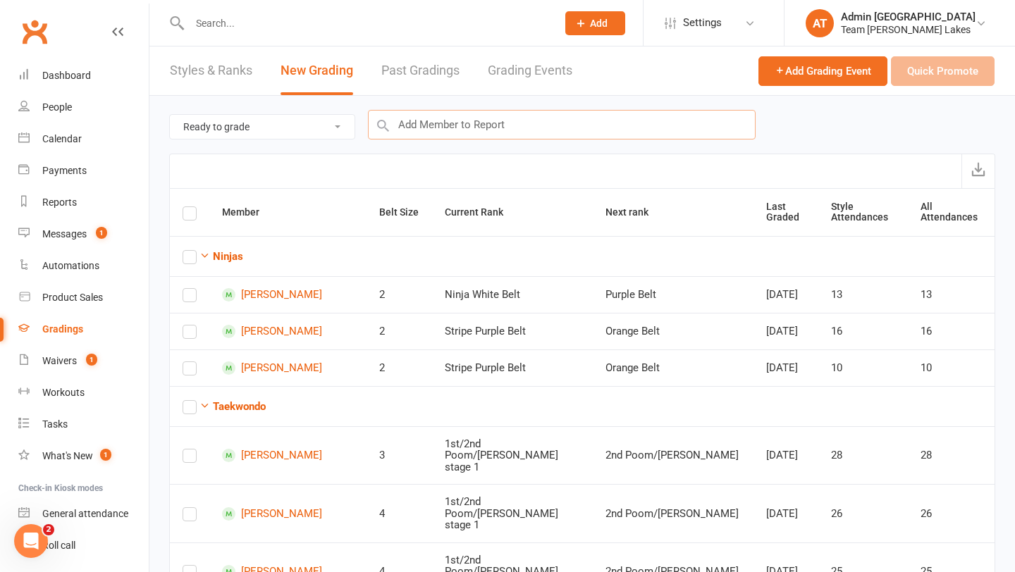
click at [498, 122] on input "text" at bounding box center [562, 125] width 388 height 30
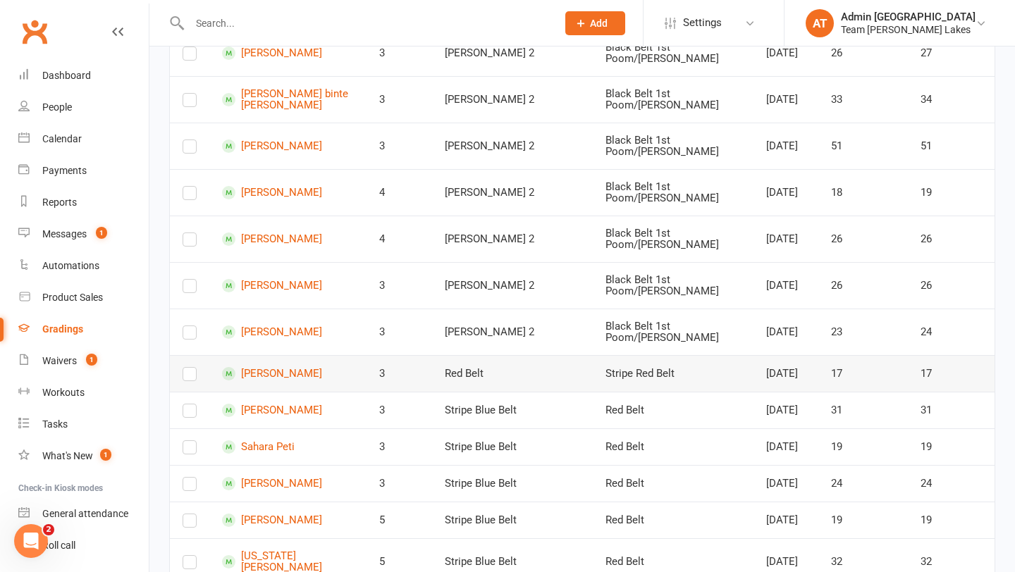
scroll to position [2826, 0]
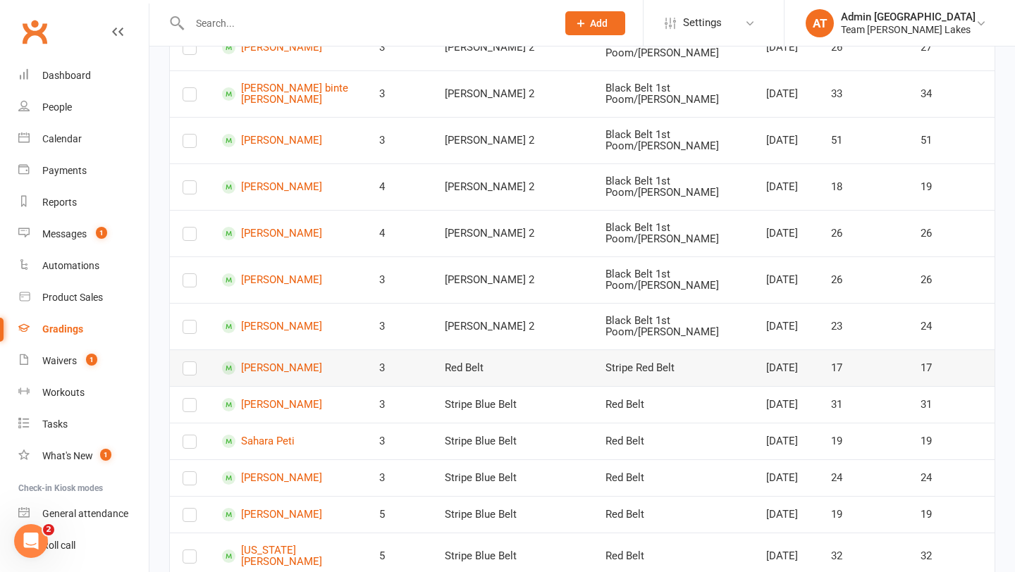
click at [190, 372] on label at bounding box center [190, 372] width 14 height 0
click at [190, 362] on input "checkbox" at bounding box center [190, 362] width 14 height 0
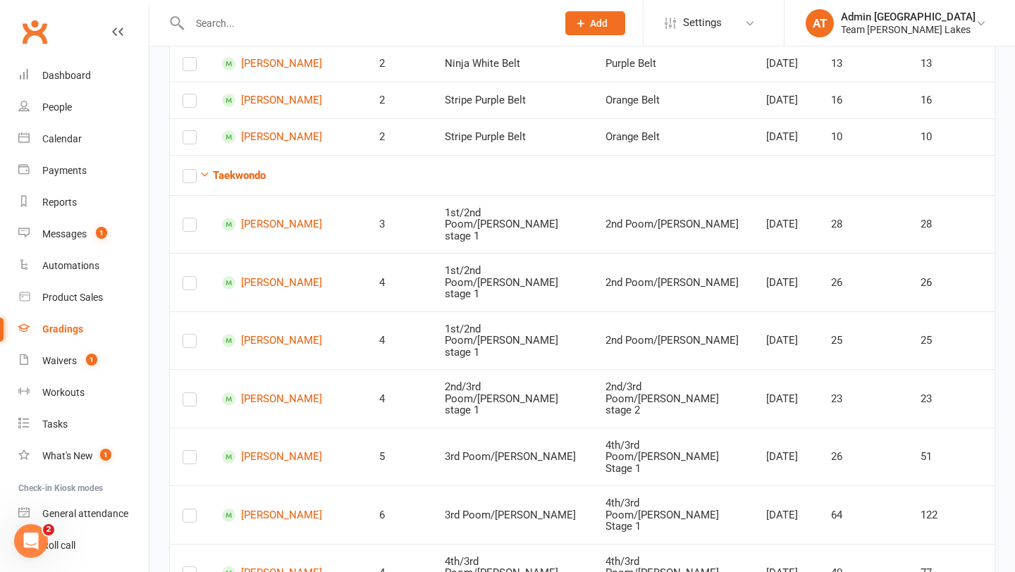
scroll to position [0, 0]
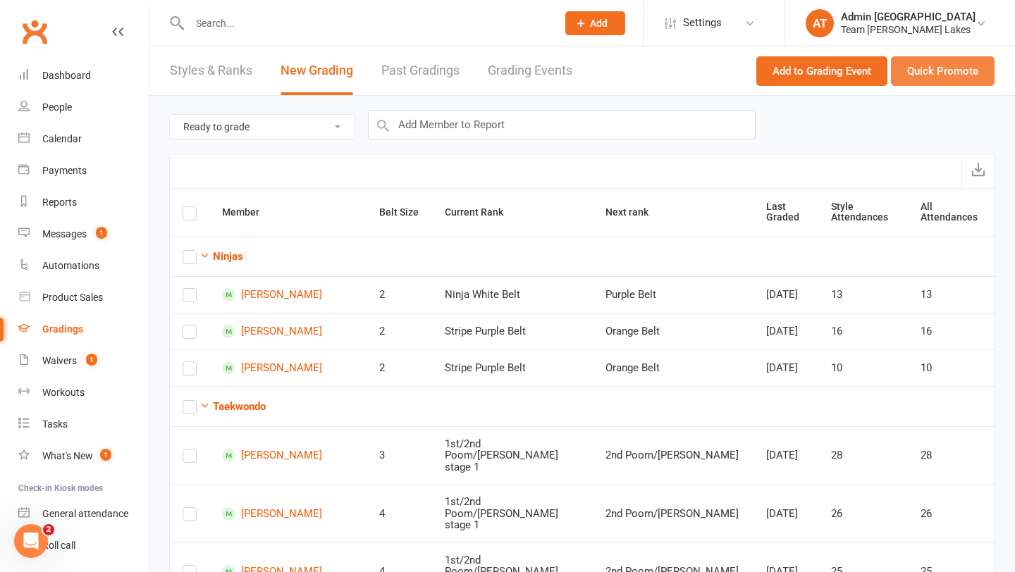
click at [930, 74] on button "Quick Promote" at bounding box center [943, 71] width 104 height 30
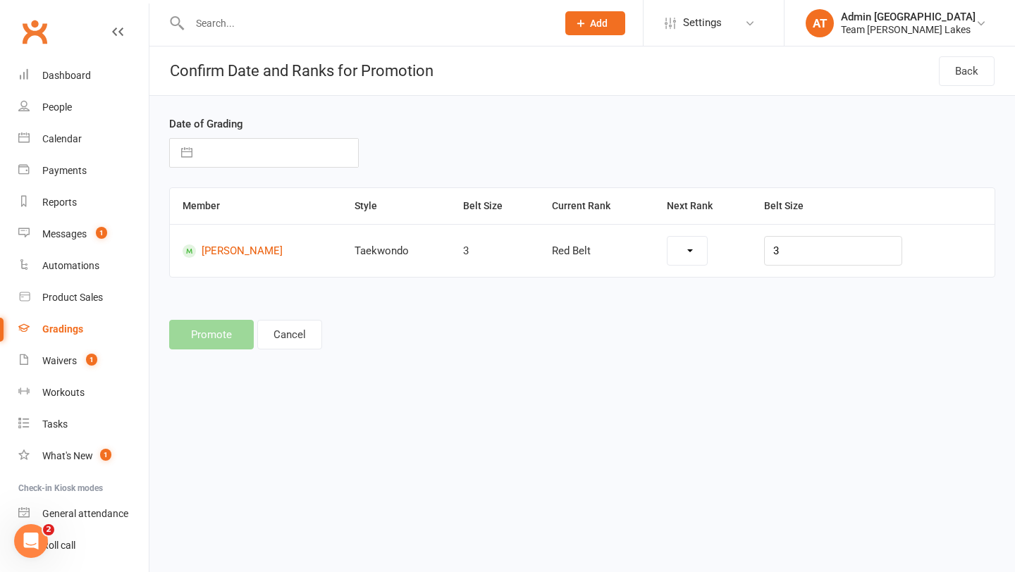
select select "1114"
select select "7"
select select "2025"
select select "8"
select select "2025"
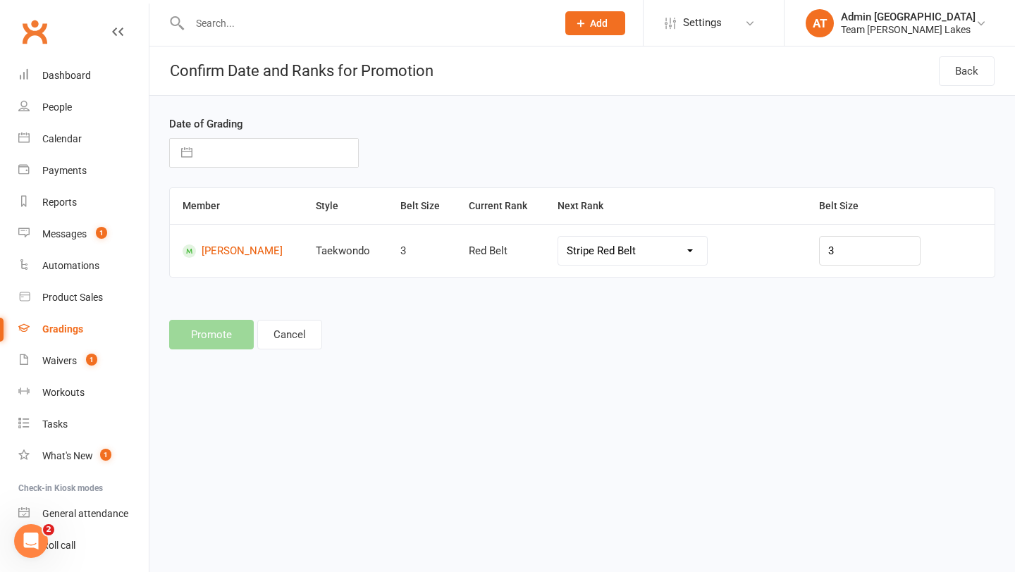
select select "9"
select select "2025"
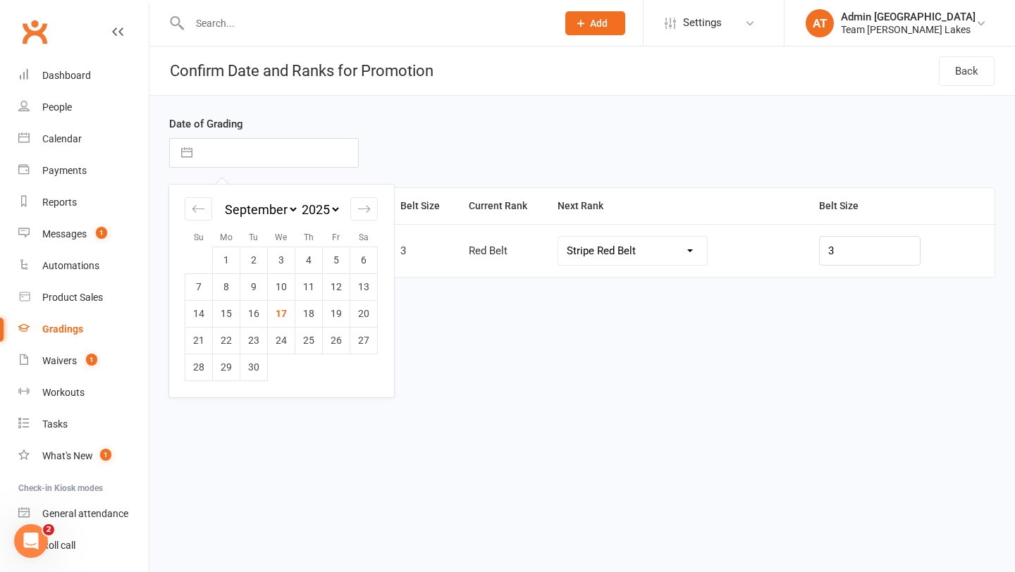
click at [222, 149] on input "text" at bounding box center [279, 153] width 159 height 28
click at [204, 216] on div "Move backward to switch to the previous month." at bounding box center [198, 208] width 27 height 23
select select "6"
select select "2025"
click at [305, 369] on td "28" at bounding box center [308, 367] width 27 height 27
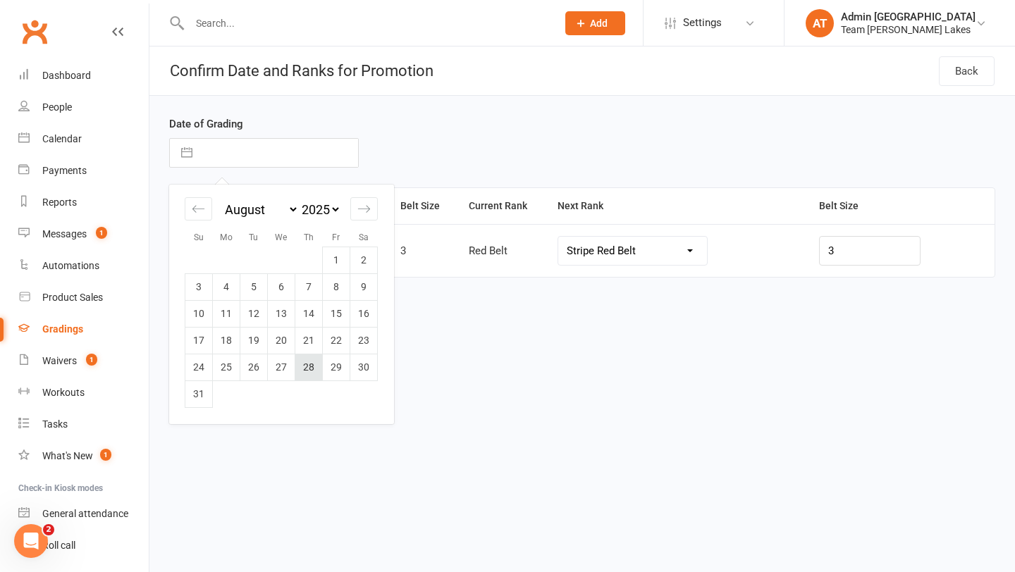
type input "28 Aug 2025"
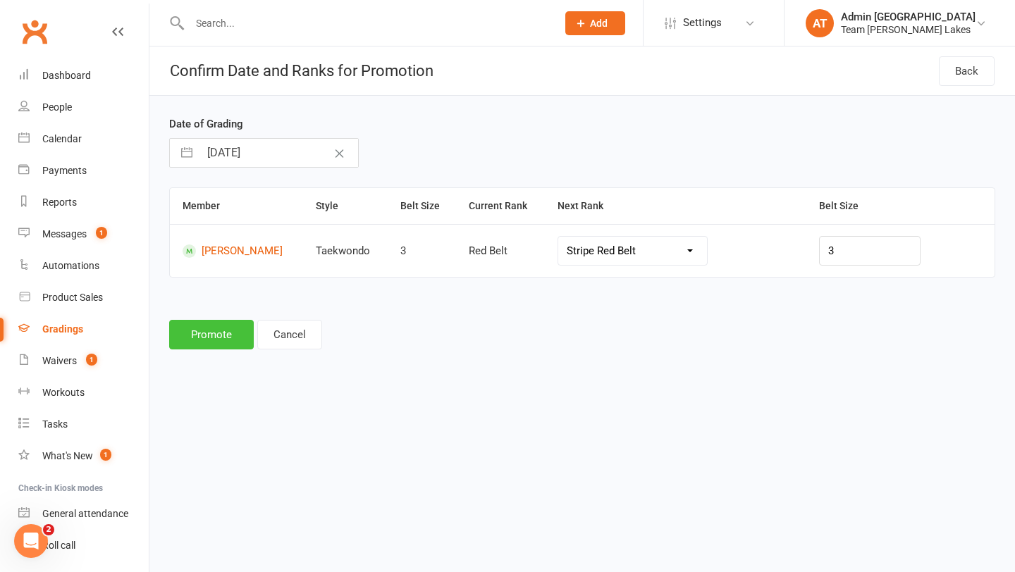
click at [214, 327] on button "Promote" at bounding box center [211, 335] width 85 height 30
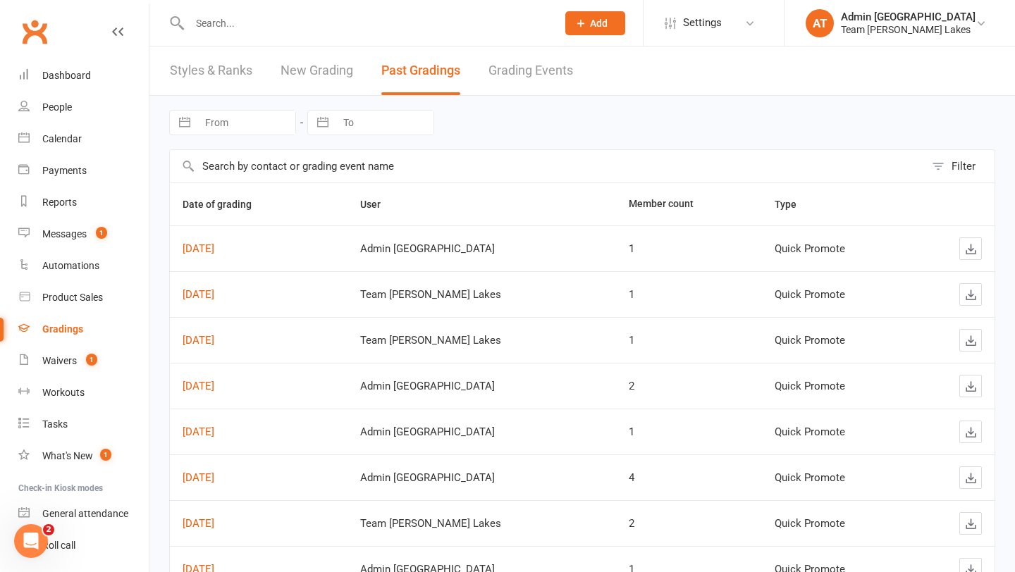
click at [562, 73] on link "Grading Events" at bounding box center [531, 71] width 85 height 49
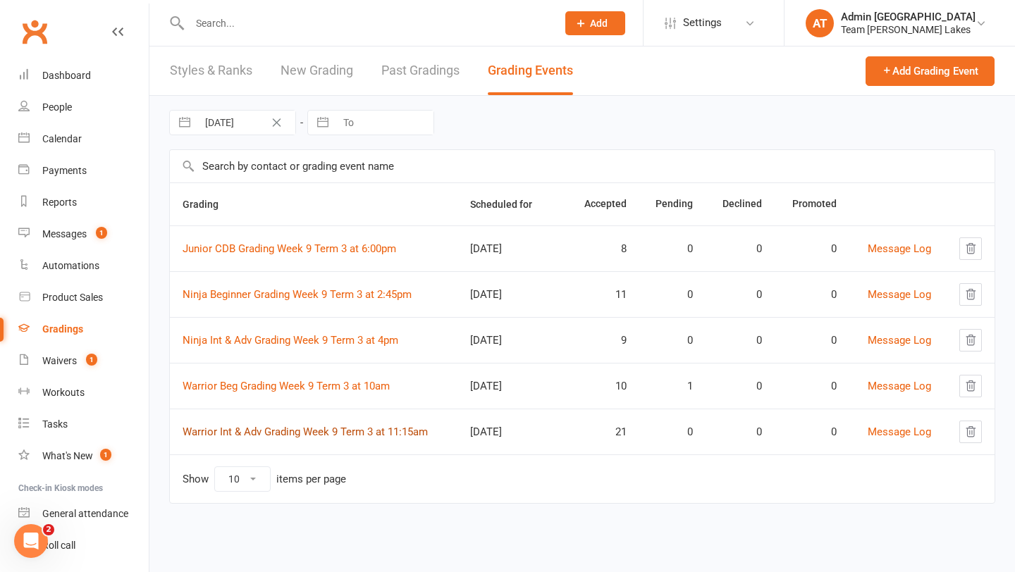
click at [274, 430] on link "Warrior Int & Adv Grading Week 9 Term 3 at 11:15am" at bounding box center [305, 432] width 245 height 13
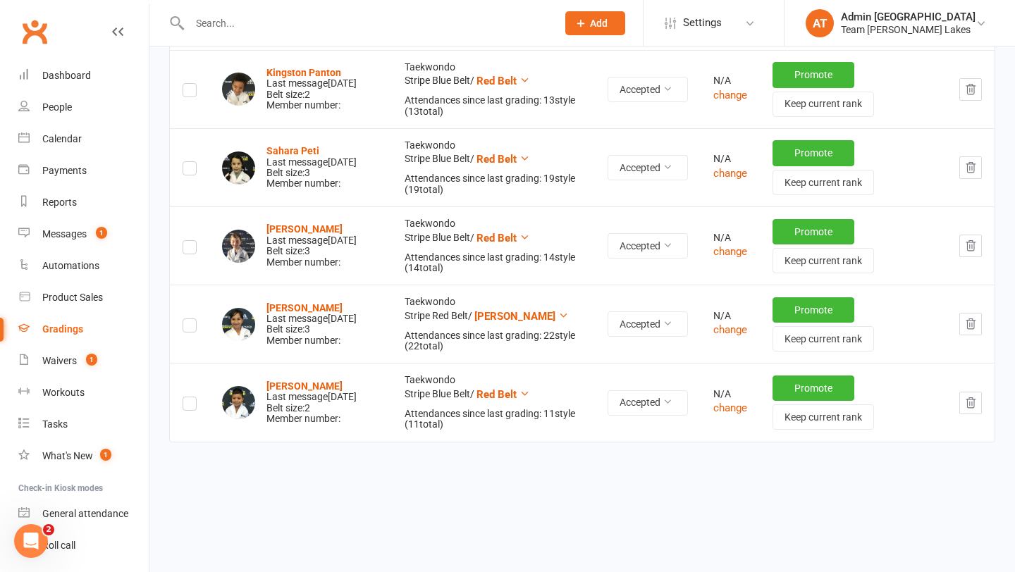
scroll to position [1555, 0]
click at [312, 380] on strong "Oscar Vincent" at bounding box center [304, 385] width 76 height 11
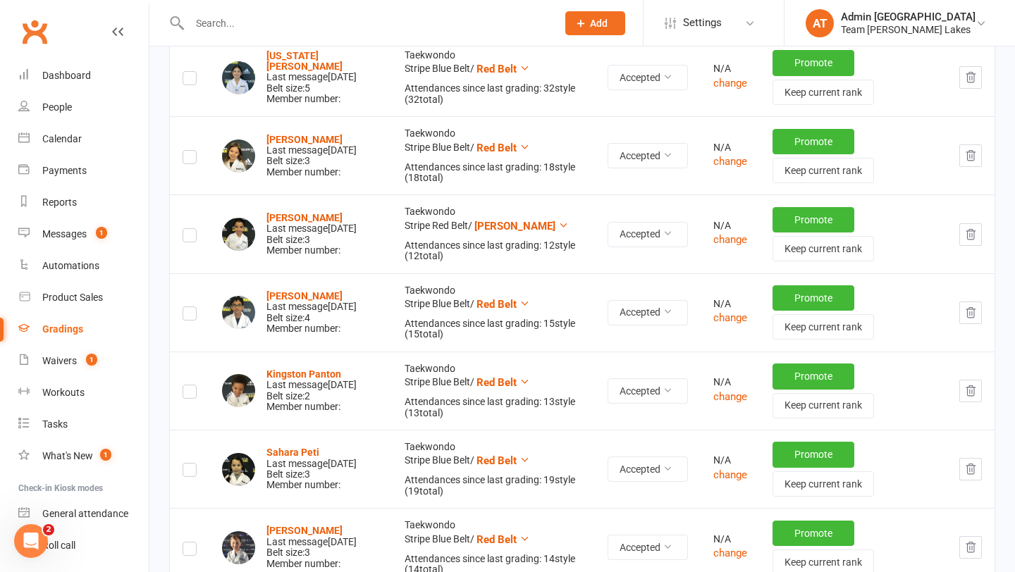
scroll to position [1555, 0]
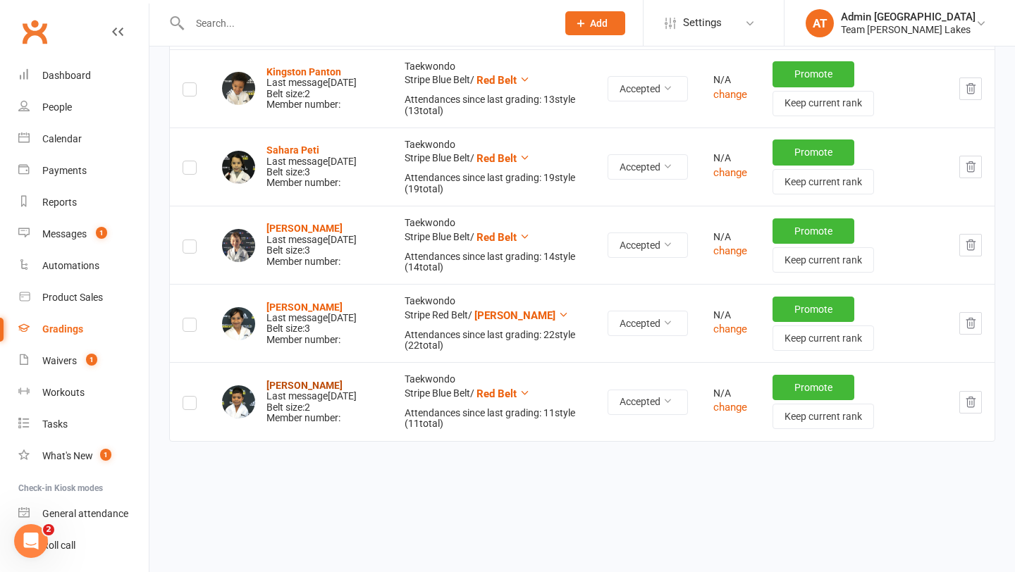
click at [321, 384] on strong "Oscar Vincent" at bounding box center [304, 385] width 76 height 11
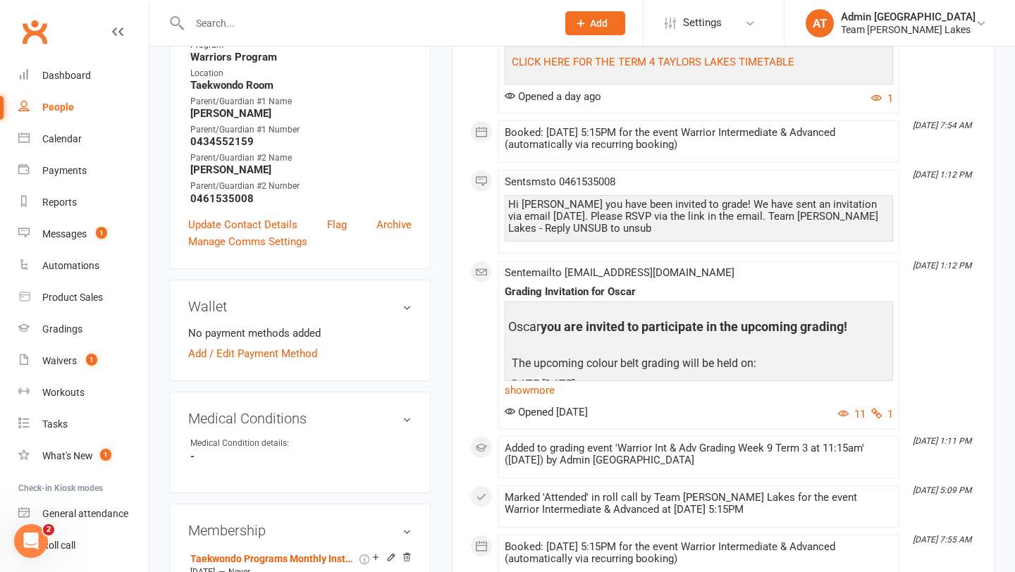
scroll to position [450, 0]
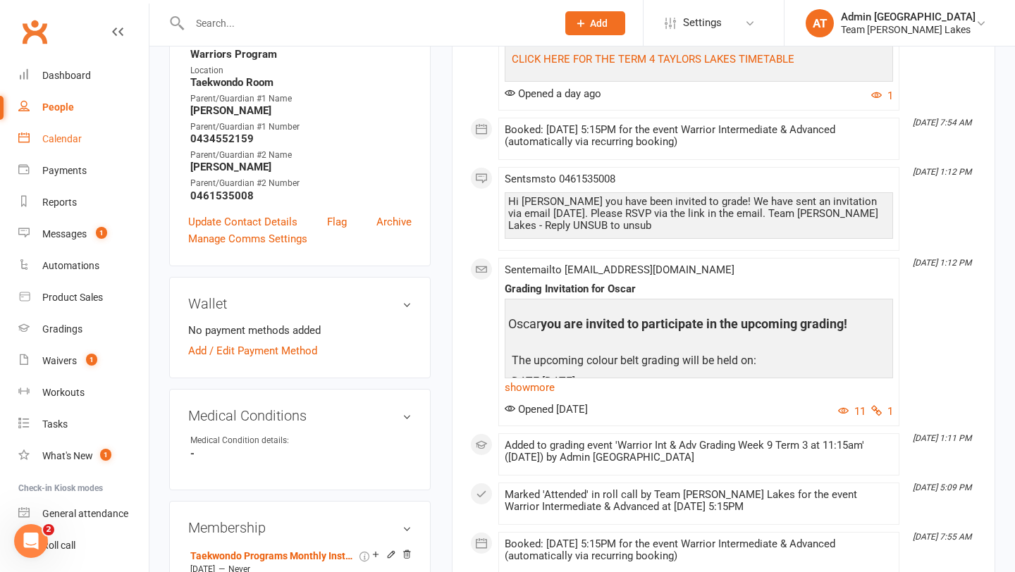
click at [68, 137] on div "Calendar" at bounding box center [61, 138] width 39 height 11
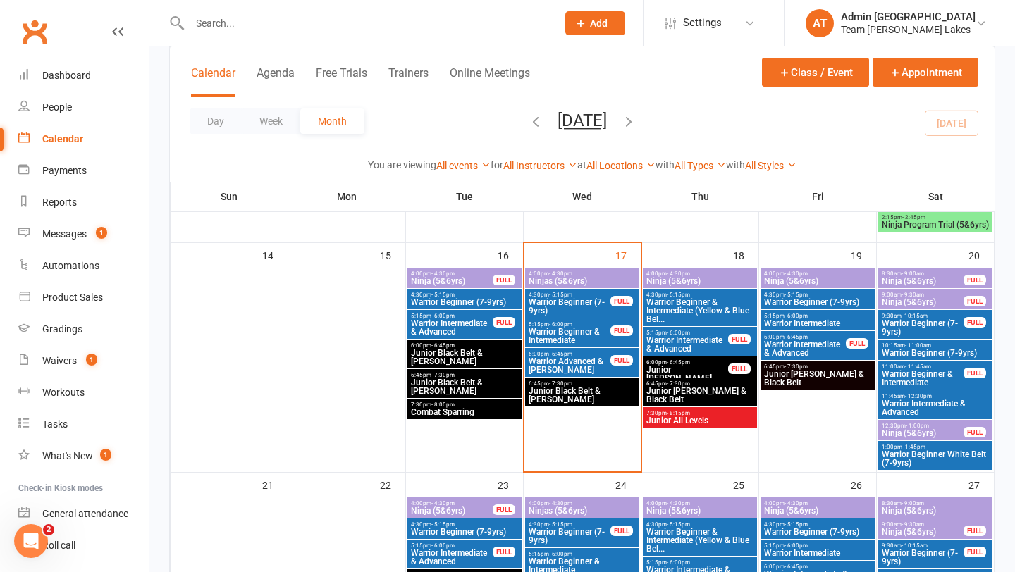
scroll to position [576, 0]
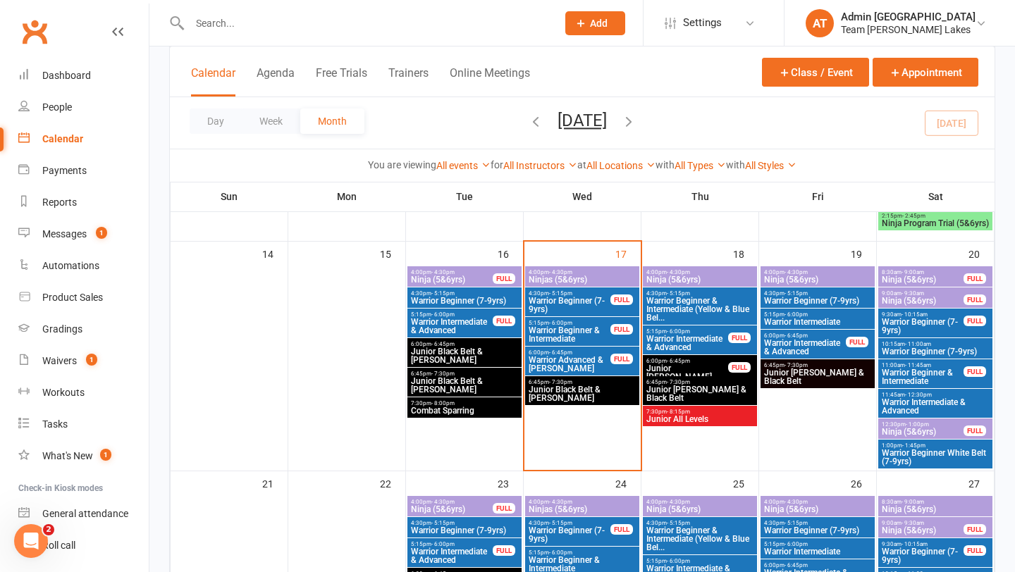
click at [580, 386] on span "Junior Black Belt & [PERSON_NAME]" at bounding box center [582, 394] width 109 height 17
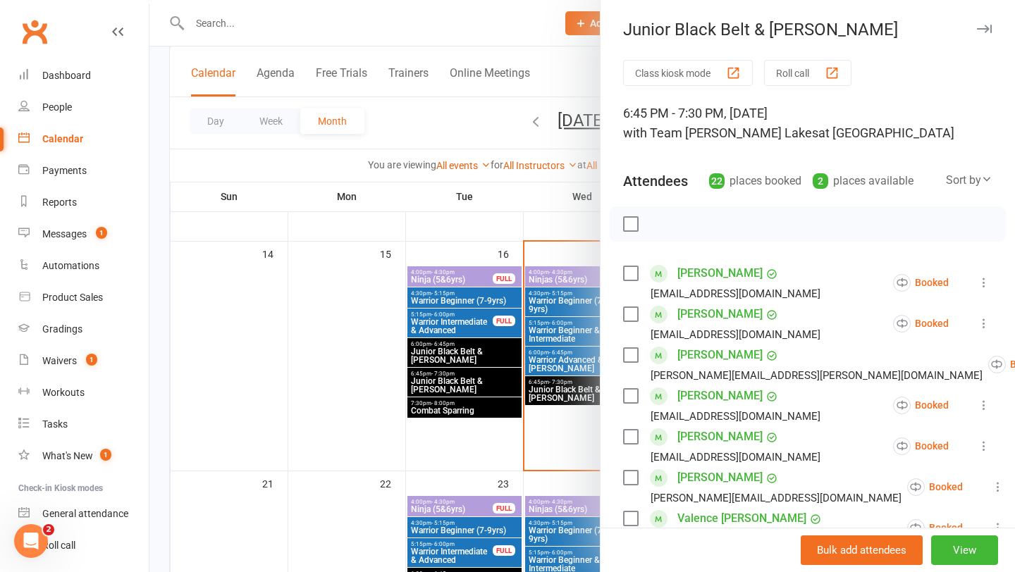
click at [532, 386] on div at bounding box center [582, 286] width 866 height 572
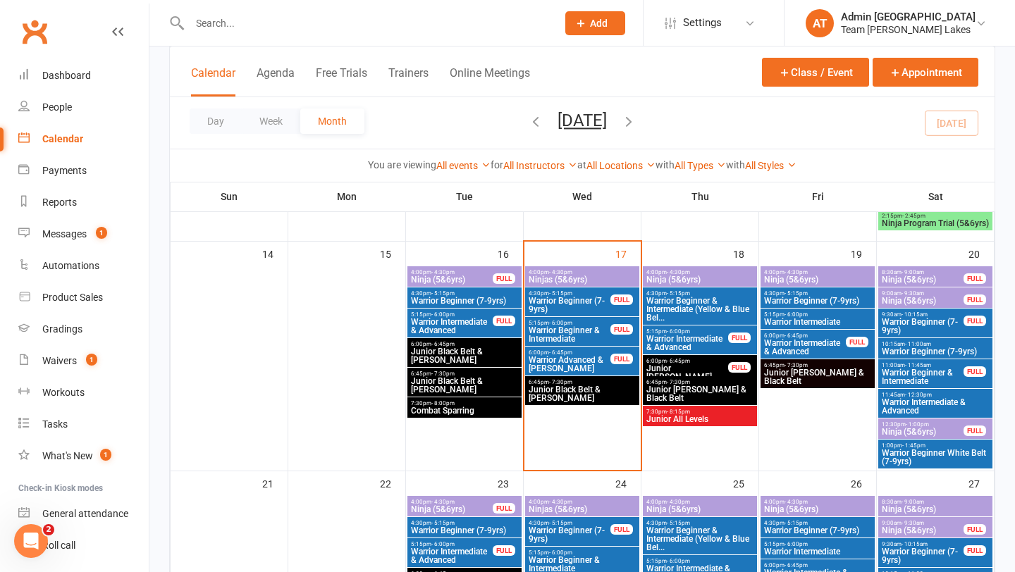
click at [584, 397] on span "Junior Black Belt & [PERSON_NAME]" at bounding box center [582, 394] width 109 height 17
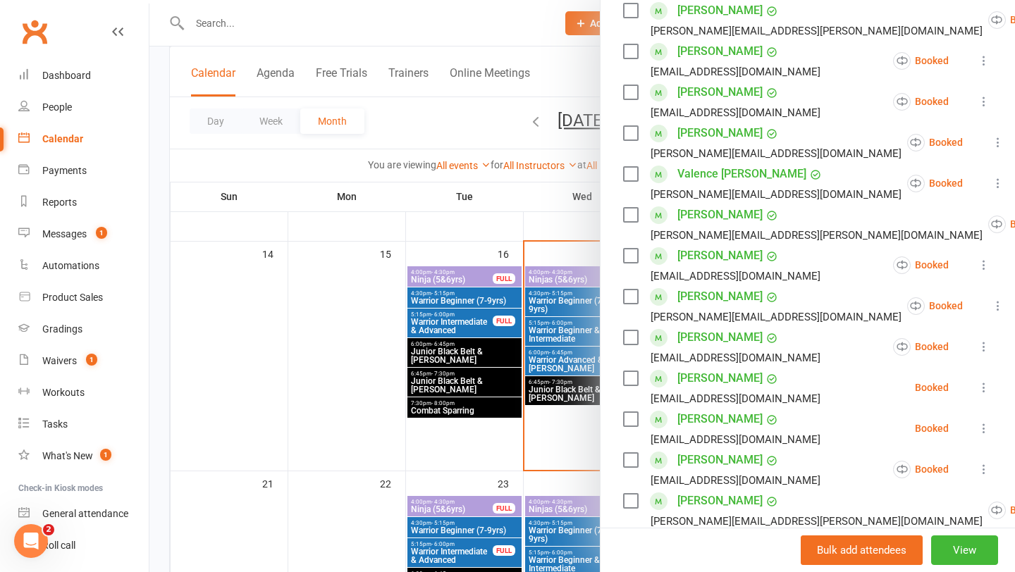
scroll to position [888, 0]
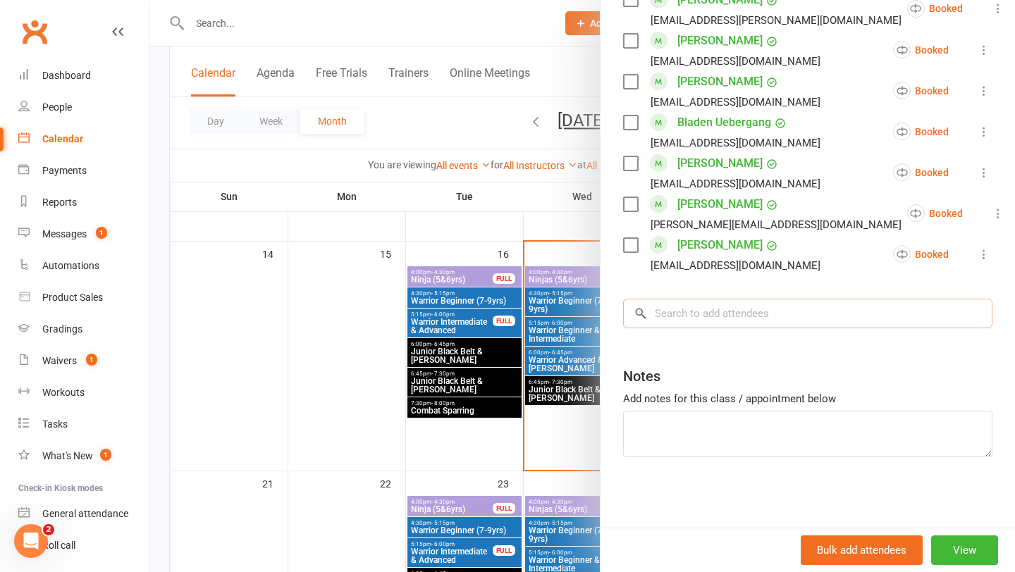
click at [719, 319] on input "search" at bounding box center [807, 314] width 369 height 30
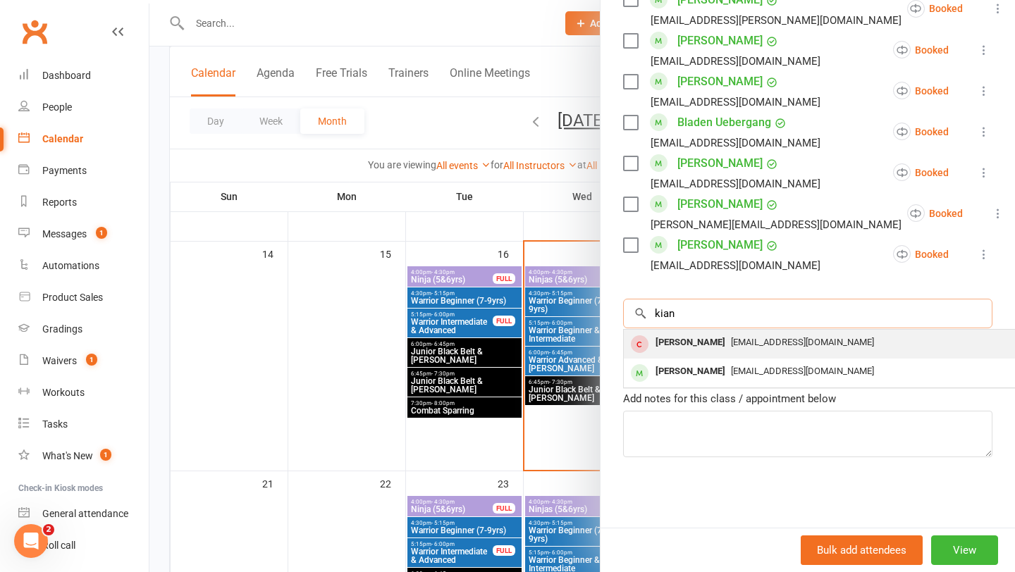
type input "kian"
click at [674, 345] on div "Kian Malkic" at bounding box center [690, 343] width 81 height 20
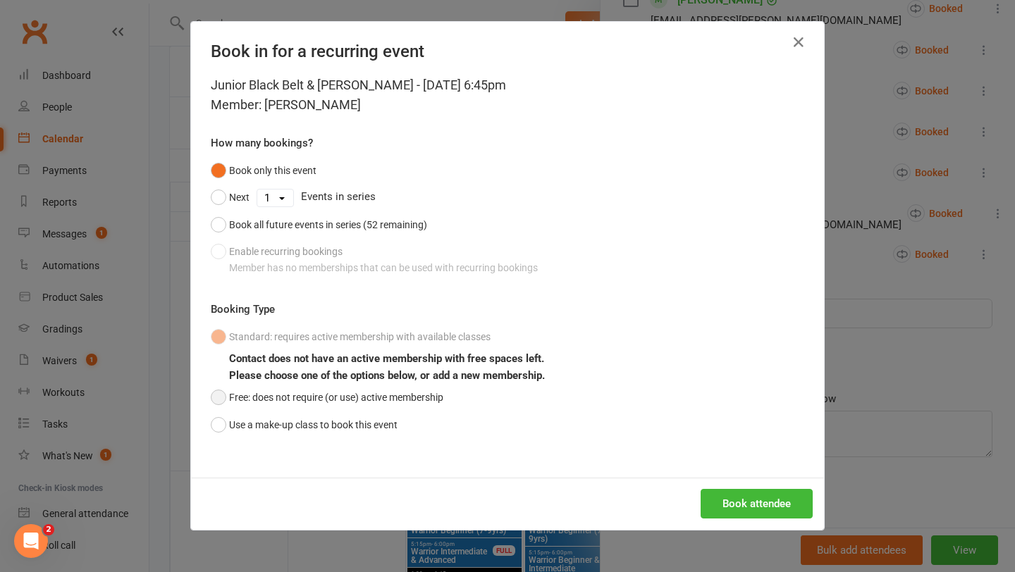
click at [259, 393] on button "Free: does not require (or use) active membership" at bounding box center [327, 397] width 233 height 27
click at [250, 262] on div "Book all events that exist now, and any new events that are added in future" at bounding box center [391, 268] width 325 height 16
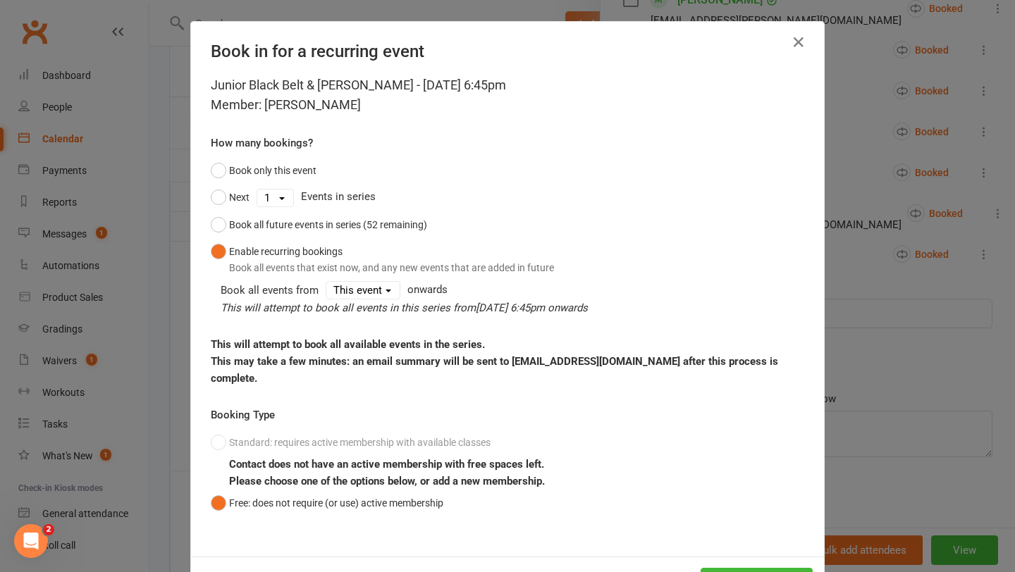
scroll to position [59, 0]
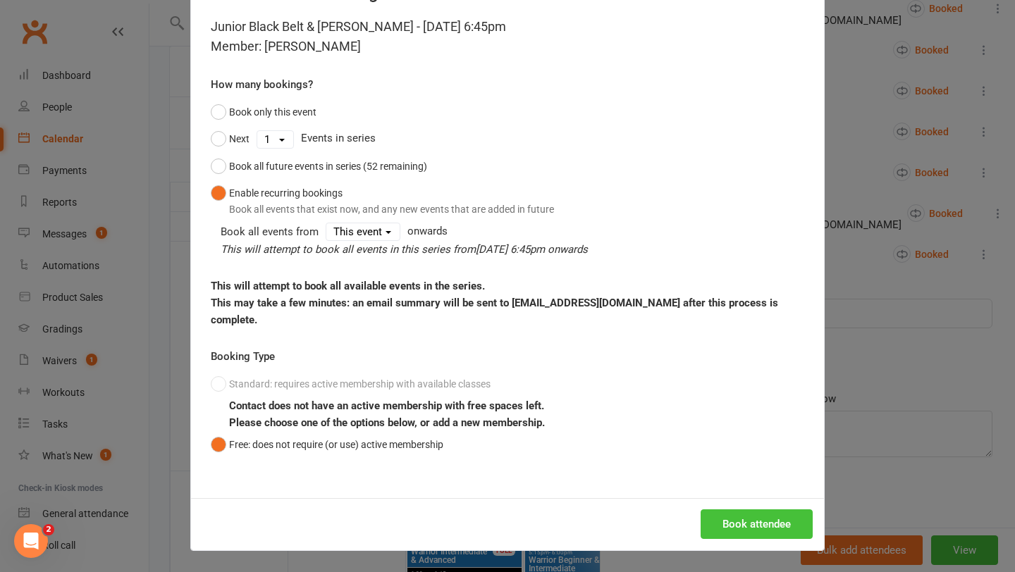
click at [729, 532] on button "Book attendee" at bounding box center [757, 525] width 112 height 30
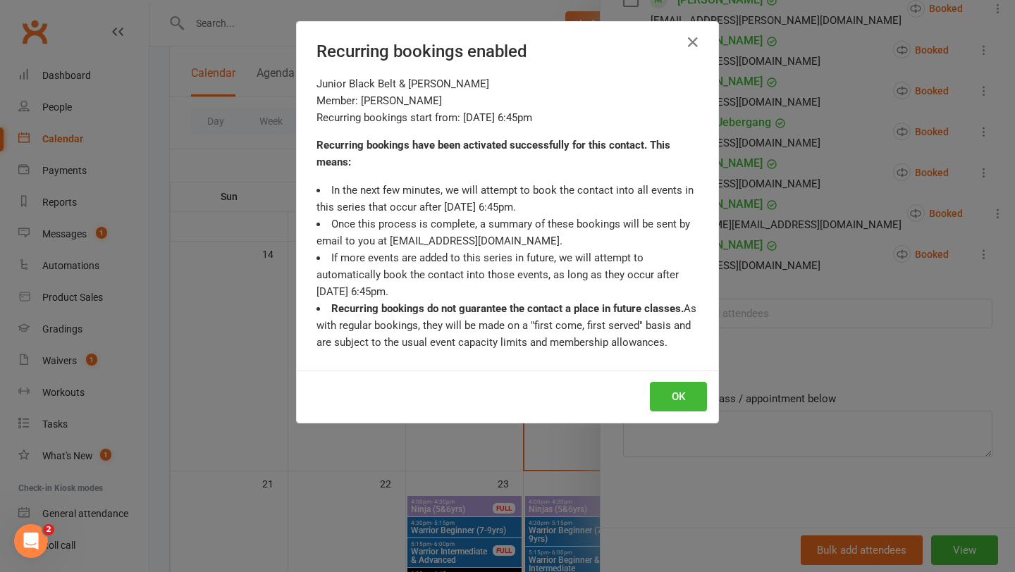
scroll to position [929, 0]
click at [706, 395] on button "OK" at bounding box center [678, 397] width 57 height 30
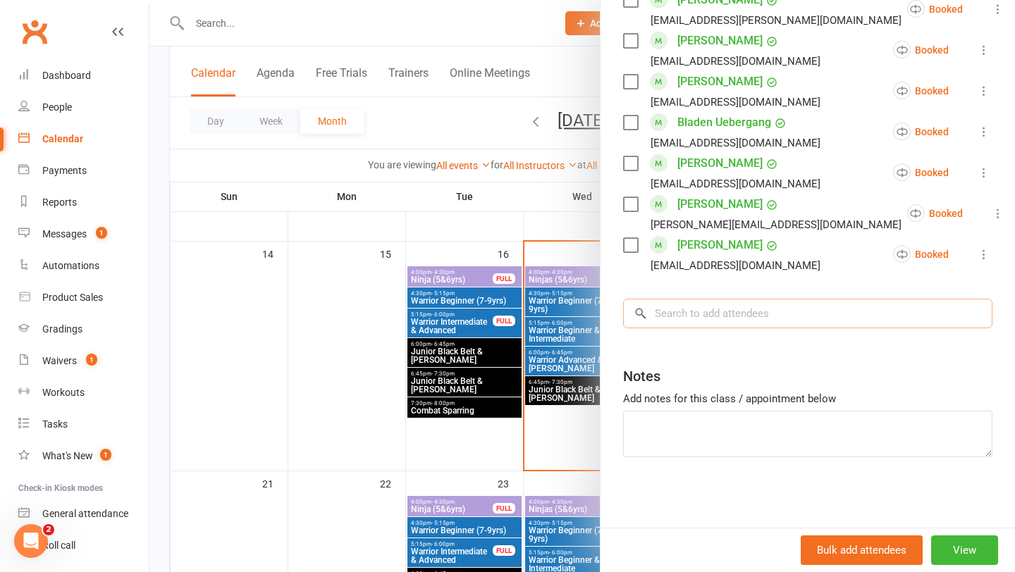
click at [706, 317] on input "search" at bounding box center [807, 314] width 369 height 30
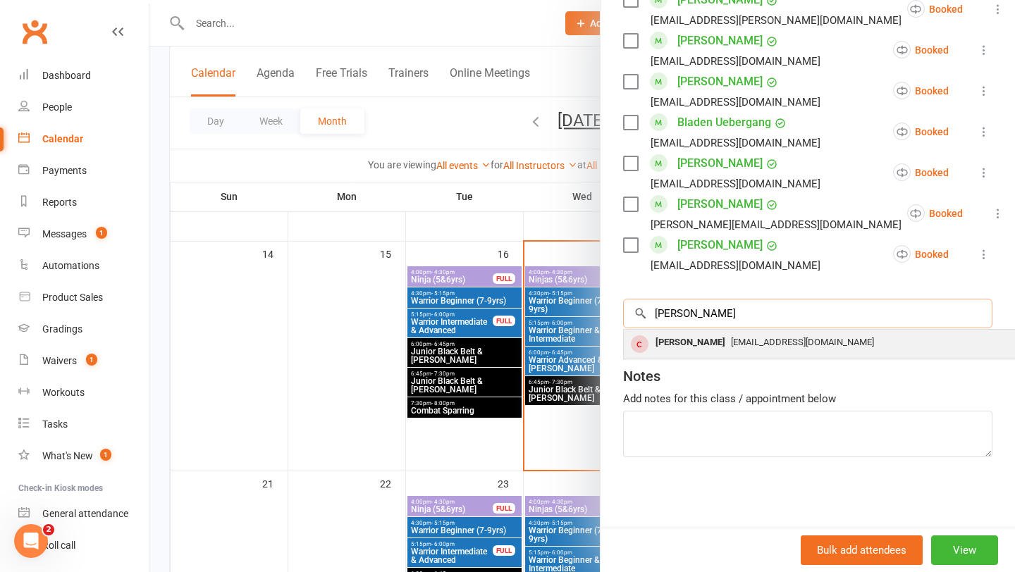
type input "mona"
click at [680, 341] on div "[PERSON_NAME]" at bounding box center [690, 343] width 81 height 20
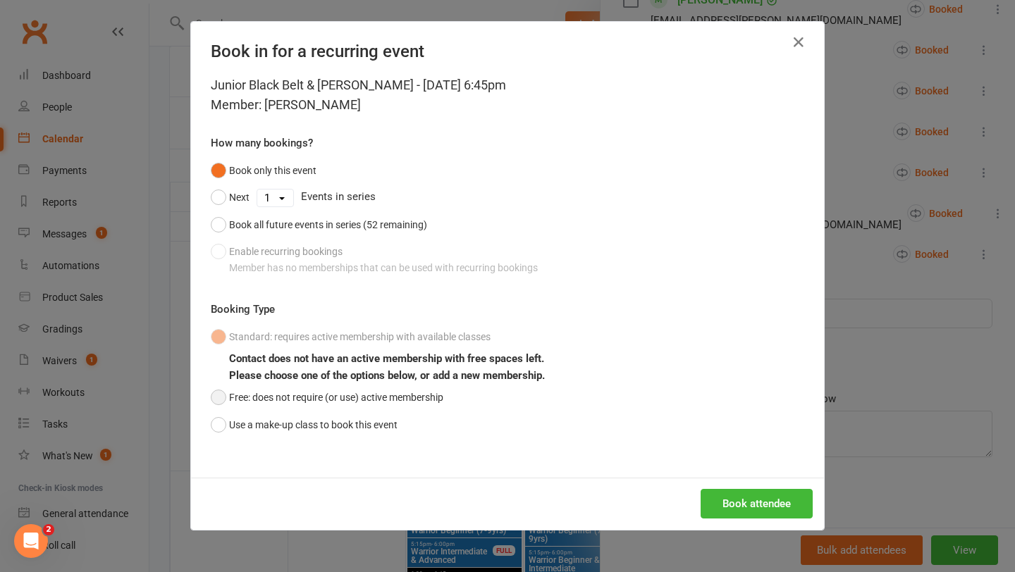
click at [219, 401] on button "Free: does not require (or use) active membership" at bounding box center [327, 397] width 233 height 27
click at [219, 255] on button "Enable recurring bookings Book all events that exist now, and any new events th…" at bounding box center [382, 259] width 343 height 43
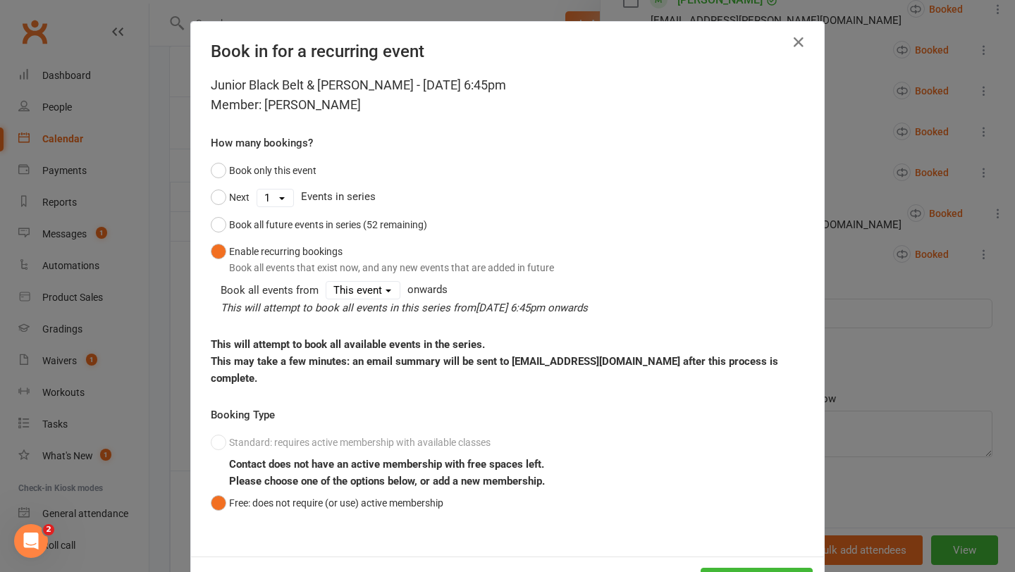
scroll to position [59, 0]
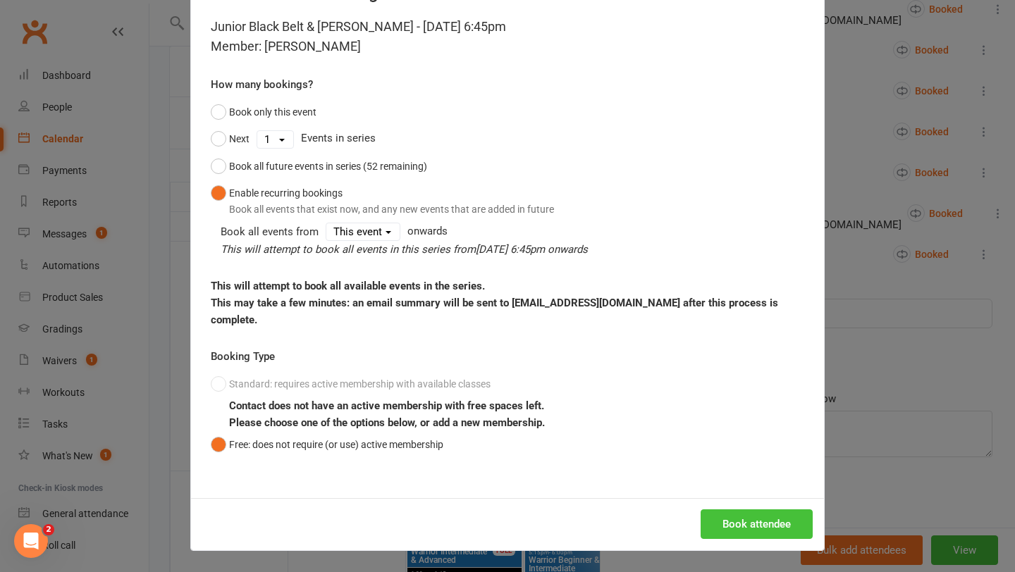
click at [746, 529] on button "Book attendee" at bounding box center [757, 525] width 112 height 30
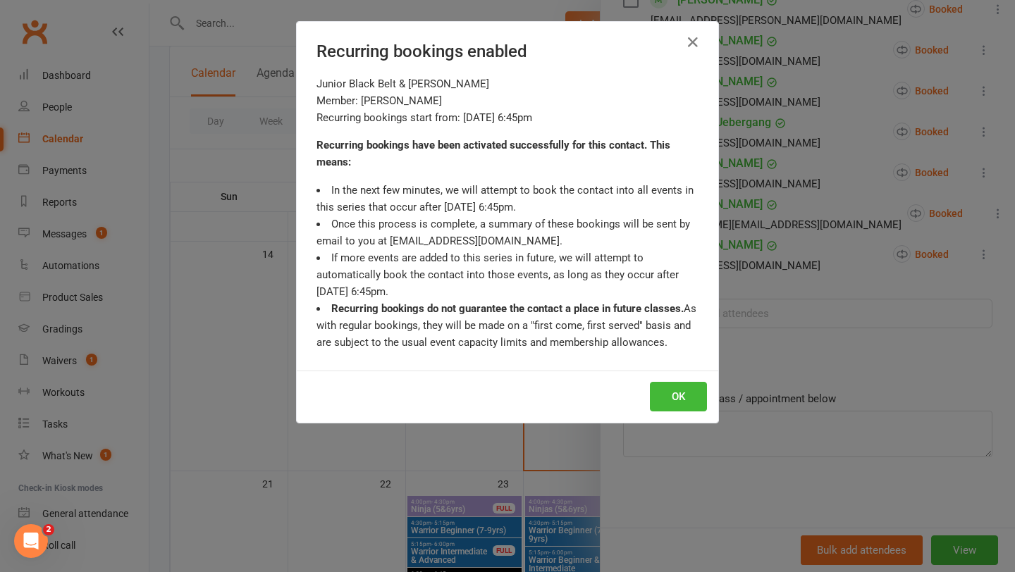
scroll to position [969, 0]
click at [676, 395] on button "OK" at bounding box center [678, 397] width 57 height 30
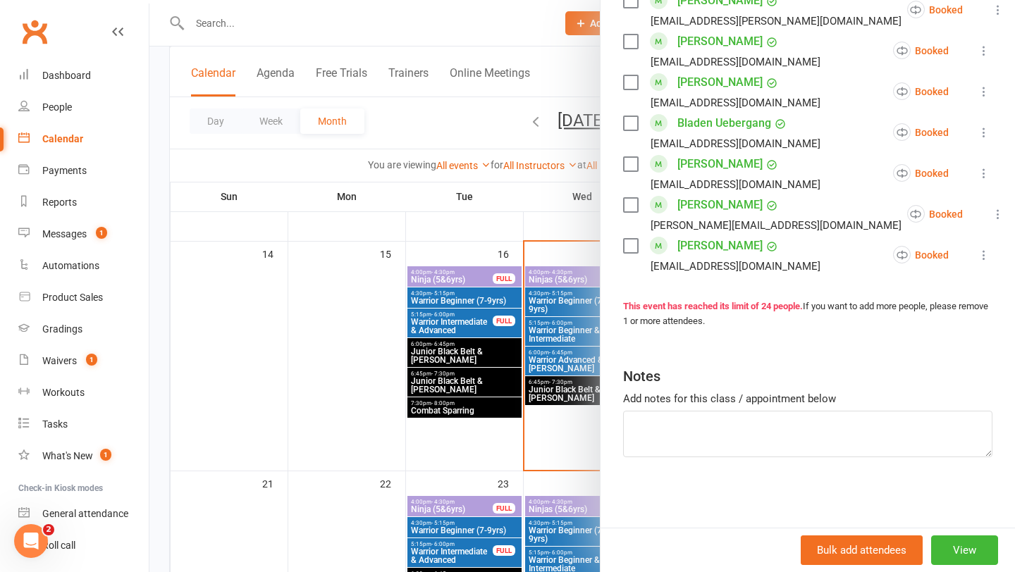
click at [572, 415] on div at bounding box center [582, 286] width 866 height 572
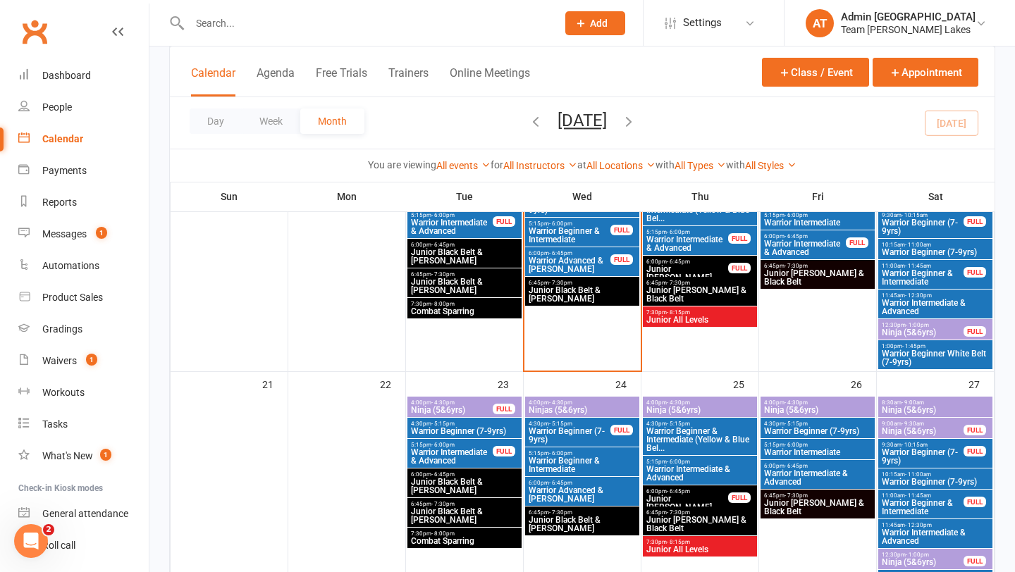
scroll to position [720, 0]
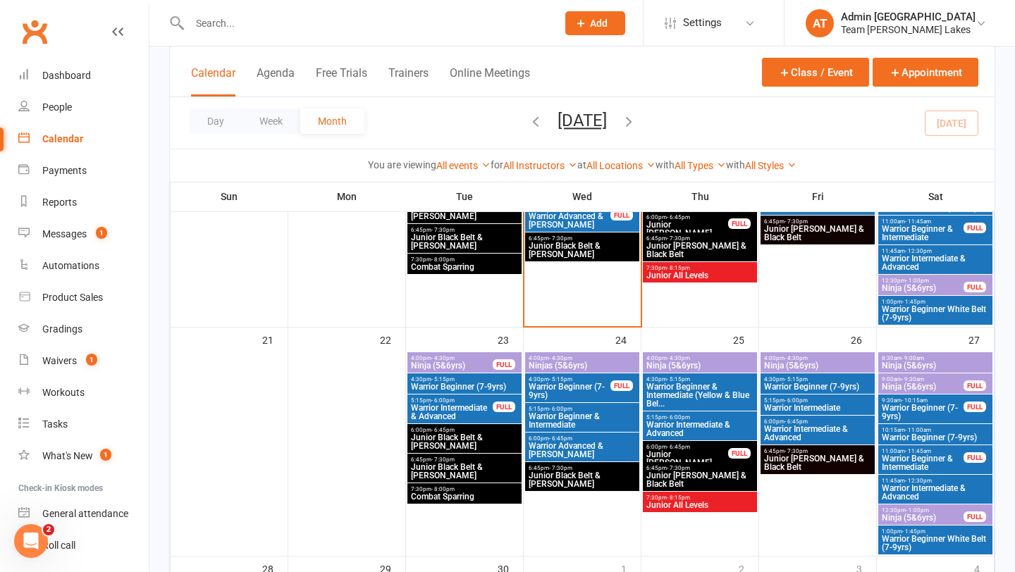
click at [582, 446] on span "Warrior Advanced & [PERSON_NAME]" at bounding box center [582, 450] width 109 height 17
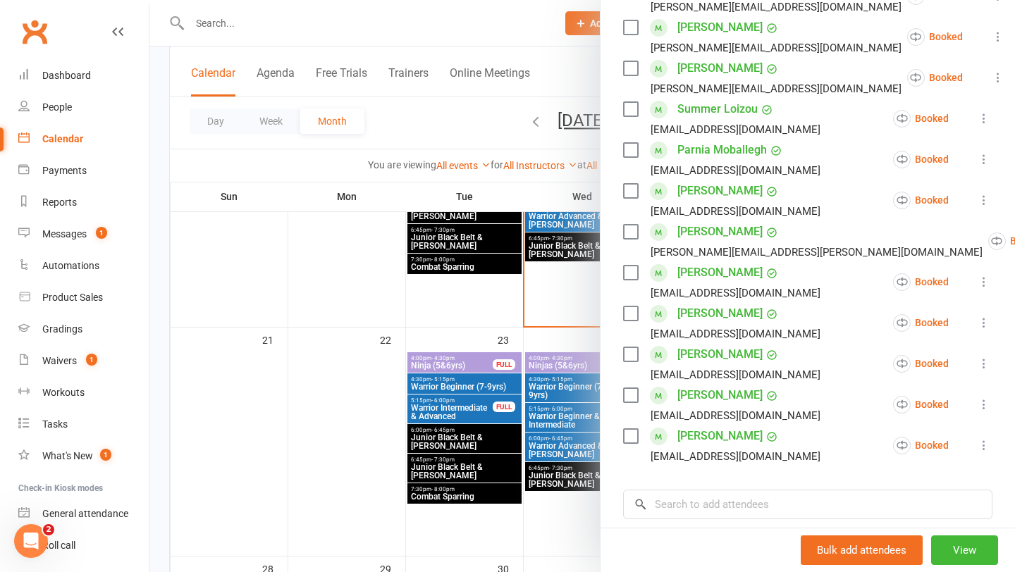
scroll to position [682, 0]
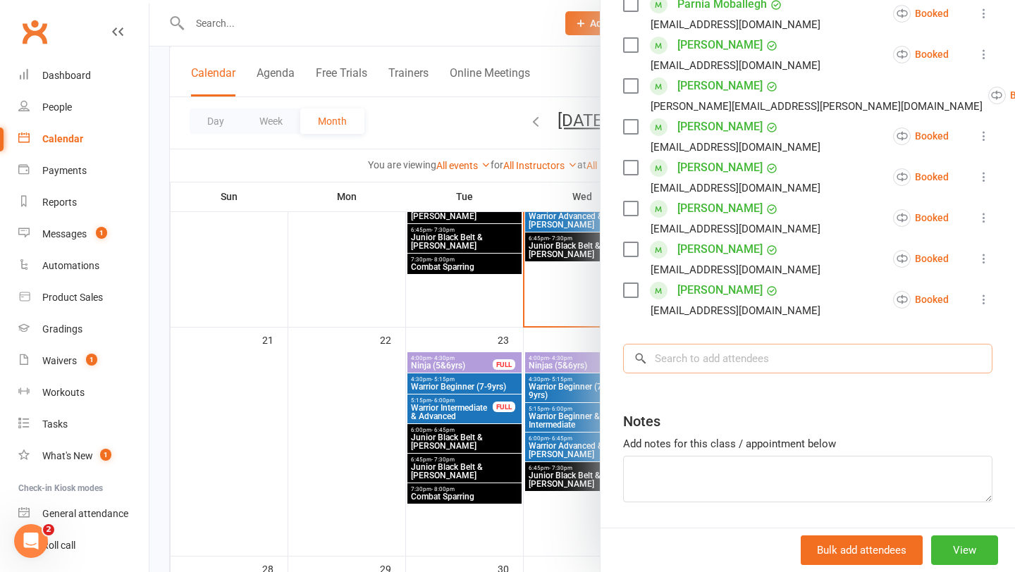
click at [713, 344] on input "search" at bounding box center [807, 359] width 369 height 30
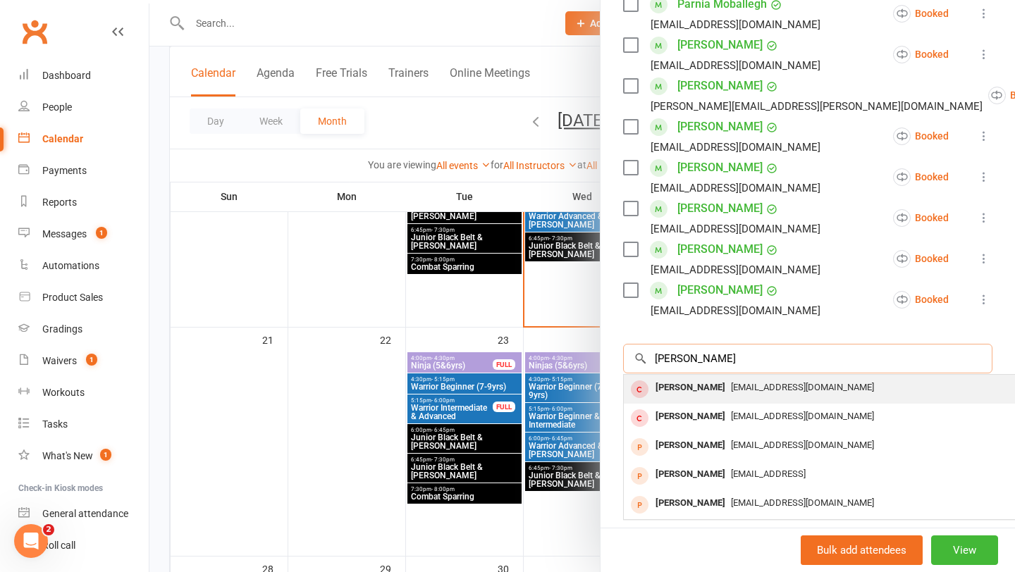
type input "elena"
click at [697, 378] on div "[PERSON_NAME]" at bounding box center [690, 388] width 81 height 20
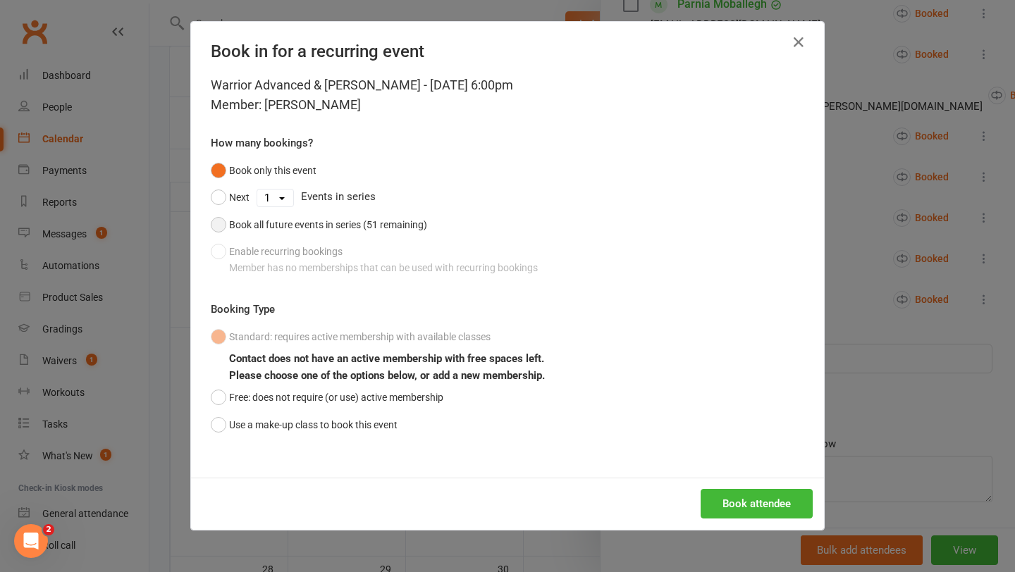
click at [221, 223] on button "Book all future events in series (51 remaining)" at bounding box center [319, 225] width 216 height 27
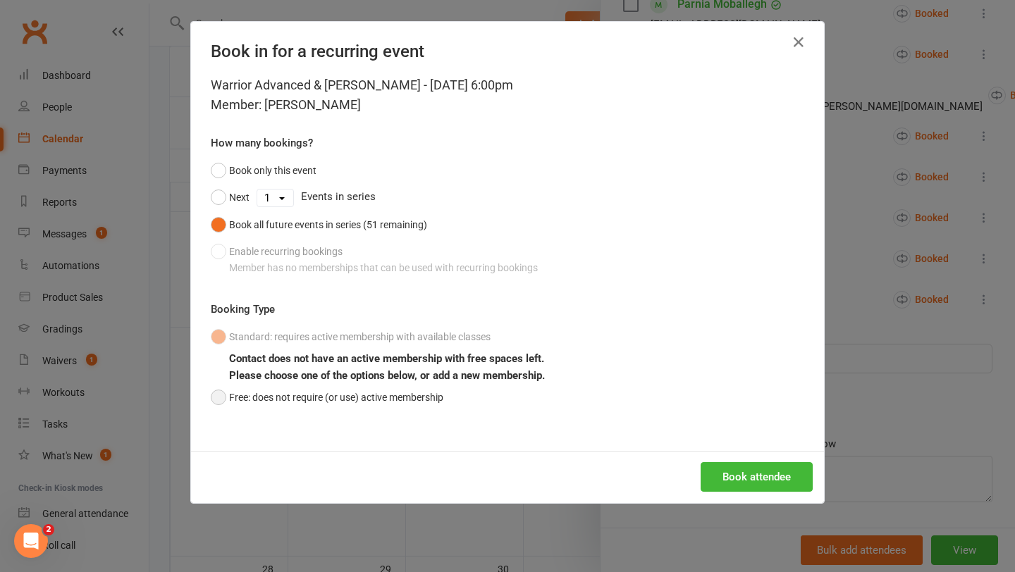
click at [223, 401] on button "Free: does not require (or use) active membership" at bounding box center [327, 397] width 233 height 27
click at [748, 472] on button "Book attendee" at bounding box center [757, 477] width 112 height 30
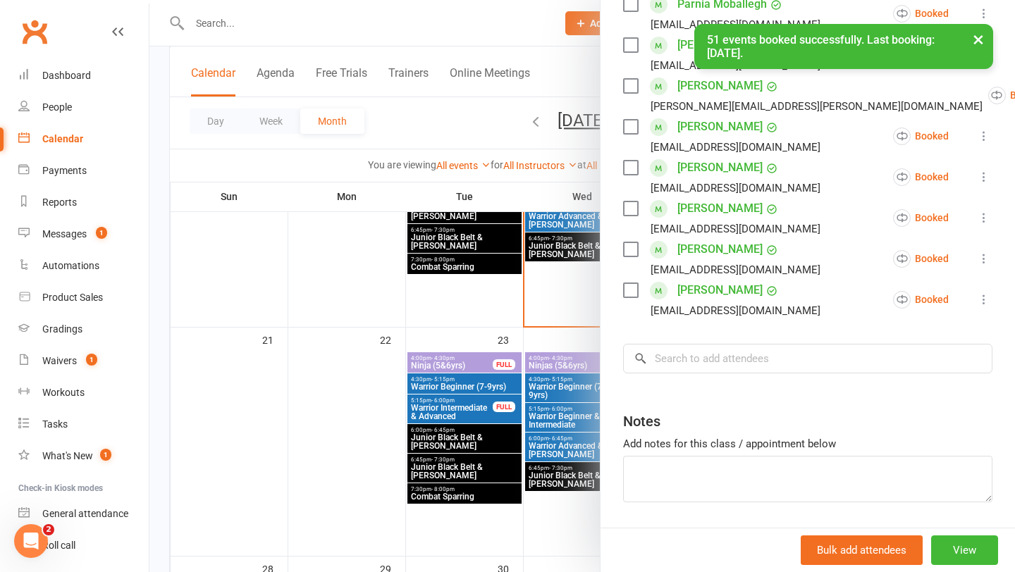
scroll to position [723, 0]
click at [563, 404] on div at bounding box center [582, 286] width 866 height 572
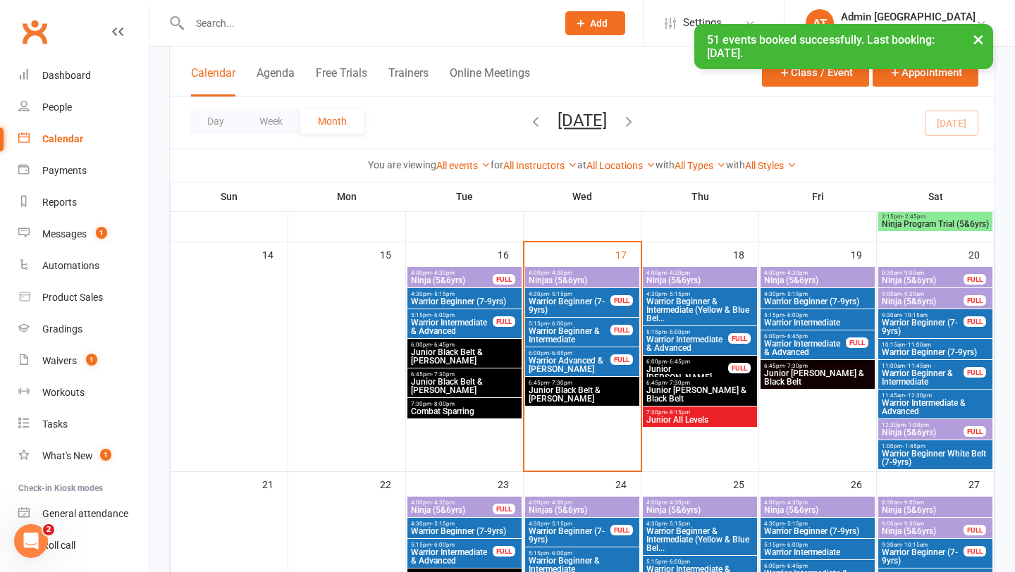
scroll to position [573, 0]
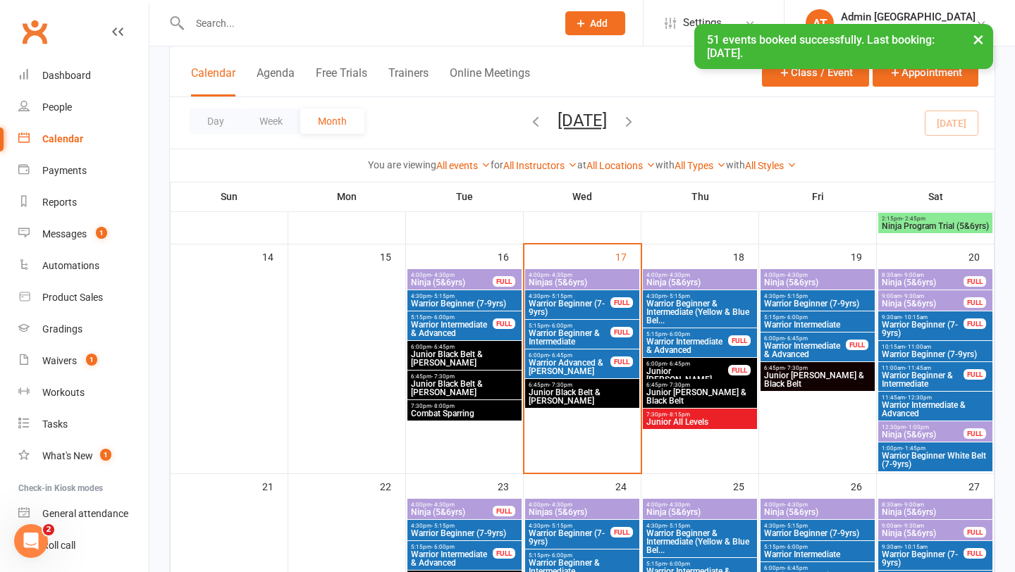
click at [558, 363] on span "Warrior Advanced & [PERSON_NAME]" at bounding box center [569, 367] width 83 height 17
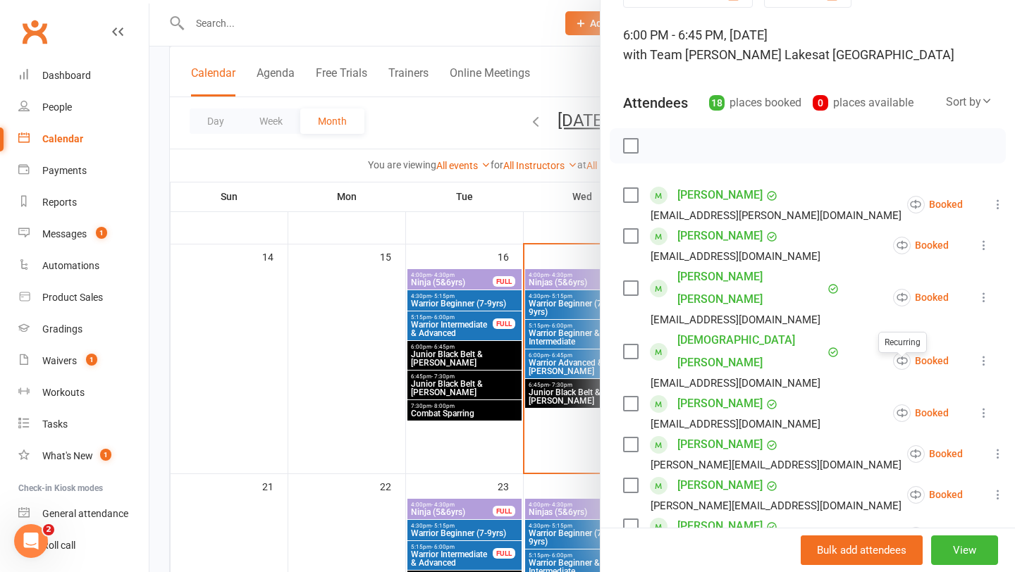
scroll to position [106, 0]
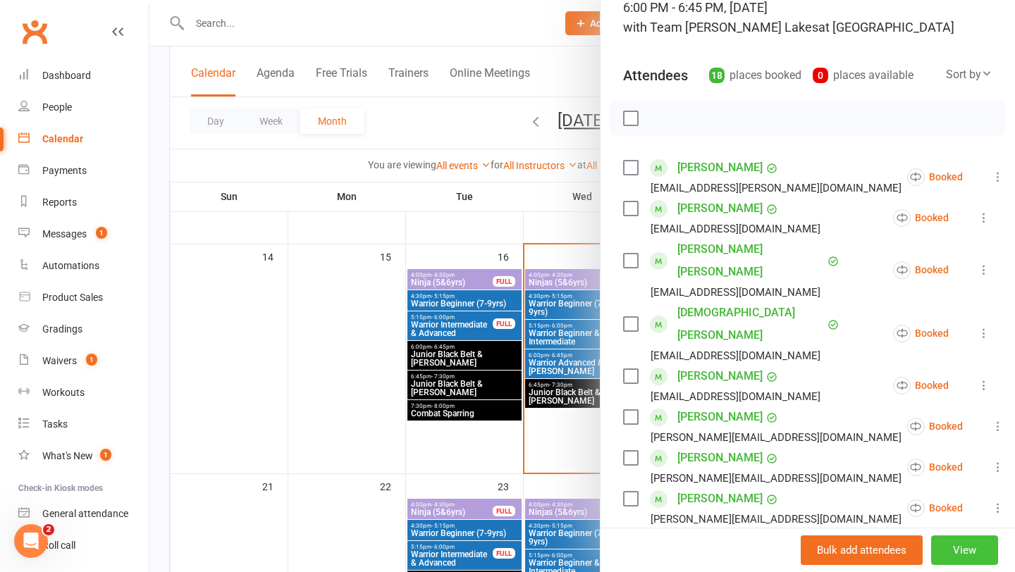
click at [964, 546] on button "View" at bounding box center [964, 551] width 67 height 30
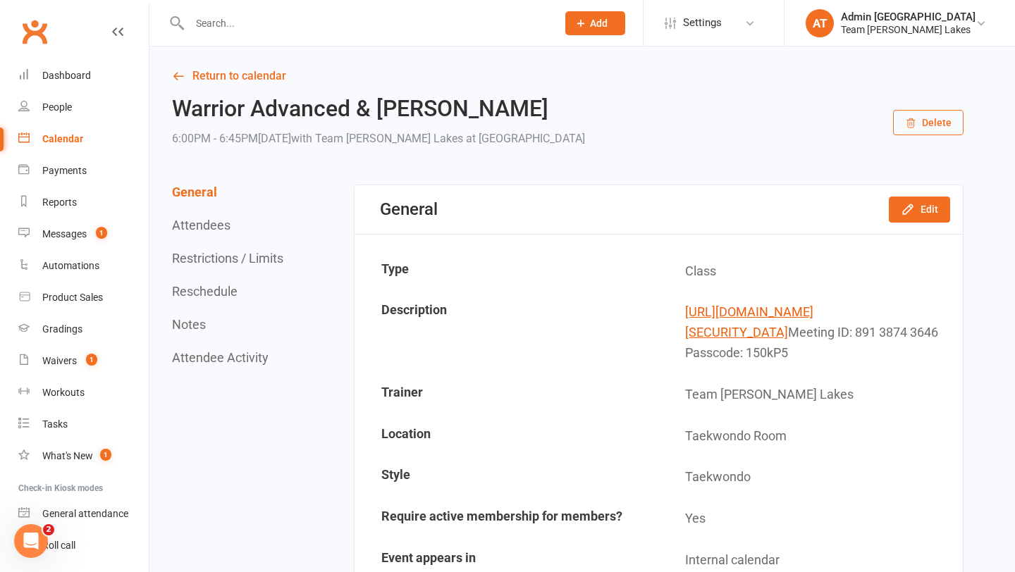
click at [266, 254] on button "Restrictions / Limits" at bounding box center [227, 258] width 111 height 15
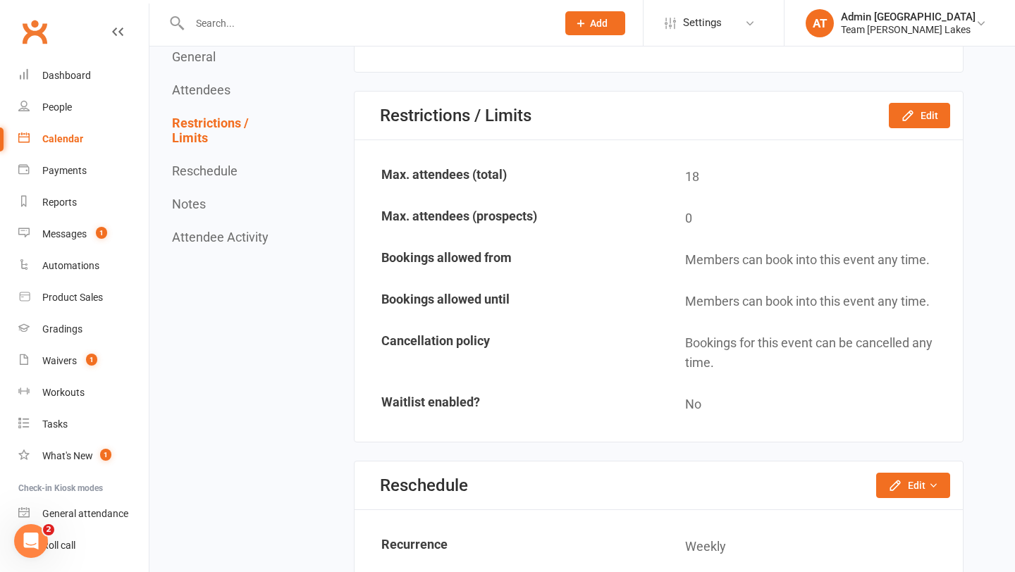
scroll to position [1682, 0]
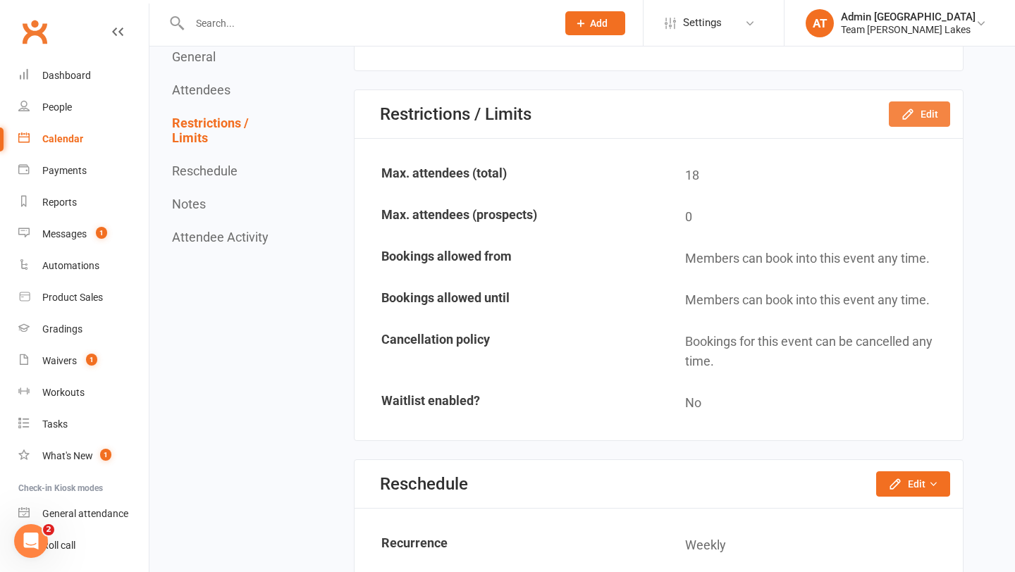
click at [907, 121] on icon "button" at bounding box center [908, 114] width 14 height 14
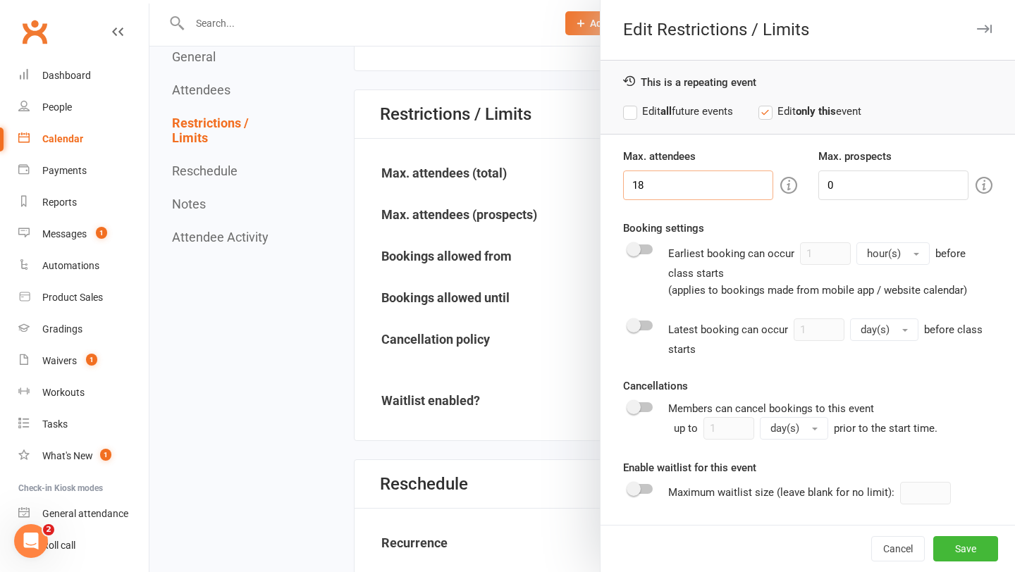
click at [675, 187] on input "18" at bounding box center [698, 186] width 150 height 30
type input "19"
click at [957, 544] on button "Save" at bounding box center [965, 549] width 65 height 25
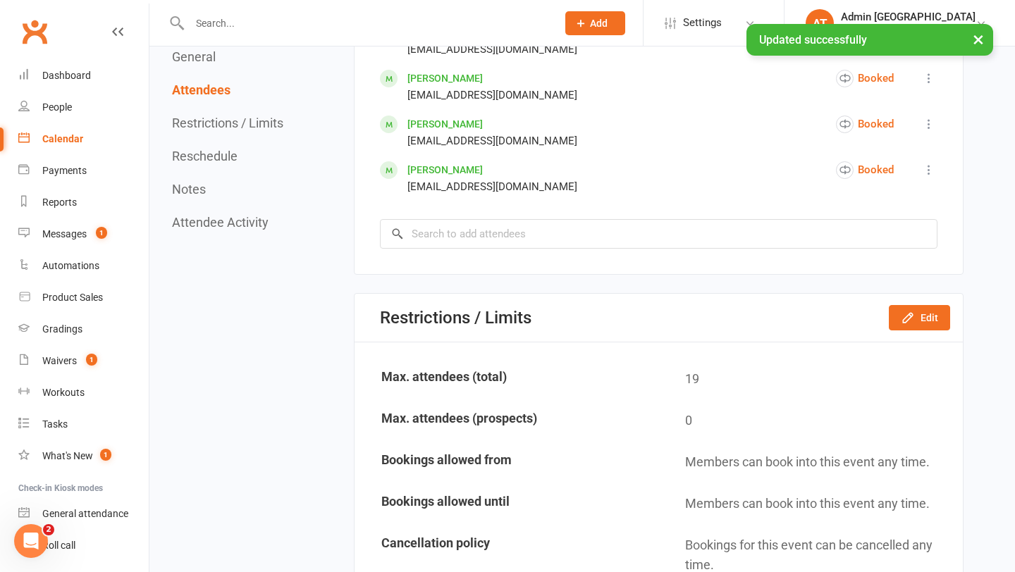
scroll to position [1484, 0]
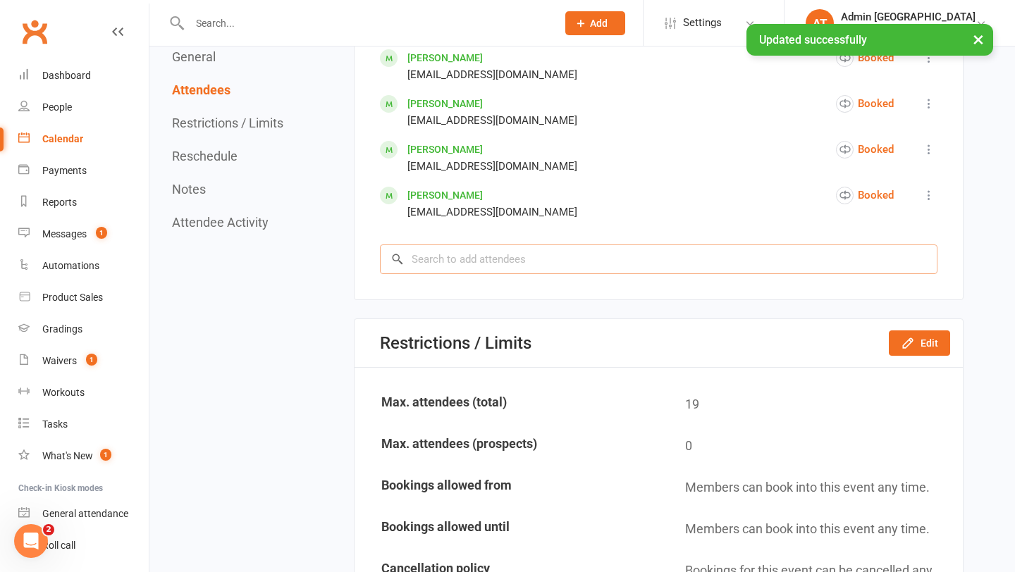
click at [494, 274] on input "search" at bounding box center [659, 260] width 558 height 30
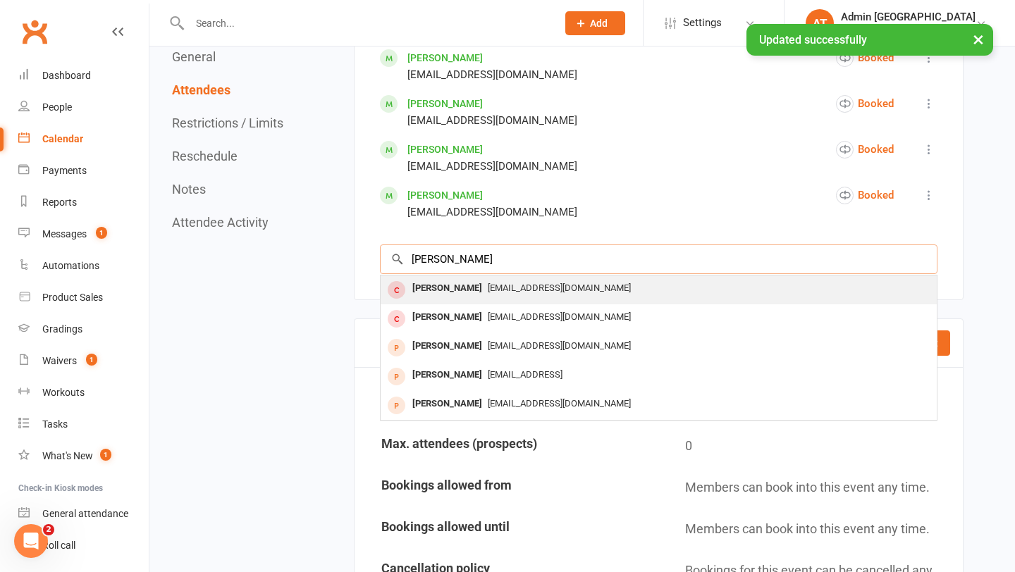
type input "elena"
click at [440, 299] on div "[PERSON_NAME]" at bounding box center [447, 288] width 81 height 20
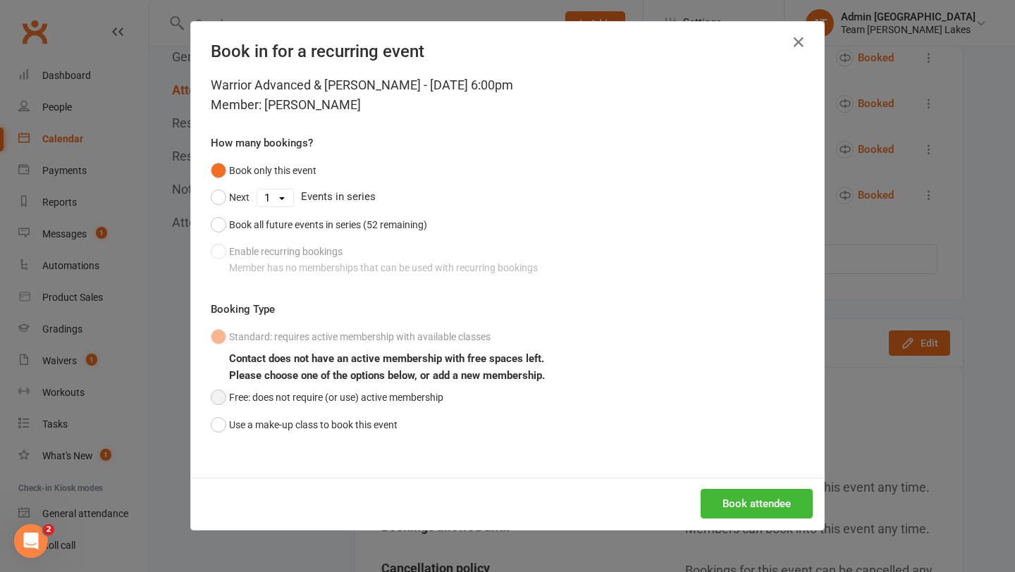
click at [278, 394] on button "Free: does not require (or use) active membership" at bounding box center [327, 397] width 233 height 27
click at [746, 498] on button "Book attendee" at bounding box center [757, 504] width 112 height 30
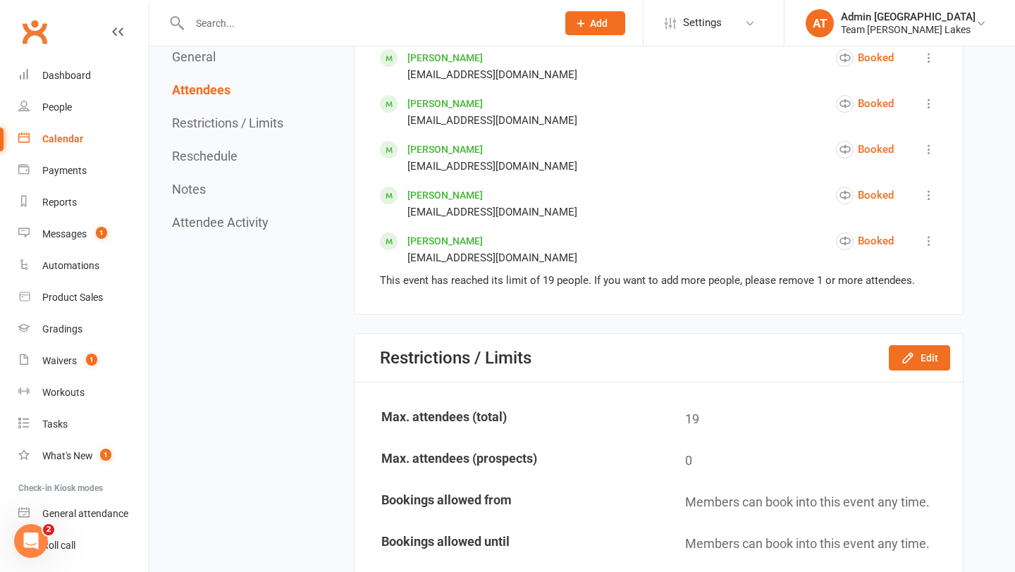
click at [72, 134] on div "Calendar" at bounding box center [62, 138] width 41 height 11
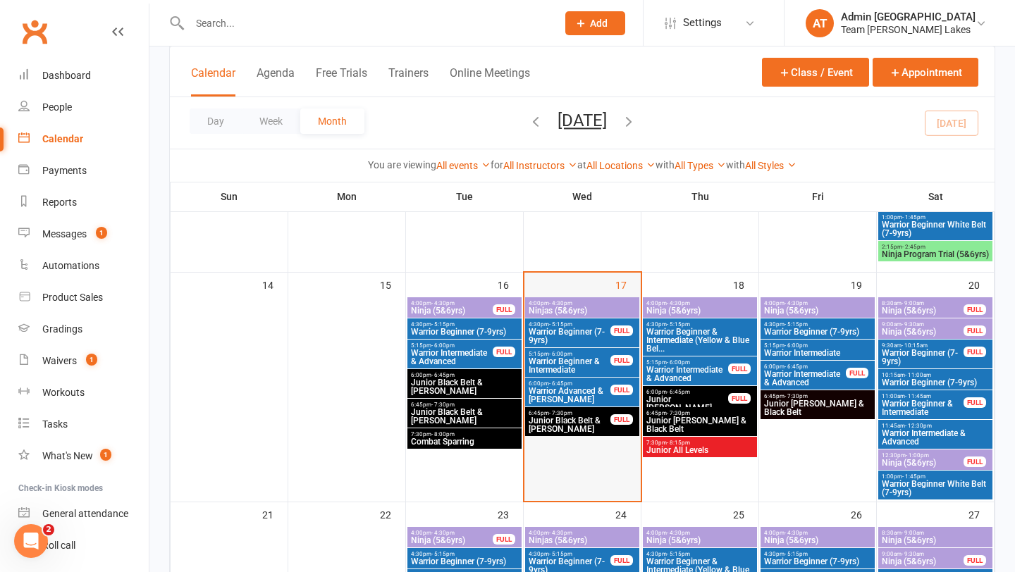
scroll to position [552, 0]
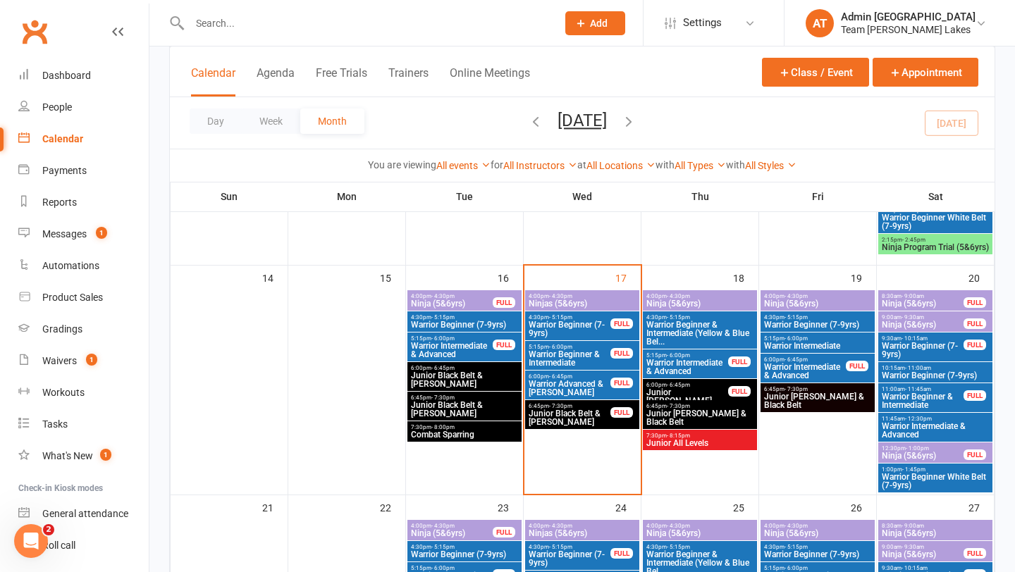
click at [563, 412] on span "Junior Black Belt & [PERSON_NAME]" at bounding box center [569, 418] width 83 height 17
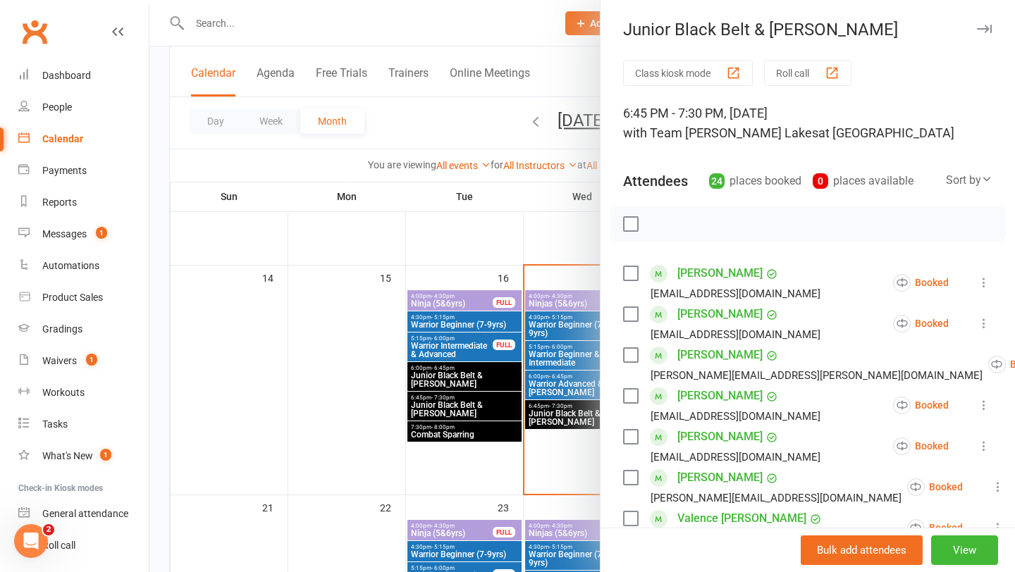
click at [797, 71] on button "Roll call" at bounding box center [807, 73] width 87 height 26
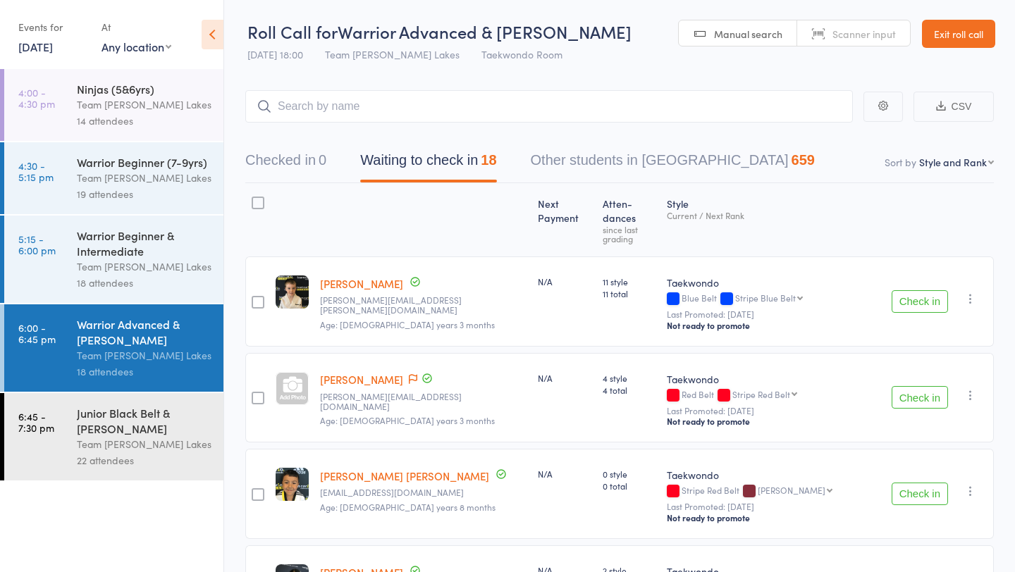
click at [947, 32] on link "Exit roll call" at bounding box center [958, 34] width 73 height 28
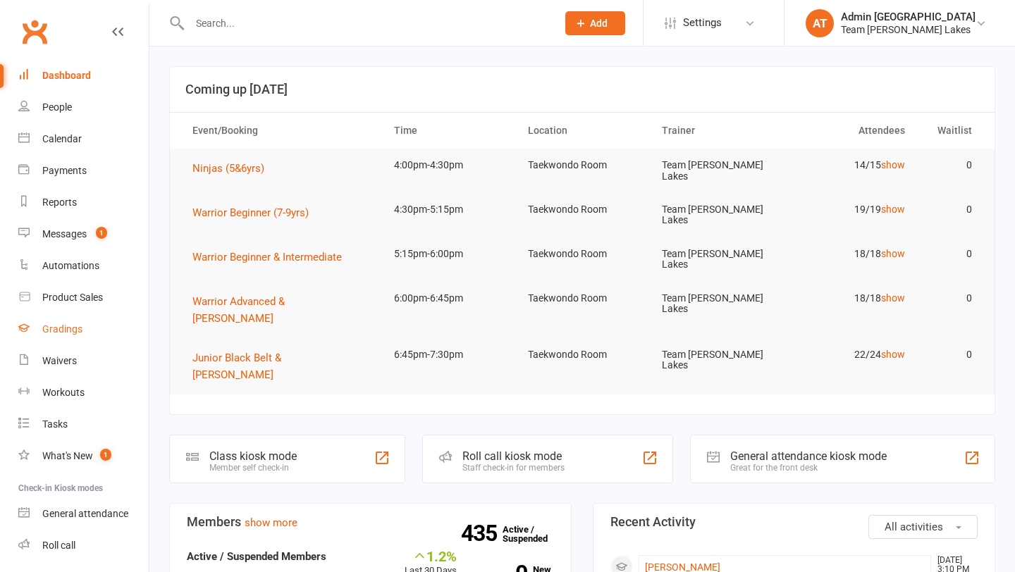
click at [63, 322] on link "Gradings" at bounding box center [83, 330] width 130 height 32
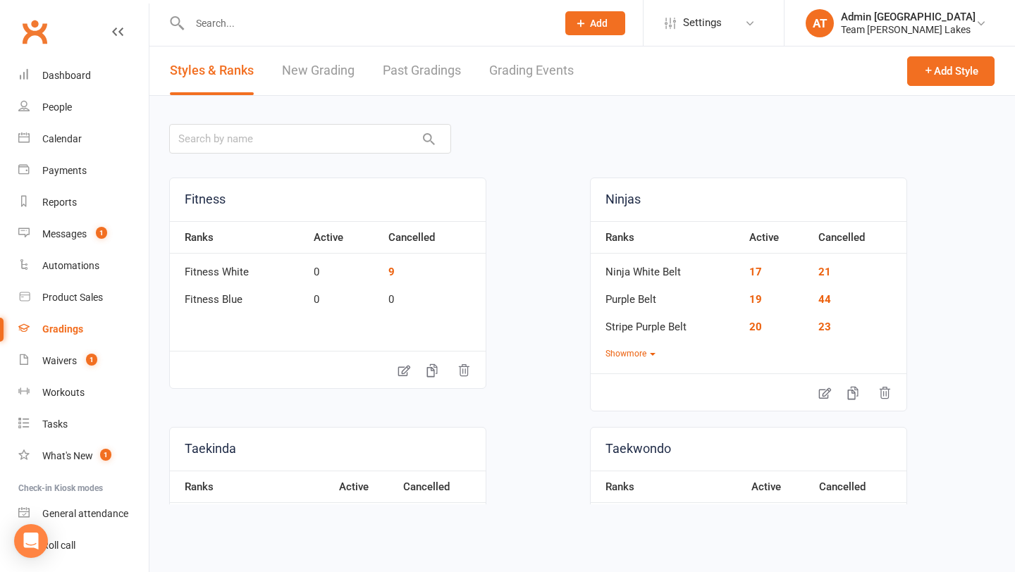
click at [513, 75] on link "Grading Events" at bounding box center [531, 71] width 85 height 49
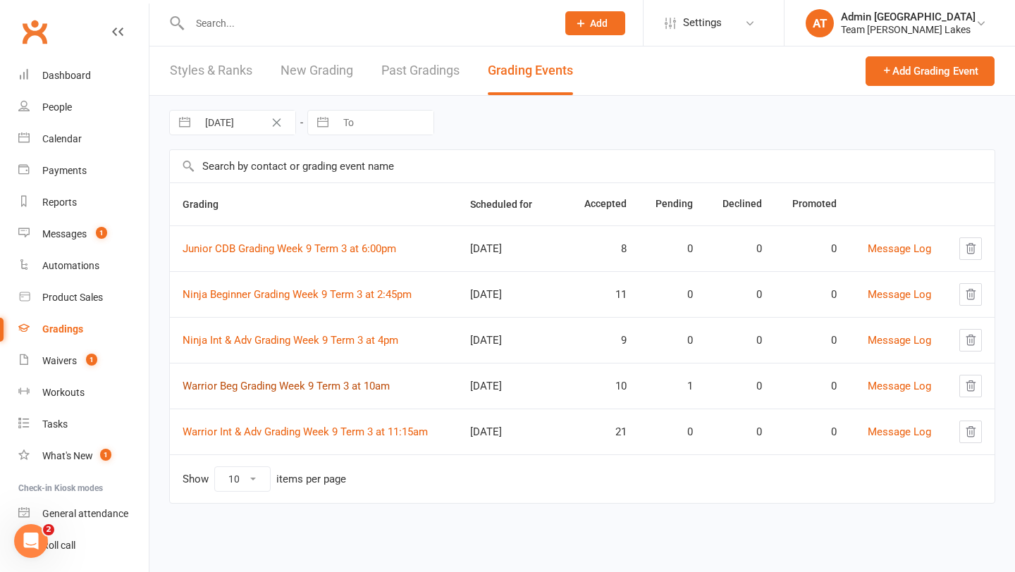
click at [251, 385] on link "Warrior Beg Grading Week 9 Term 3 at 10am" at bounding box center [286, 386] width 207 height 13
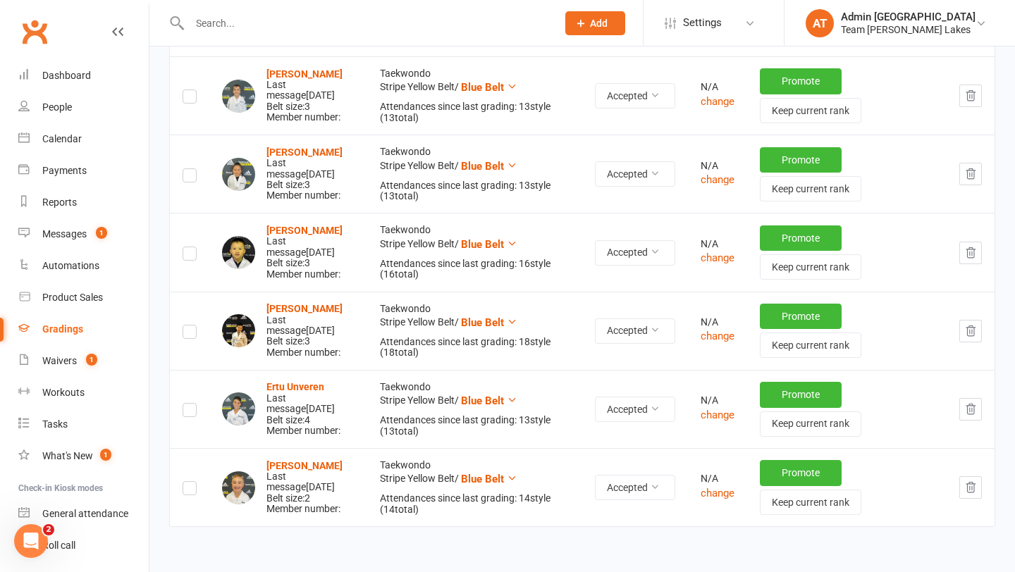
scroll to position [658, 0]
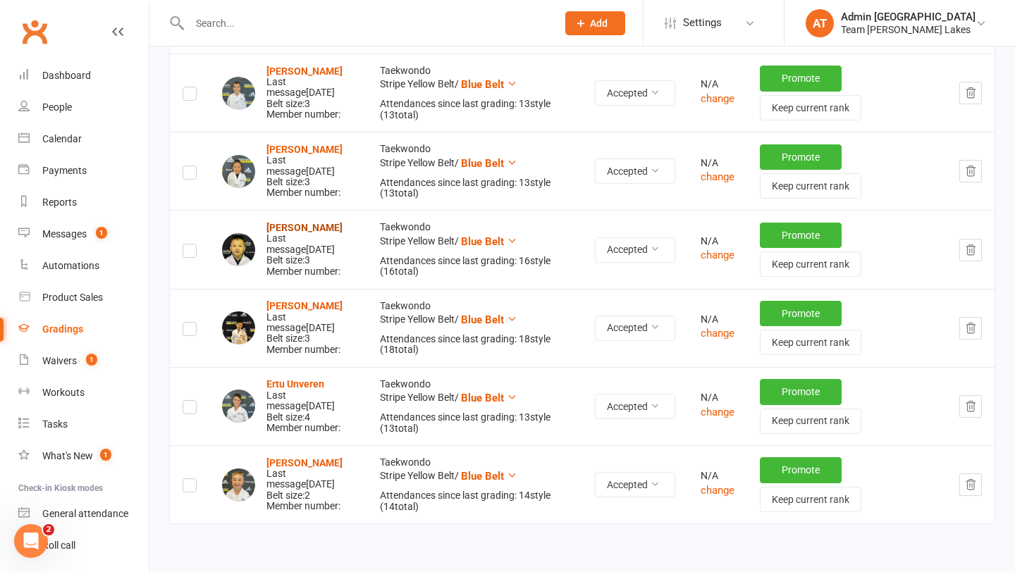
click at [301, 228] on strong "Harvey Le" at bounding box center [304, 227] width 76 height 11
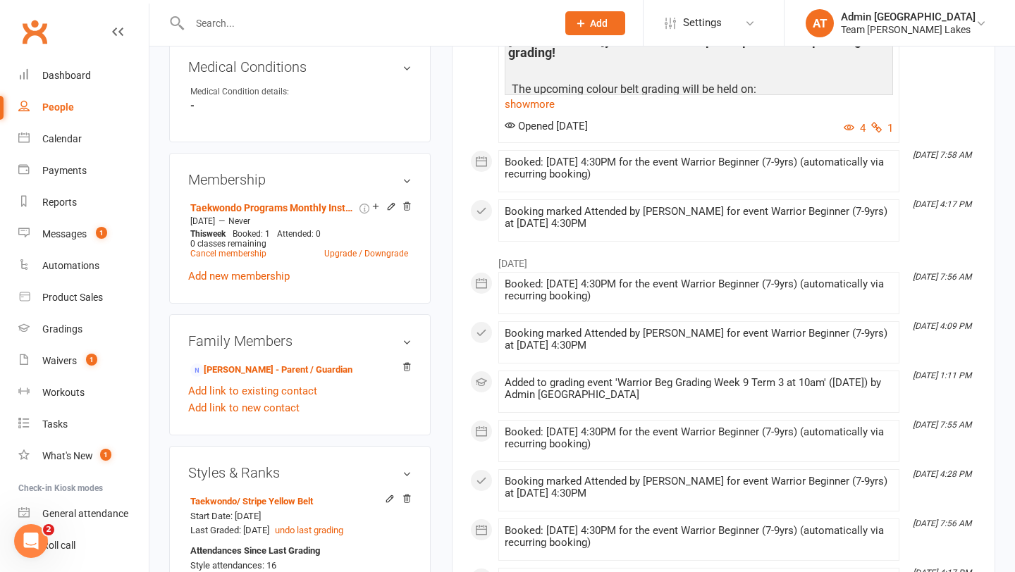
scroll to position [938, 0]
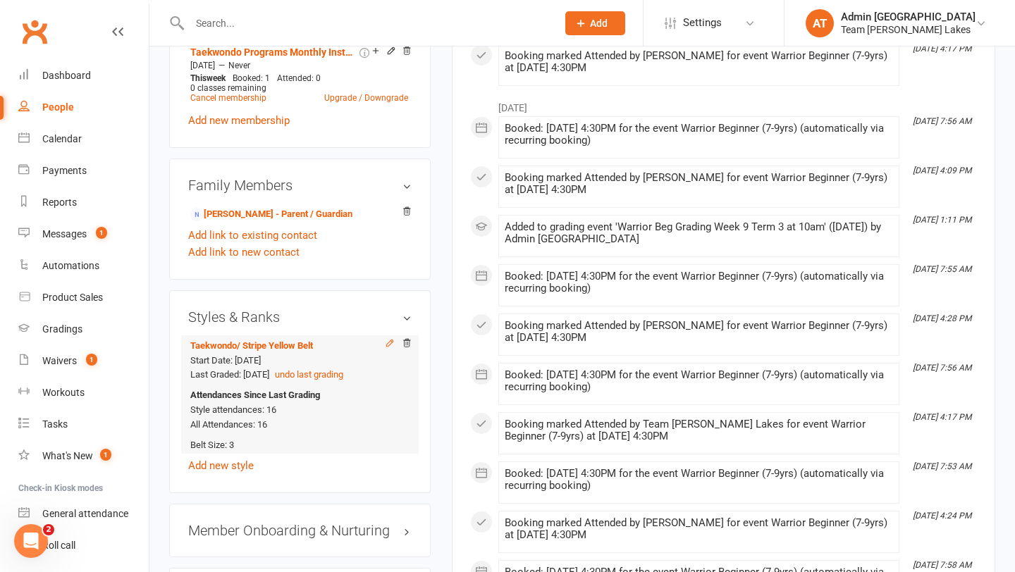
click at [389, 340] on icon at bounding box center [389, 343] width 6 height 6
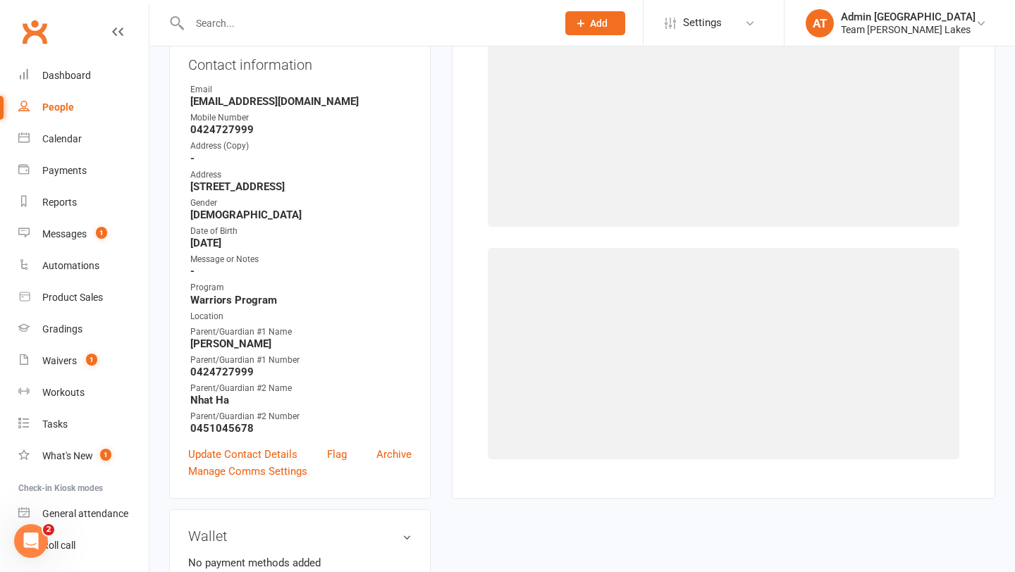
select select "135"
select select "1110"
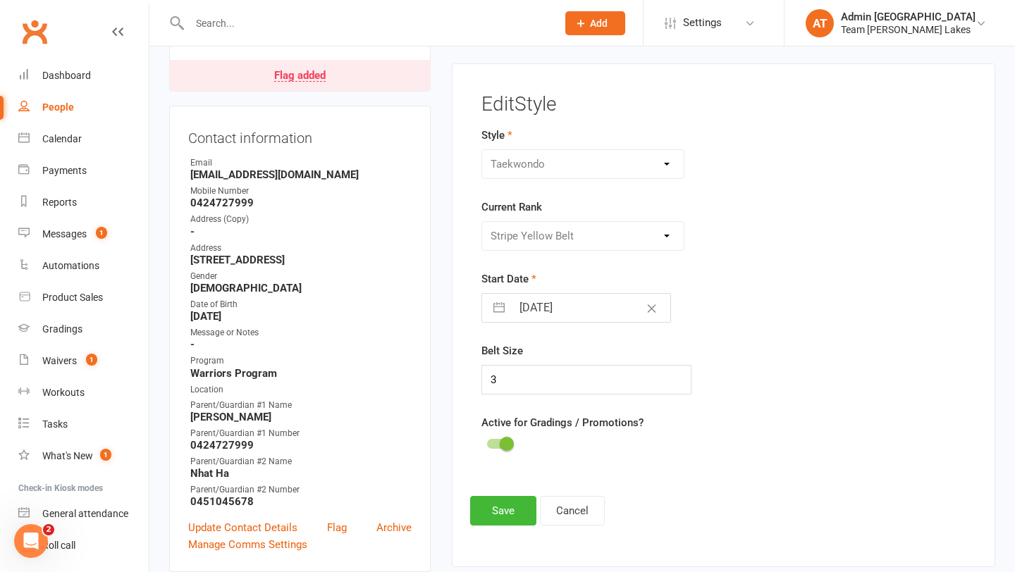
scroll to position [121, 0]
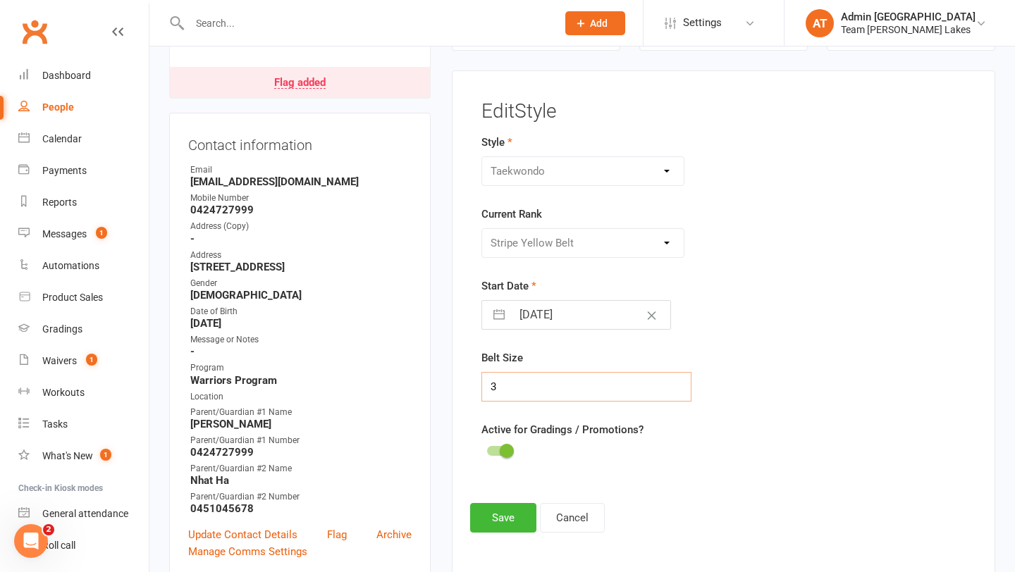
click at [503, 388] on input "3" at bounding box center [587, 387] width 211 height 30
type input "4"
click at [501, 519] on button "Save" at bounding box center [503, 518] width 66 height 30
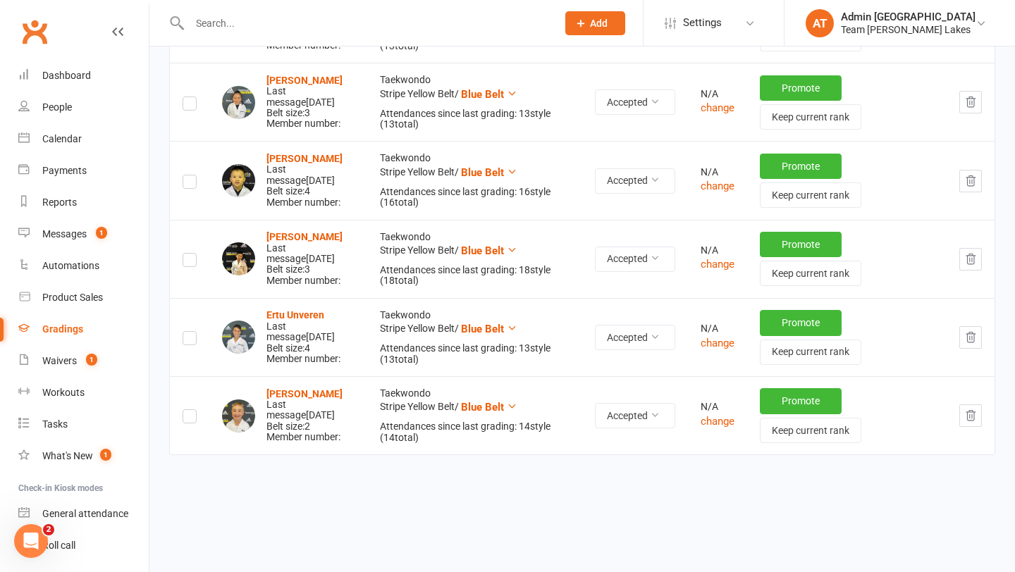
scroll to position [741, 0]
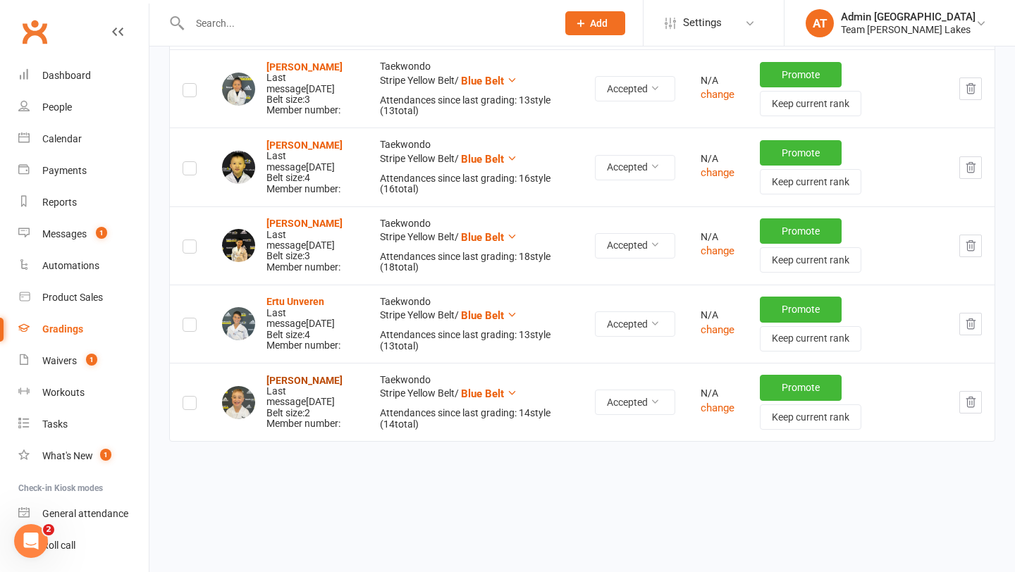
click at [316, 379] on strong "Elijah Vassolo" at bounding box center [304, 380] width 76 height 11
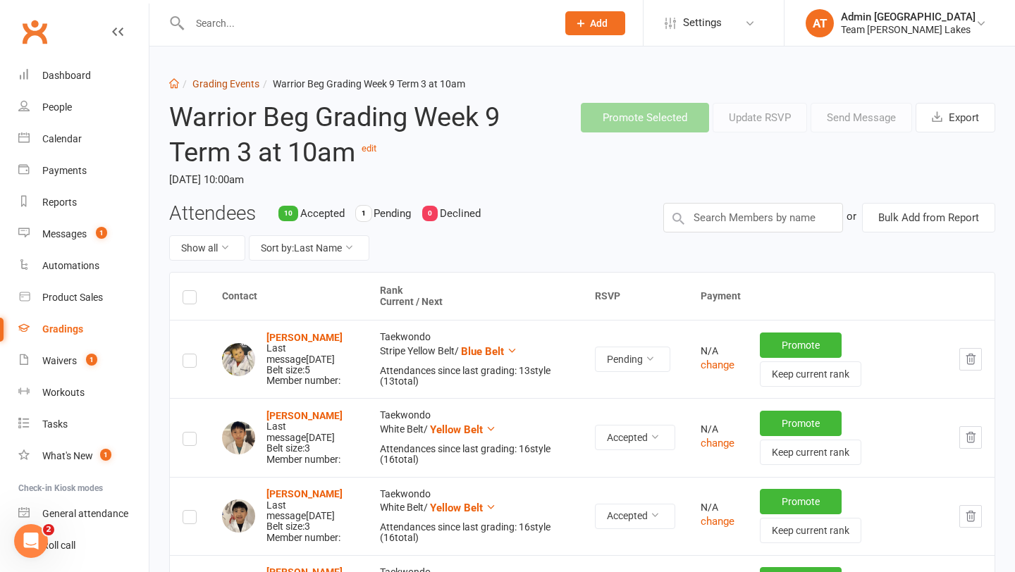
click at [219, 78] on link "Grading Events" at bounding box center [225, 83] width 67 height 11
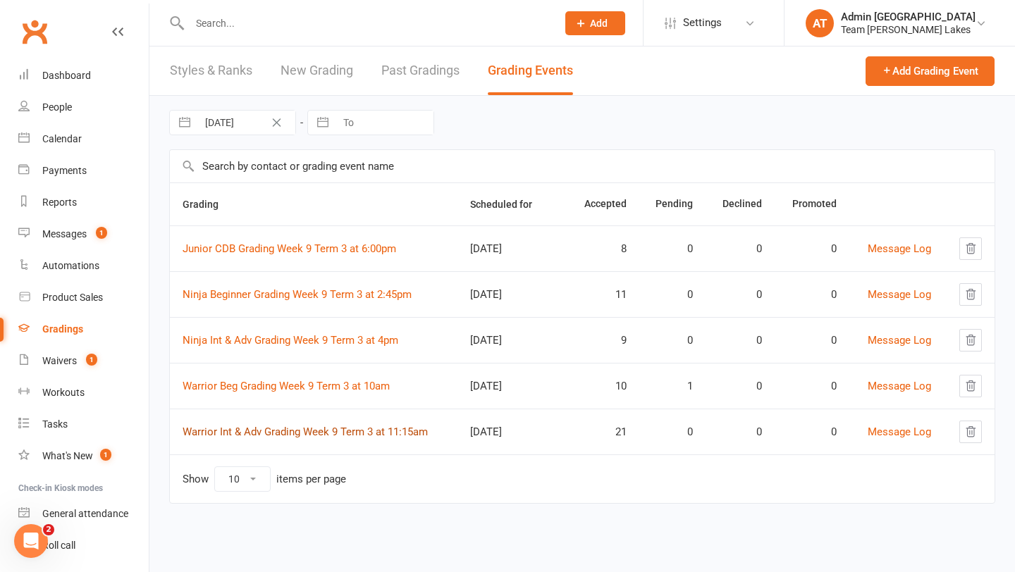
click at [295, 435] on link "Warrior Int & Adv Grading Week 9 Term 3 at 11:15am" at bounding box center [305, 432] width 245 height 13
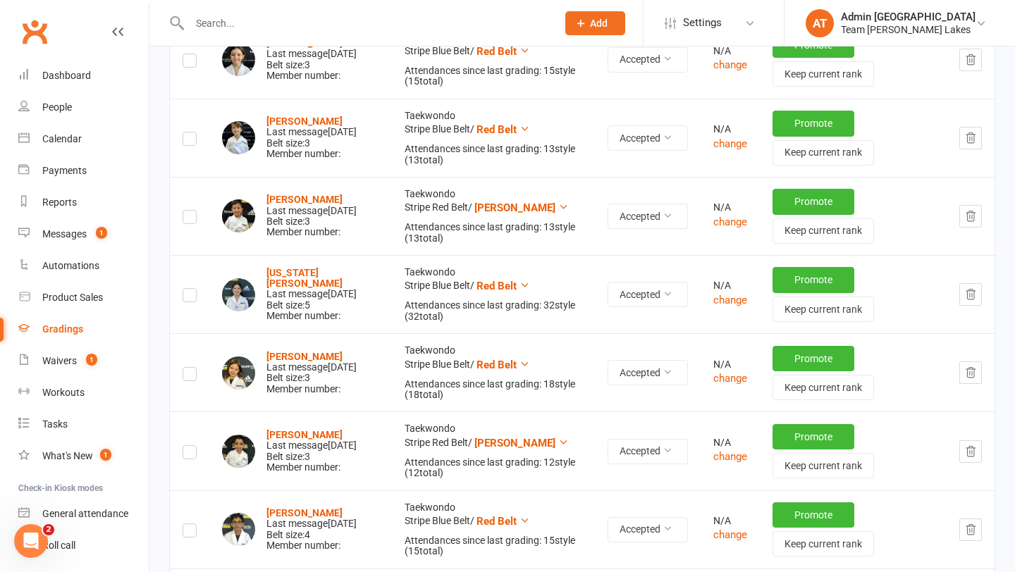
scroll to position [1037, 0]
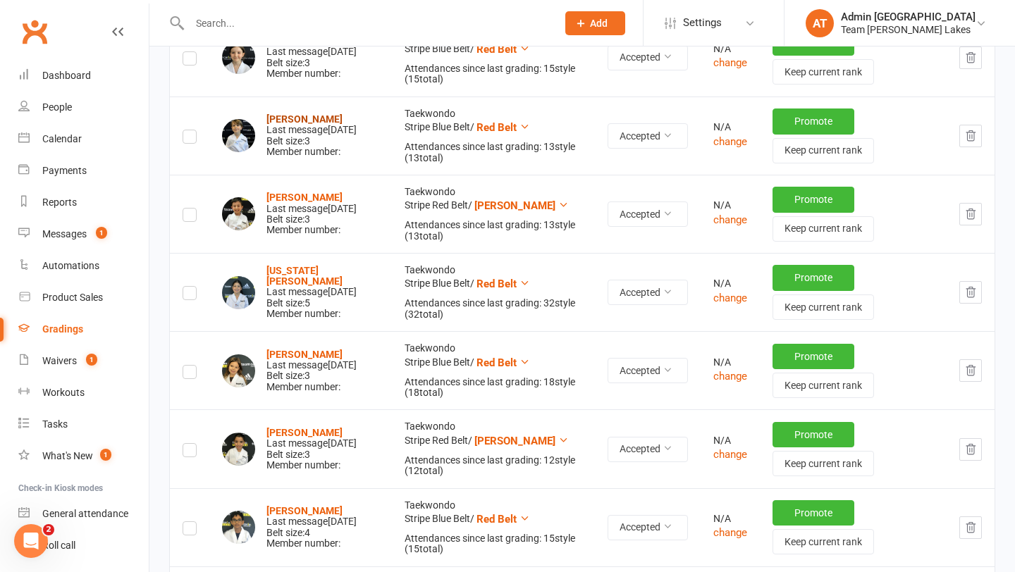
click at [300, 114] on strong "Leon Lazarovski" at bounding box center [304, 119] width 76 height 11
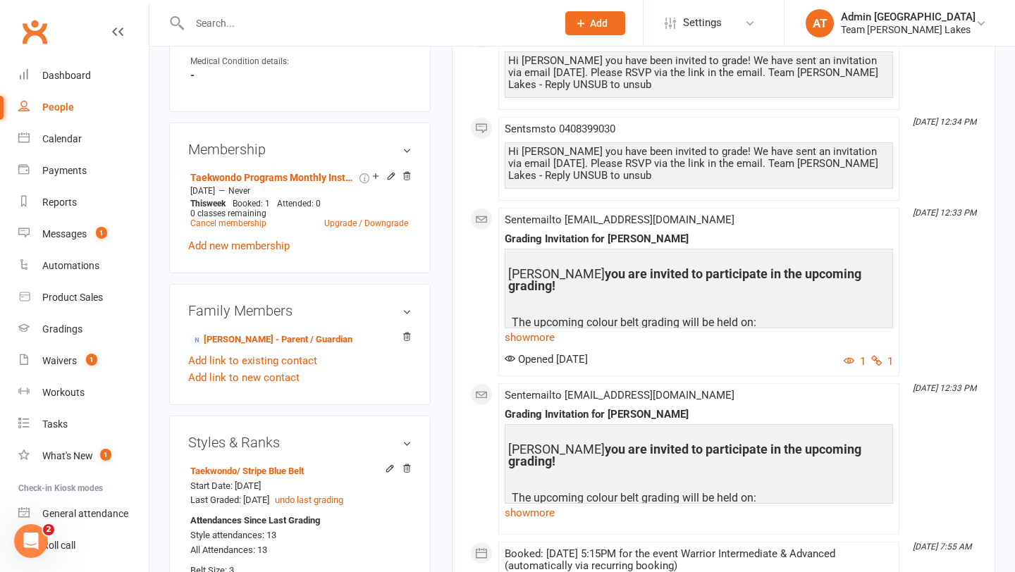
scroll to position [818, 0]
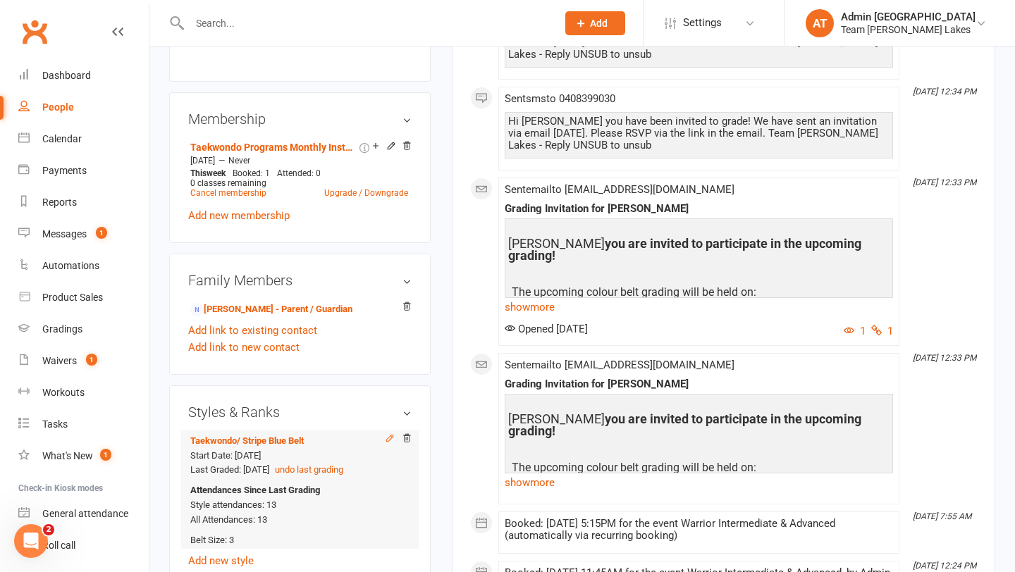
click at [388, 435] on icon at bounding box center [389, 438] width 6 height 6
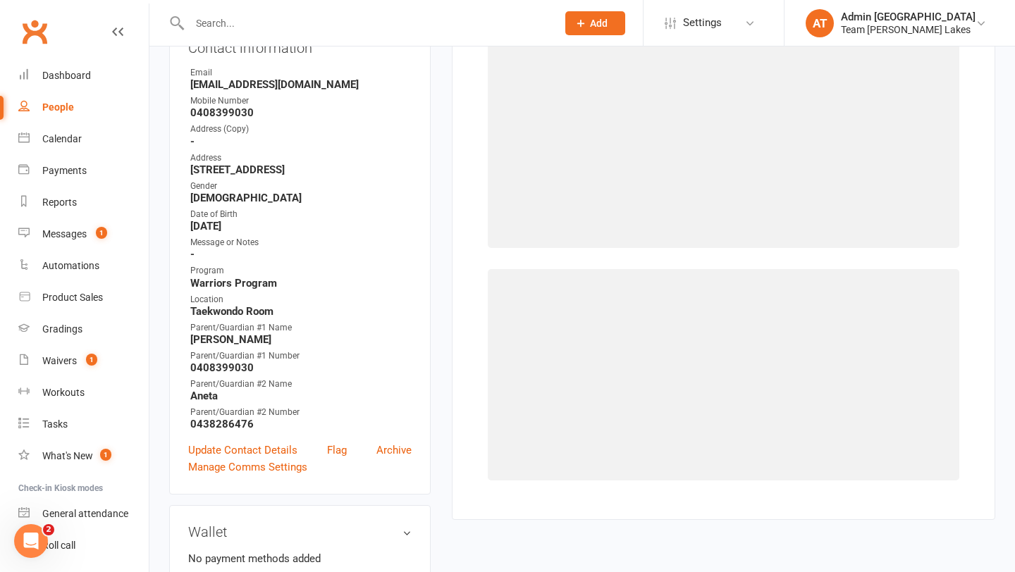
select select "135"
select select "1112"
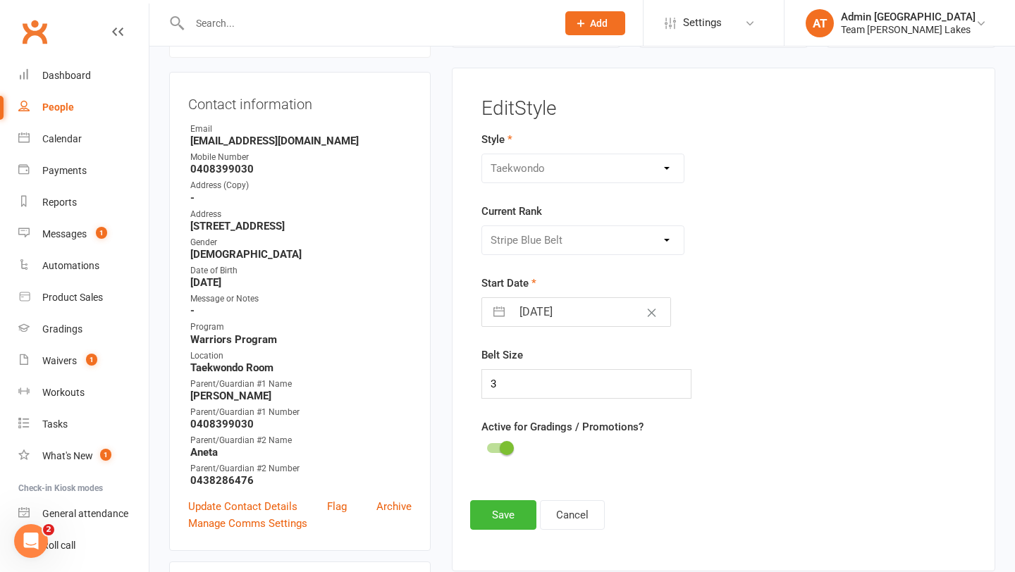
scroll to position [121, 0]
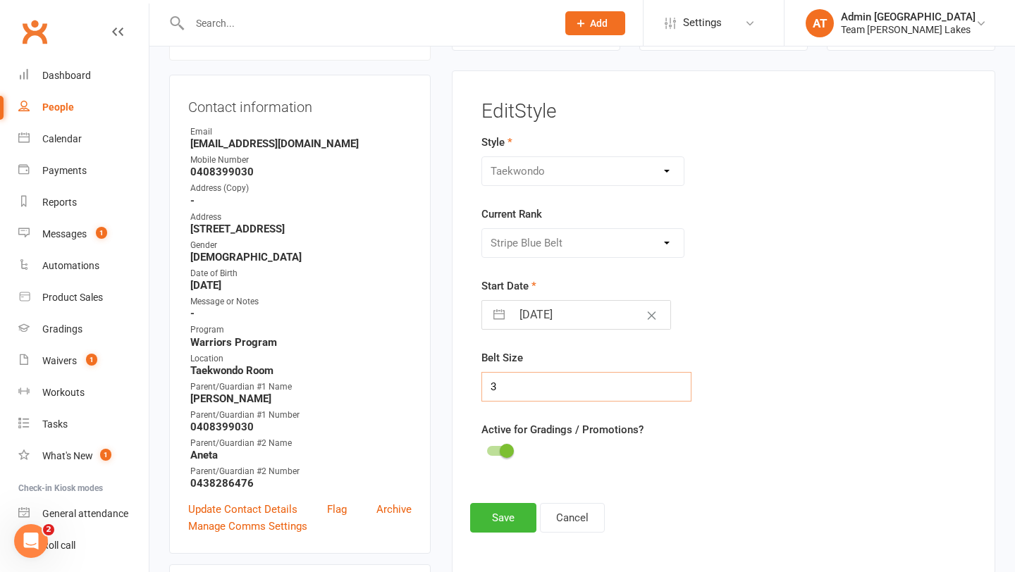
click at [534, 389] on input "3" at bounding box center [587, 387] width 211 height 30
type input "4"
click at [491, 515] on button "Save" at bounding box center [503, 518] width 66 height 30
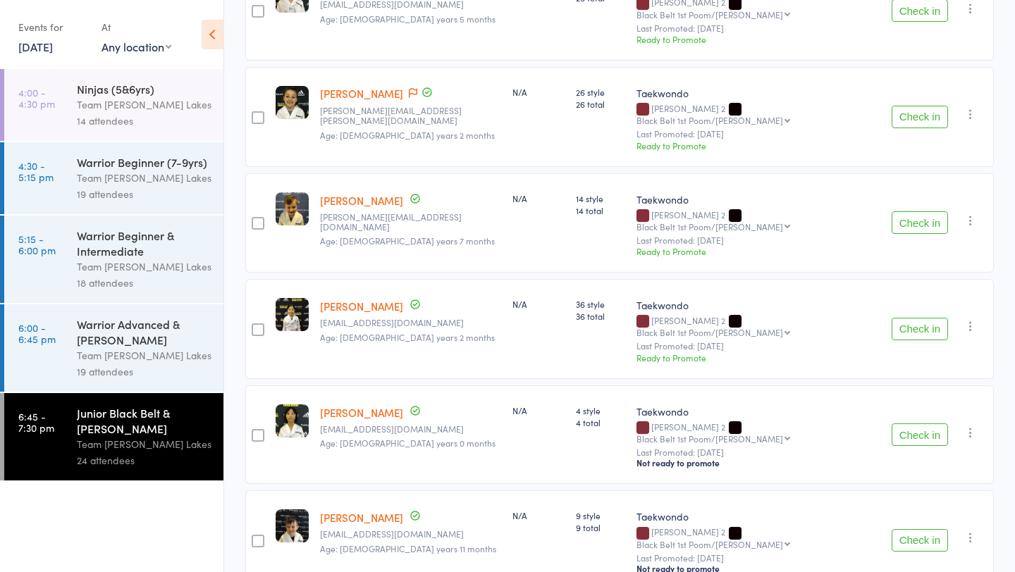
scroll to position [1246, 0]
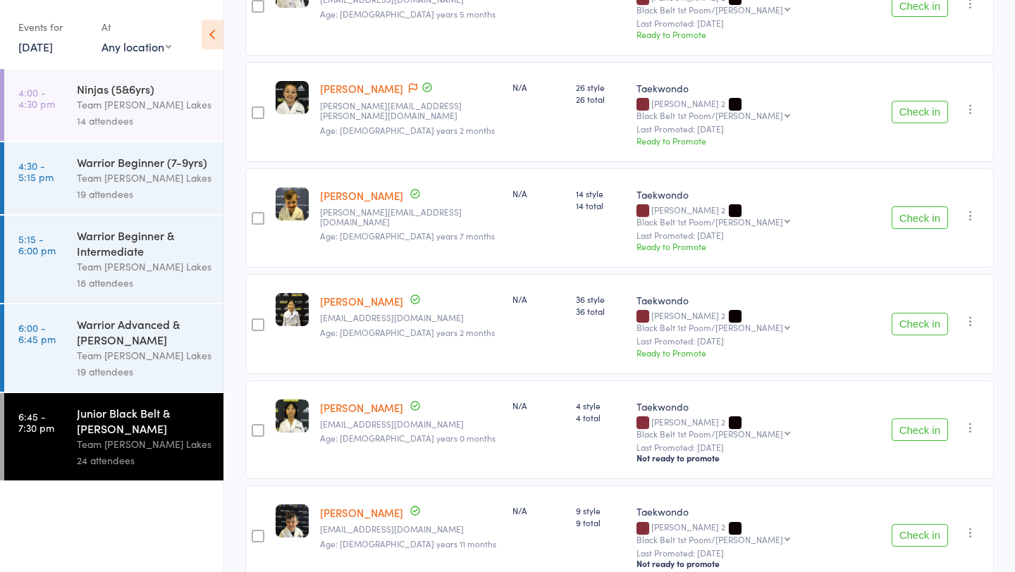
click at [424, 419] on small "[EMAIL_ADDRESS][DOMAIN_NAME]" at bounding box center [410, 424] width 181 height 10
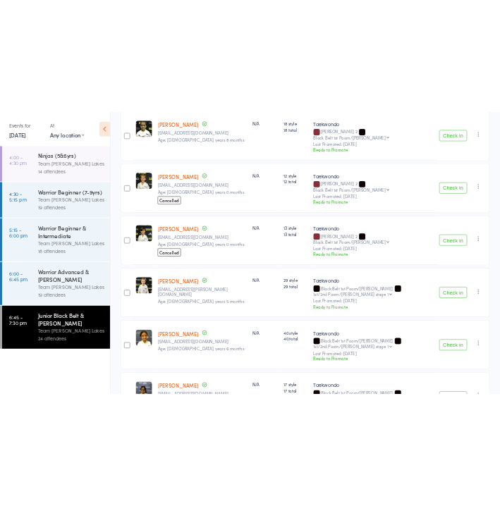
scroll to position [1944, 0]
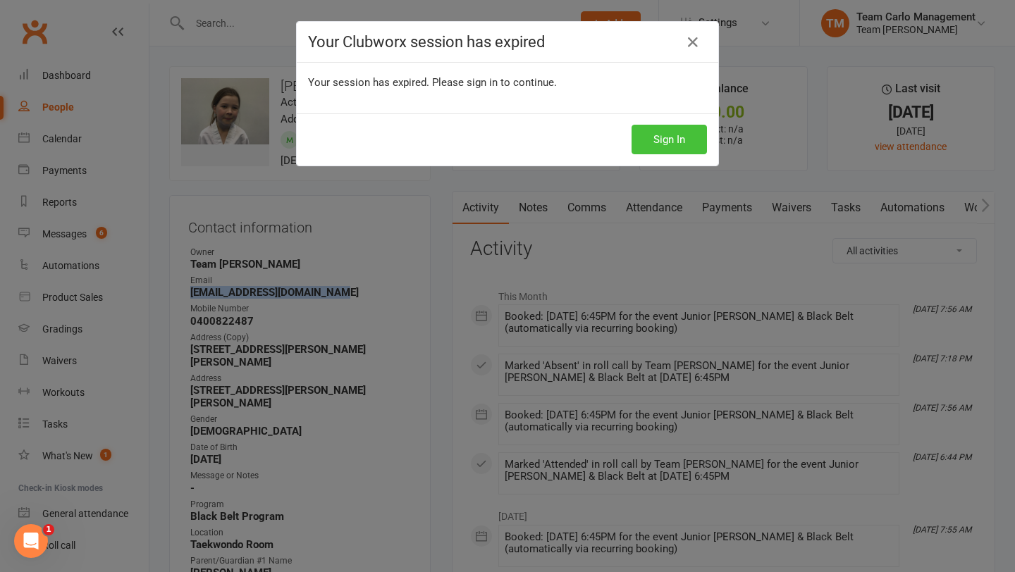
click at [680, 139] on button "Sign In" at bounding box center [669, 140] width 75 height 30
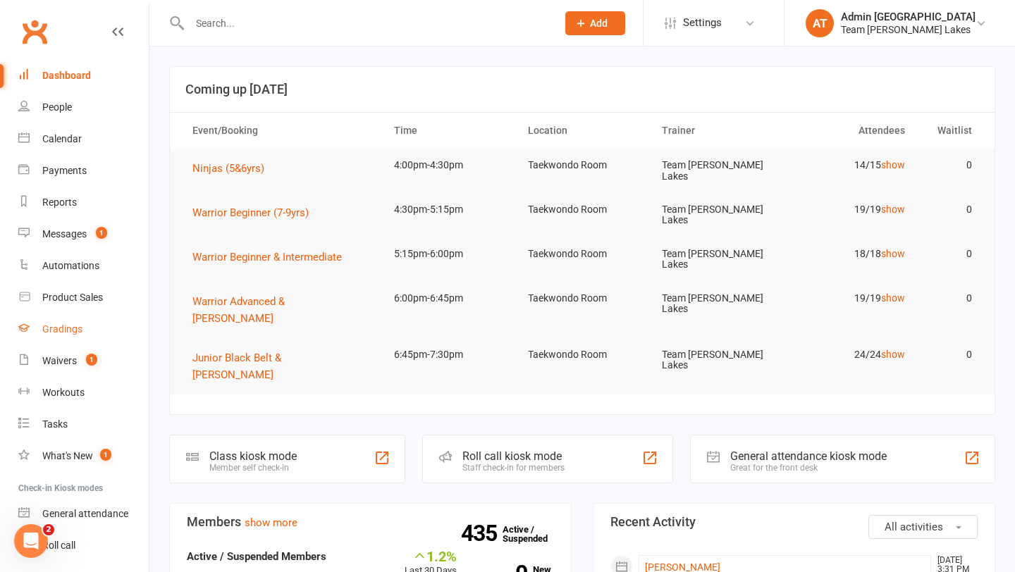
click at [61, 325] on div "Gradings" at bounding box center [62, 329] width 40 height 11
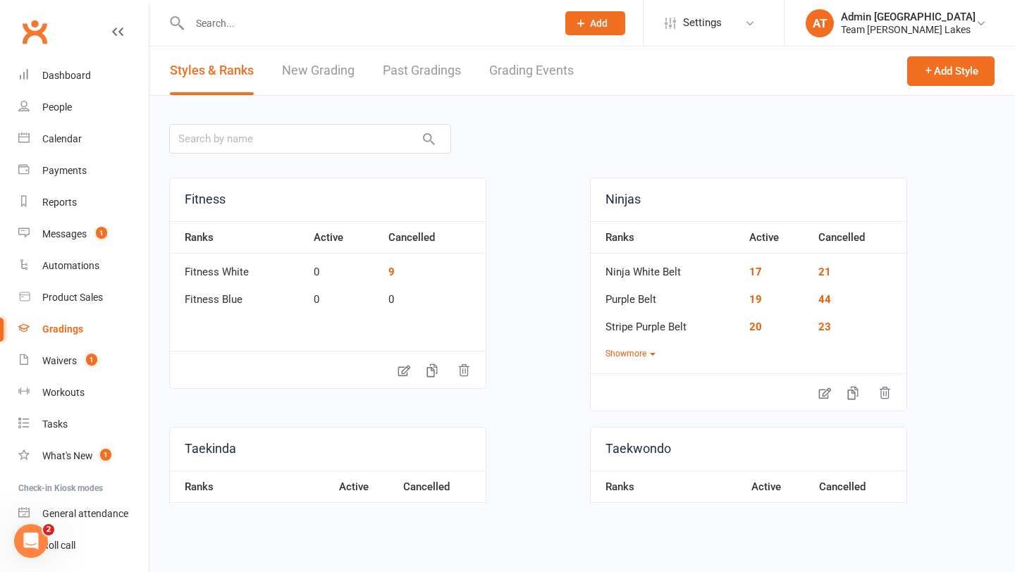
click at [513, 73] on link "Grading Events" at bounding box center [531, 71] width 85 height 49
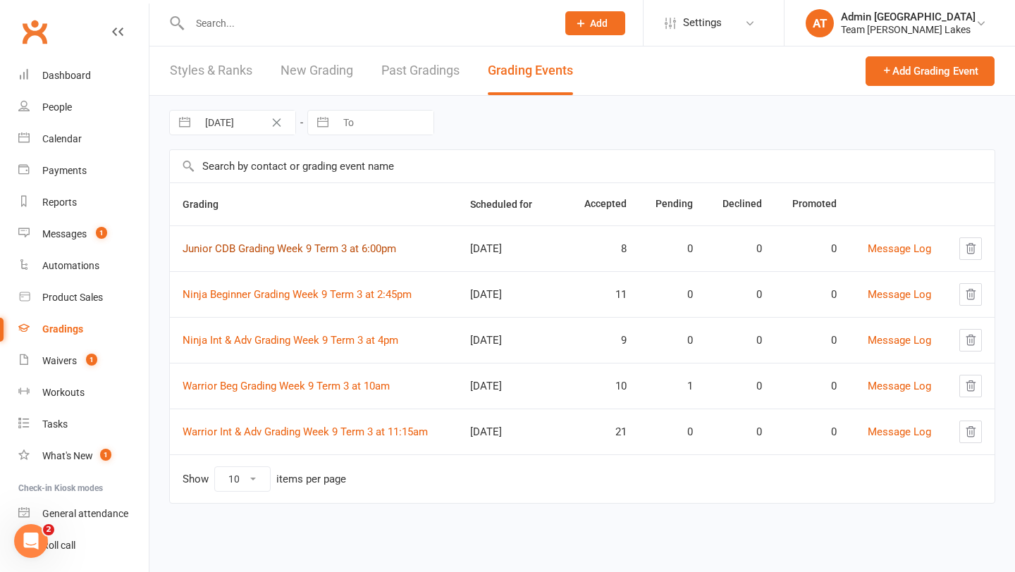
click at [295, 244] on link "Junior CDB Grading Week 9 Term 3 at 6:00pm" at bounding box center [290, 249] width 214 height 13
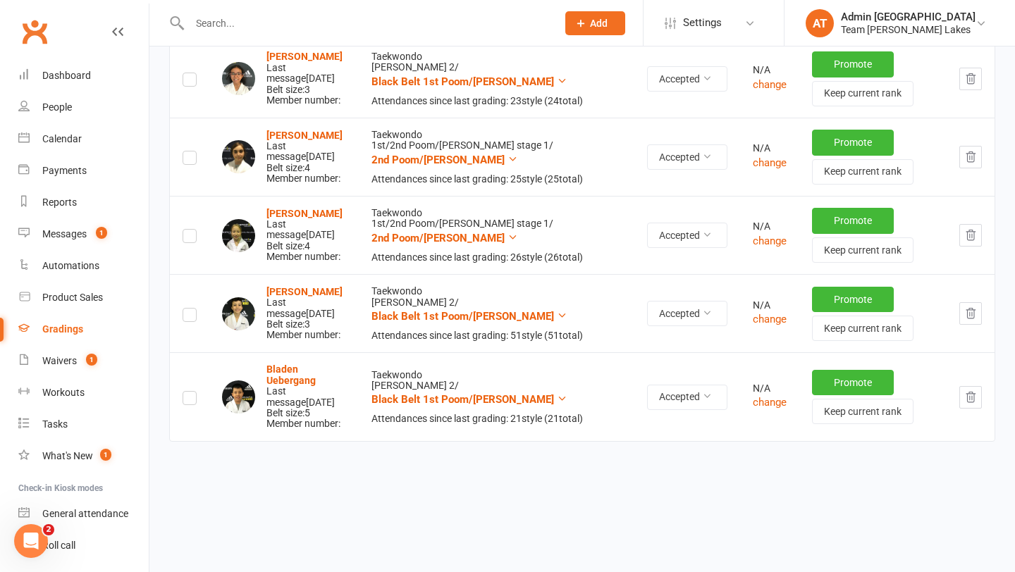
scroll to position [527, 0]
click at [972, 404] on icon "button" at bounding box center [970, 397] width 13 height 13
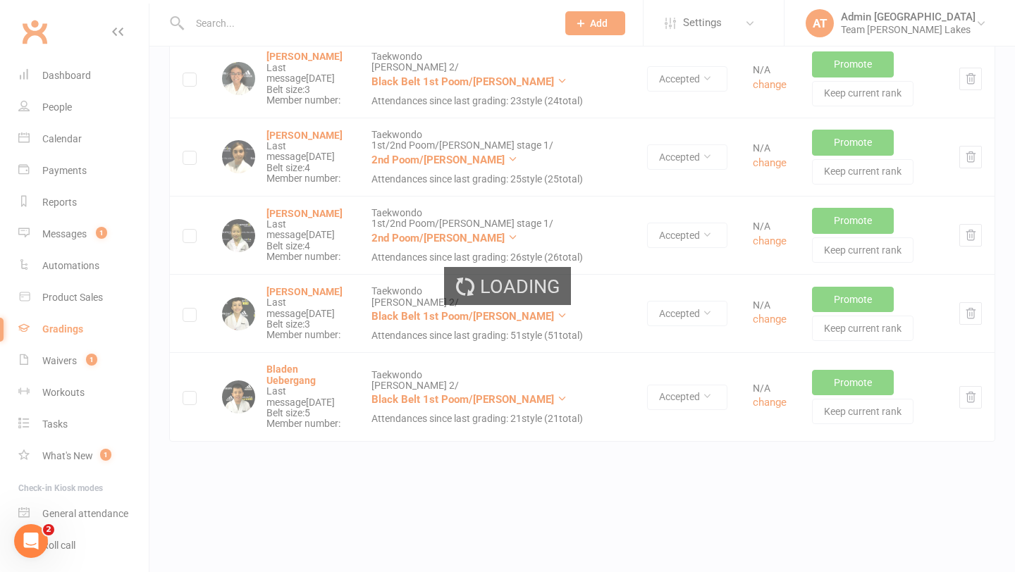
scroll to position [481, 0]
